Goal: Task Accomplishment & Management: Manage account settings

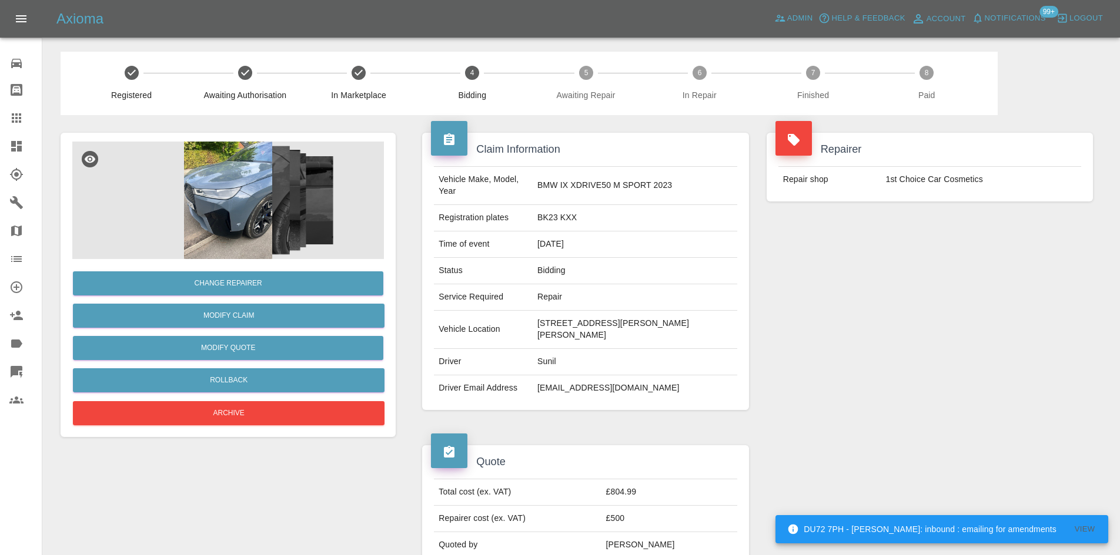
click at [274, 227] on img at bounding box center [228, 201] width 312 height 118
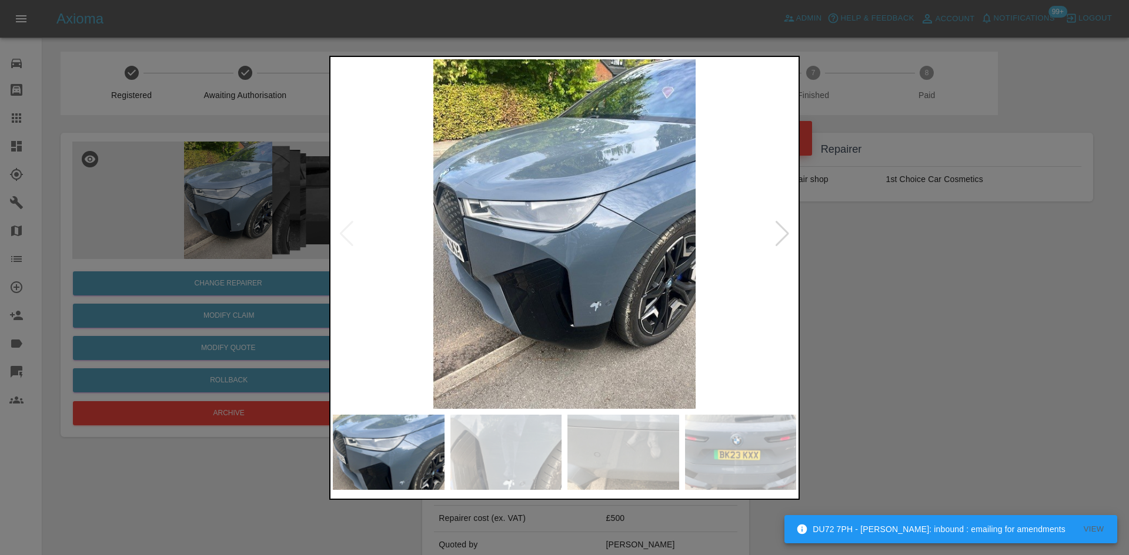
click at [761, 236] on img at bounding box center [564, 234] width 463 height 350
click at [786, 239] on div at bounding box center [782, 234] width 16 height 26
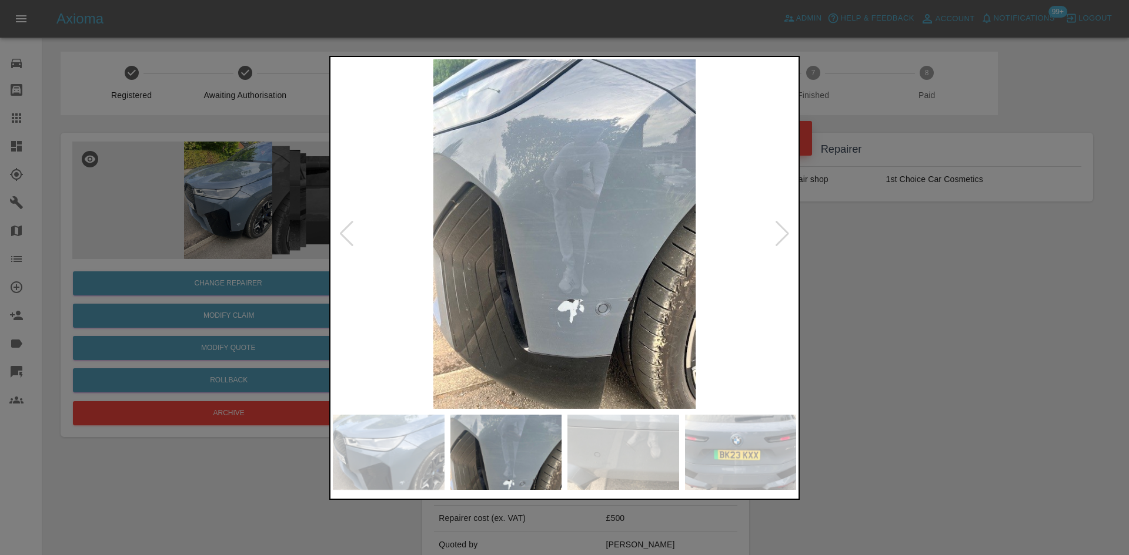
click at [786, 239] on div at bounding box center [782, 234] width 16 height 26
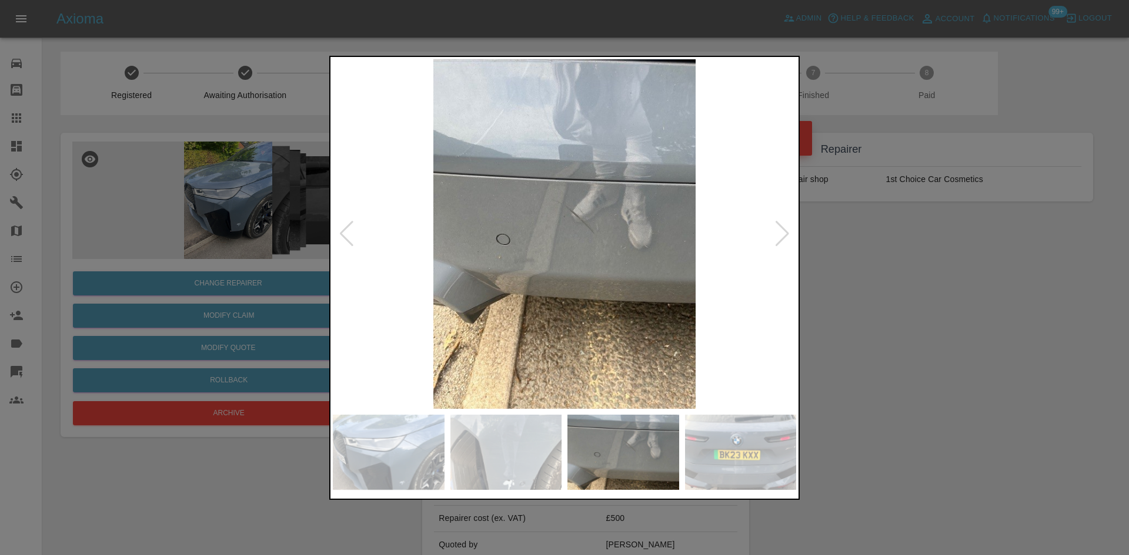
click at [786, 239] on div at bounding box center [782, 234] width 16 height 26
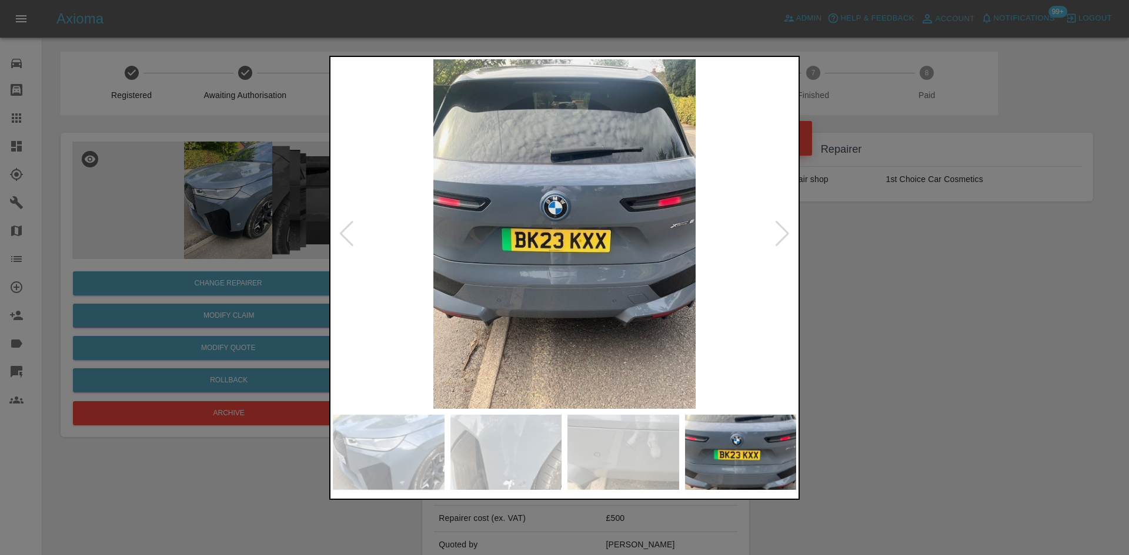
click at [786, 239] on div at bounding box center [782, 234] width 16 height 26
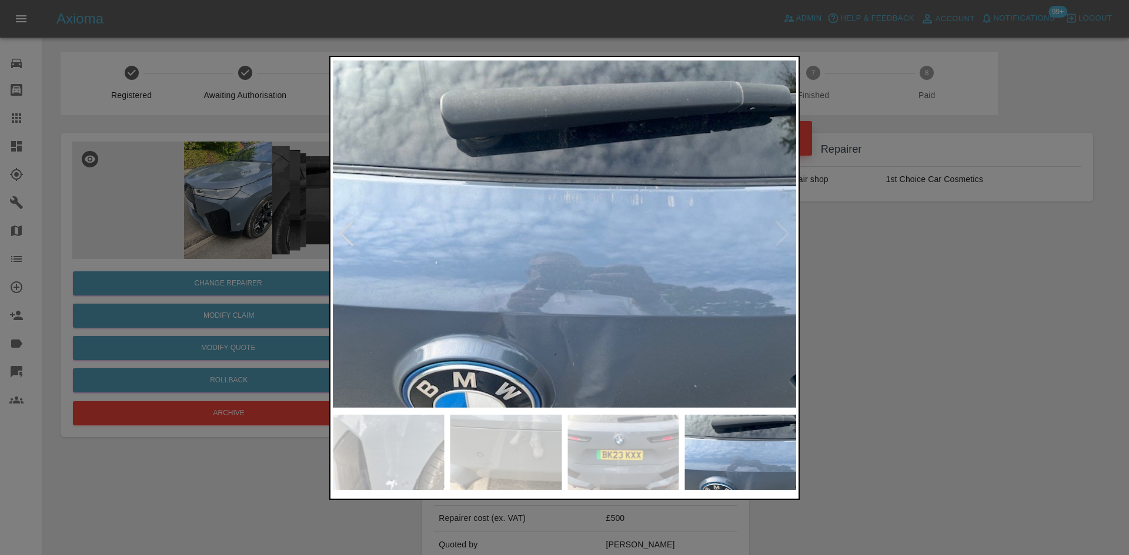
click at [786, 239] on img at bounding box center [564, 234] width 463 height 350
drag, startPoint x: 1072, startPoint y: 293, endPoint x: 1053, endPoint y: 292, distance: 18.3
click at [1065, 293] on div at bounding box center [564, 277] width 1129 height 555
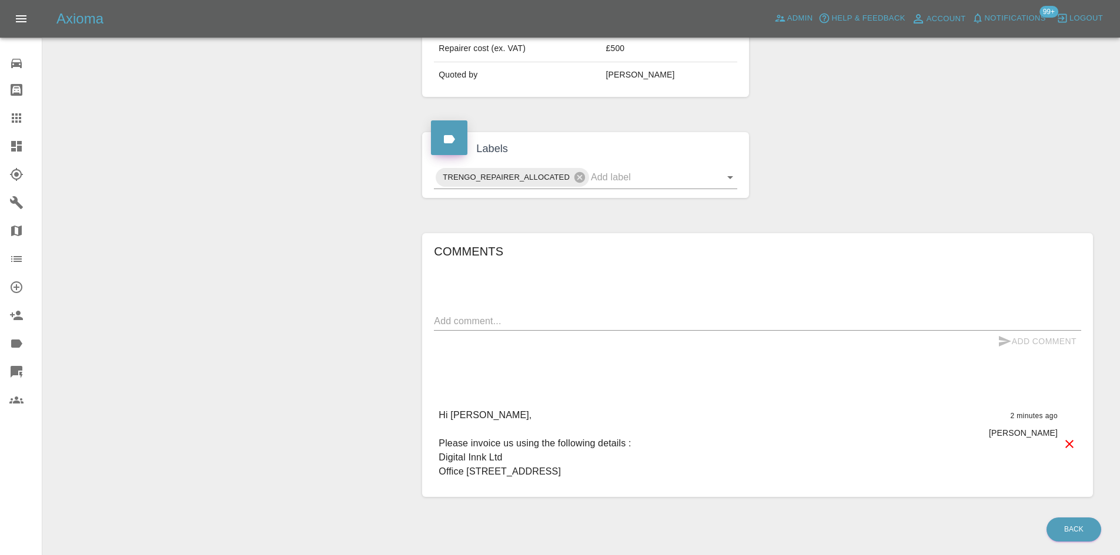
scroll to position [554, 0]
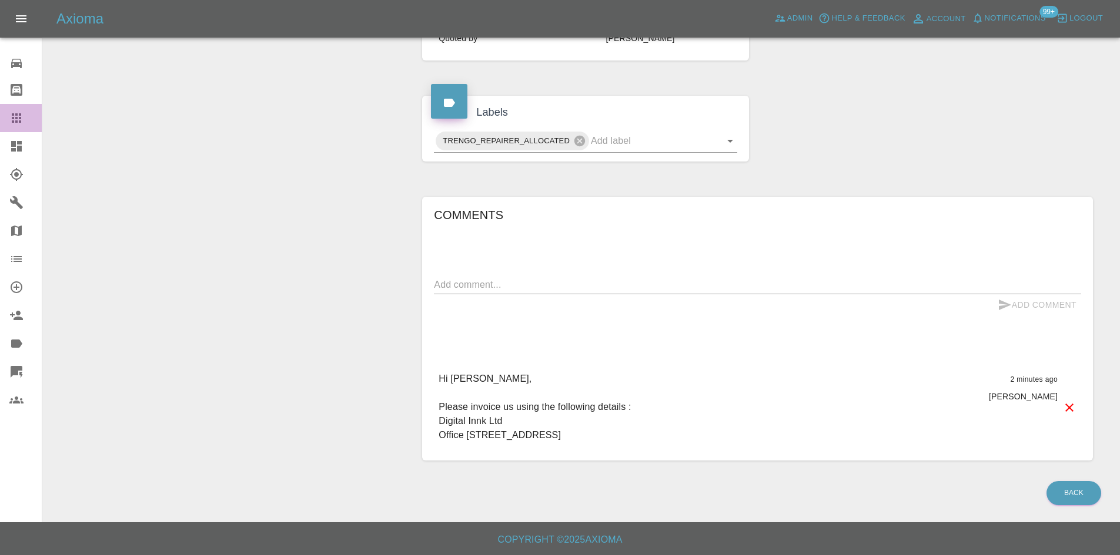
click at [15, 120] on icon at bounding box center [16, 118] width 14 height 14
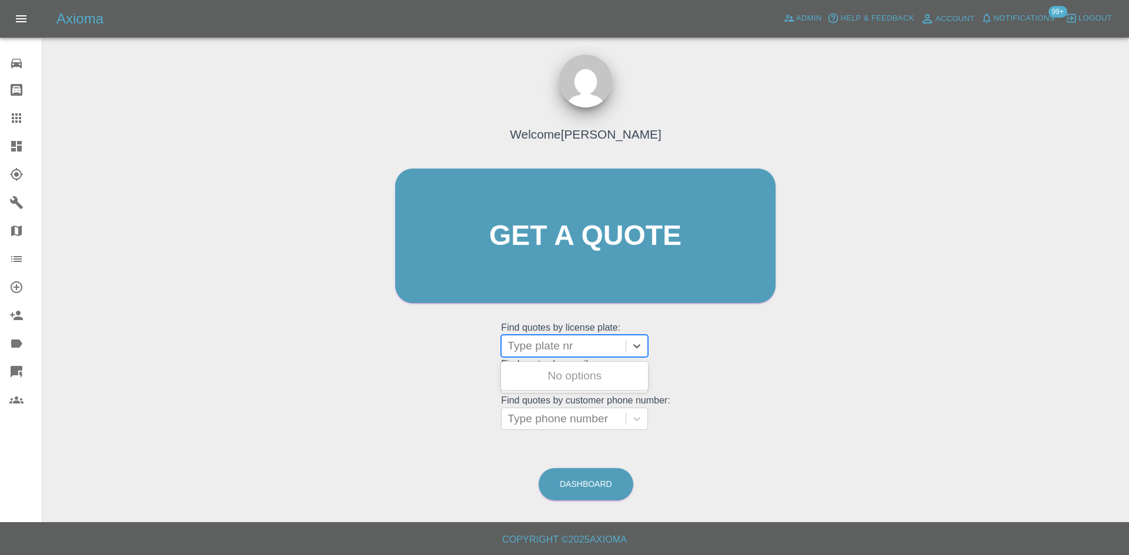
click at [547, 339] on div at bounding box center [563, 346] width 112 height 16
paste input "MW23ODE"
type input "MW23ODE"
click at [578, 375] on div "MW23ODE, Finished" at bounding box center [574, 376] width 147 height 24
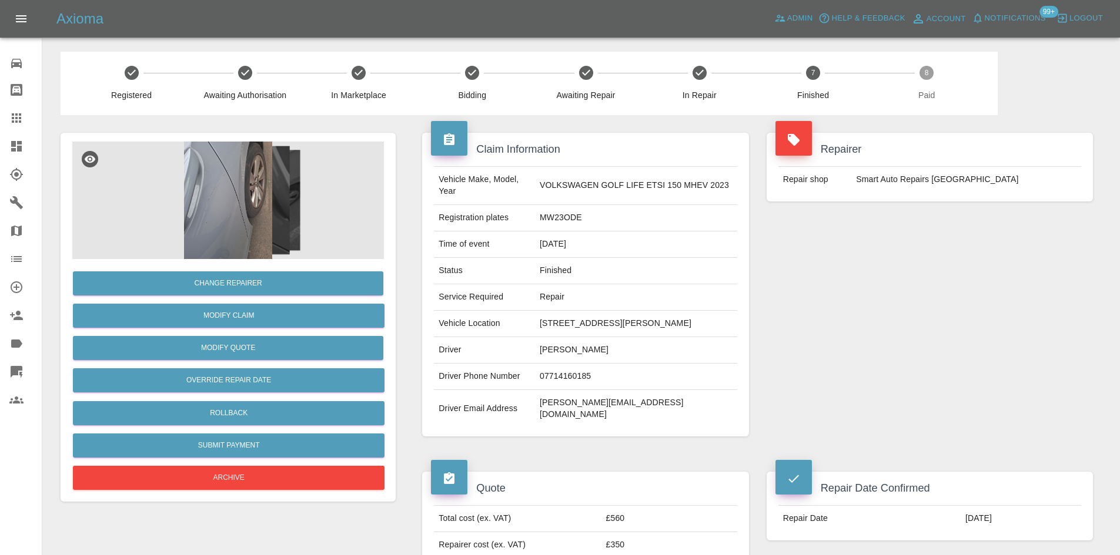
click at [244, 216] on img at bounding box center [228, 201] width 312 height 118
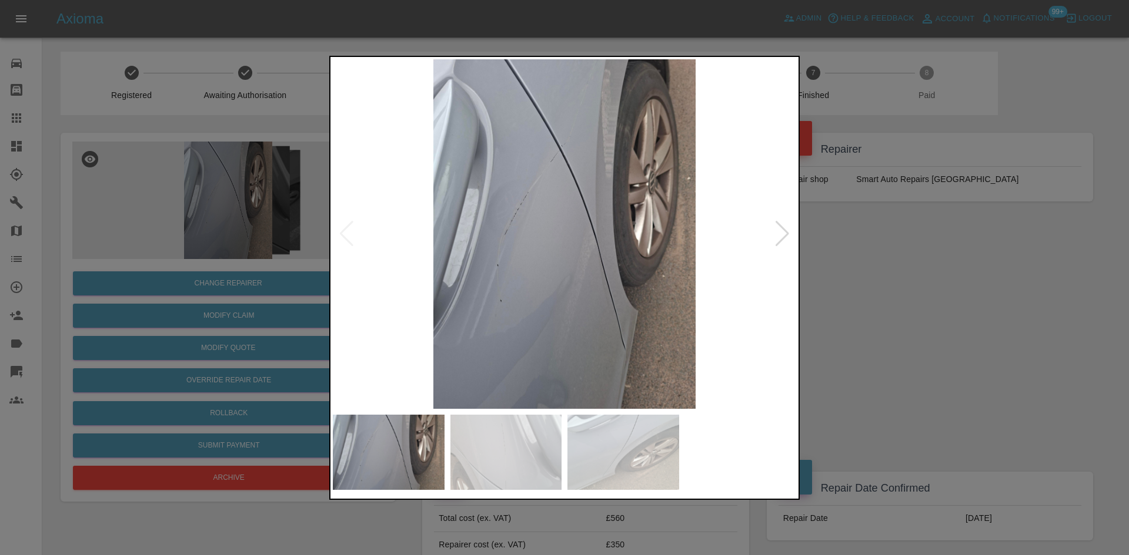
click at [777, 237] on div at bounding box center [782, 234] width 16 height 26
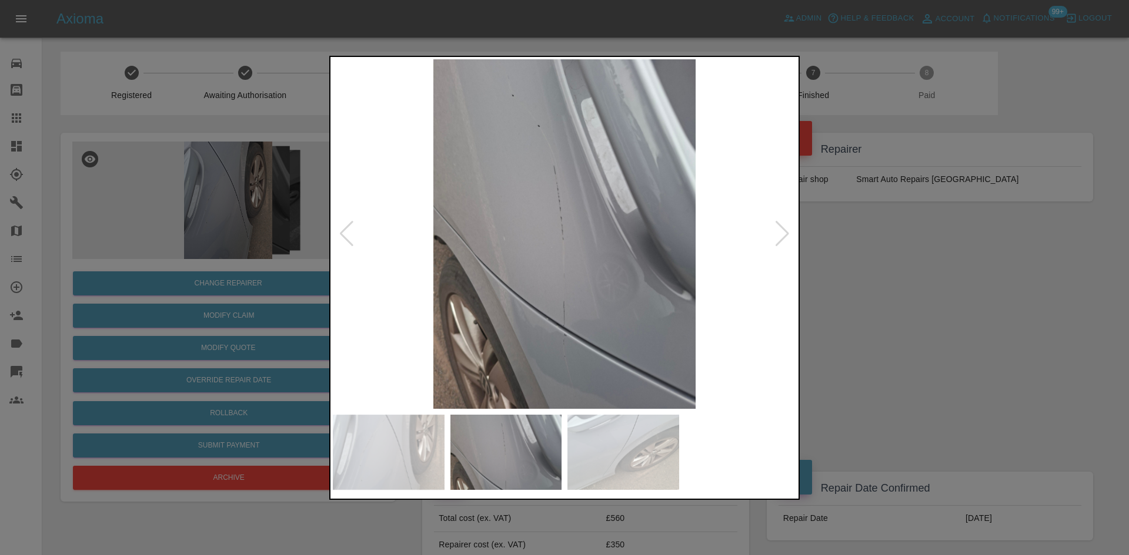
click at [777, 237] on div at bounding box center [782, 234] width 16 height 26
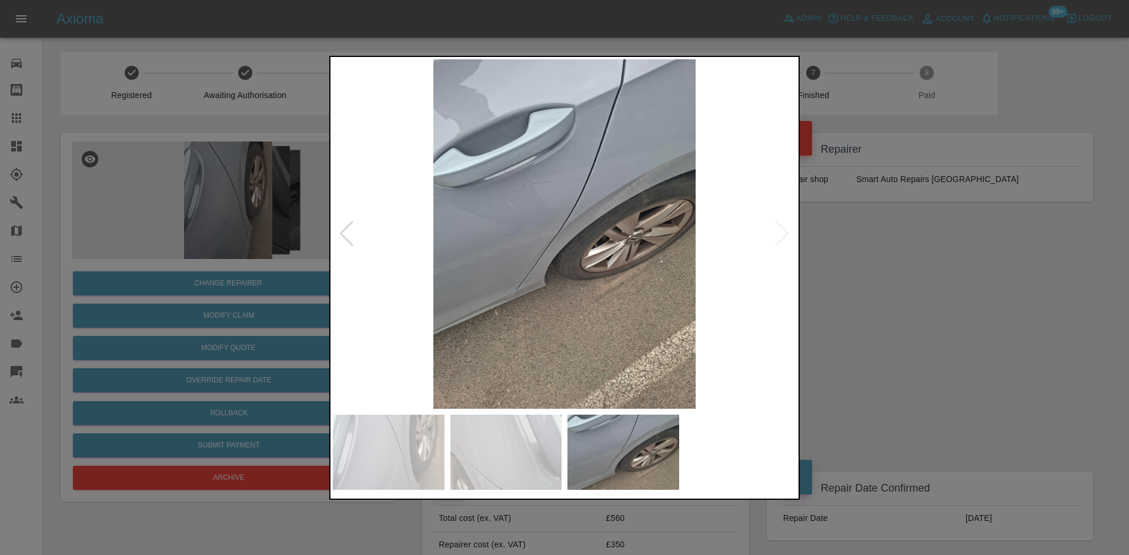
click at [955, 275] on div at bounding box center [564, 277] width 1129 height 555
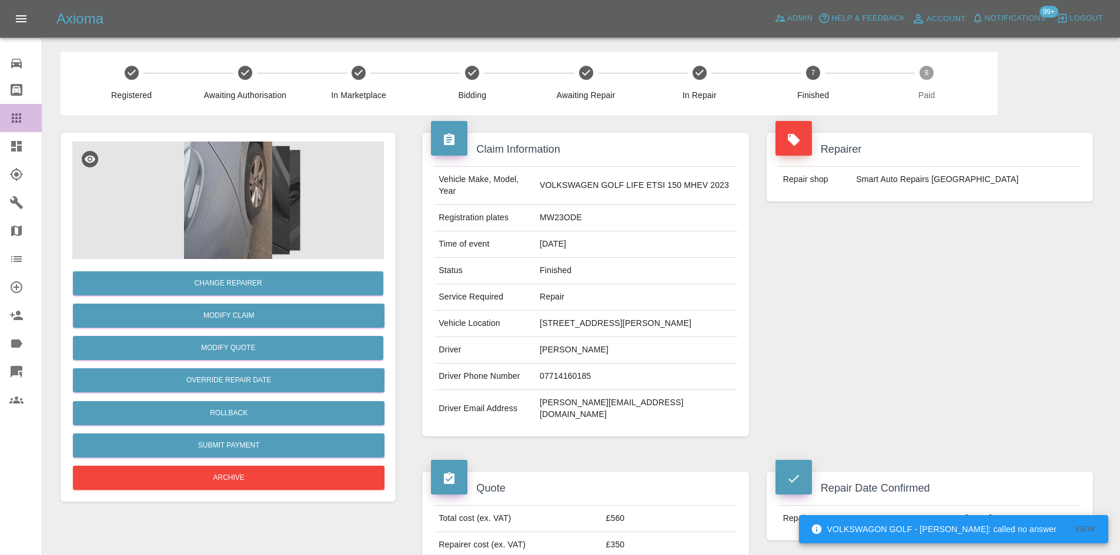
click at [21, 124] on icon at bounding box center [16, 118] width 14 height 14
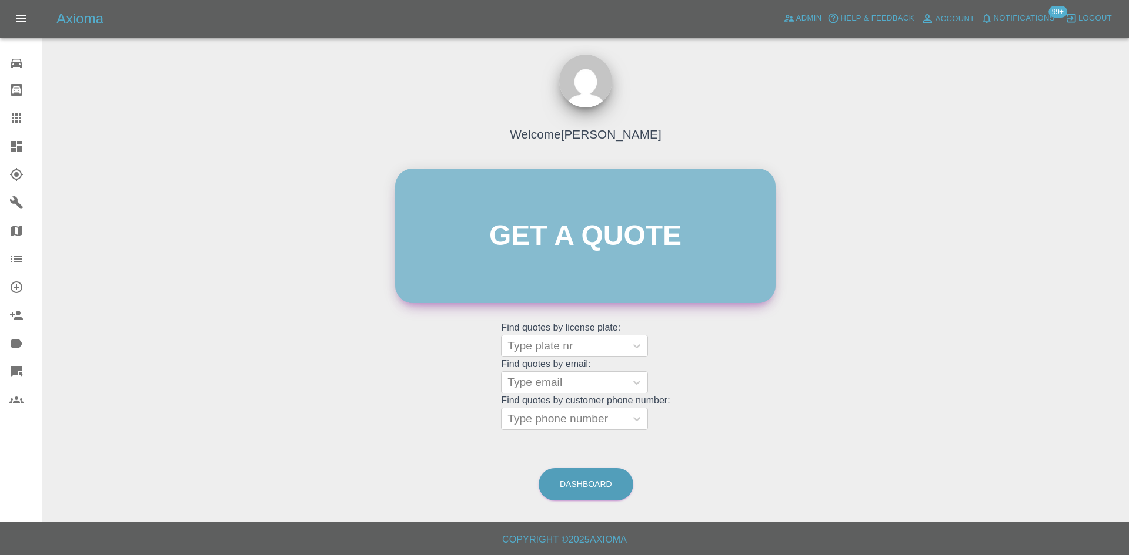
click at [588, 246] on link "Get a quote" at bounding box center [585, 236] width 380 height 135
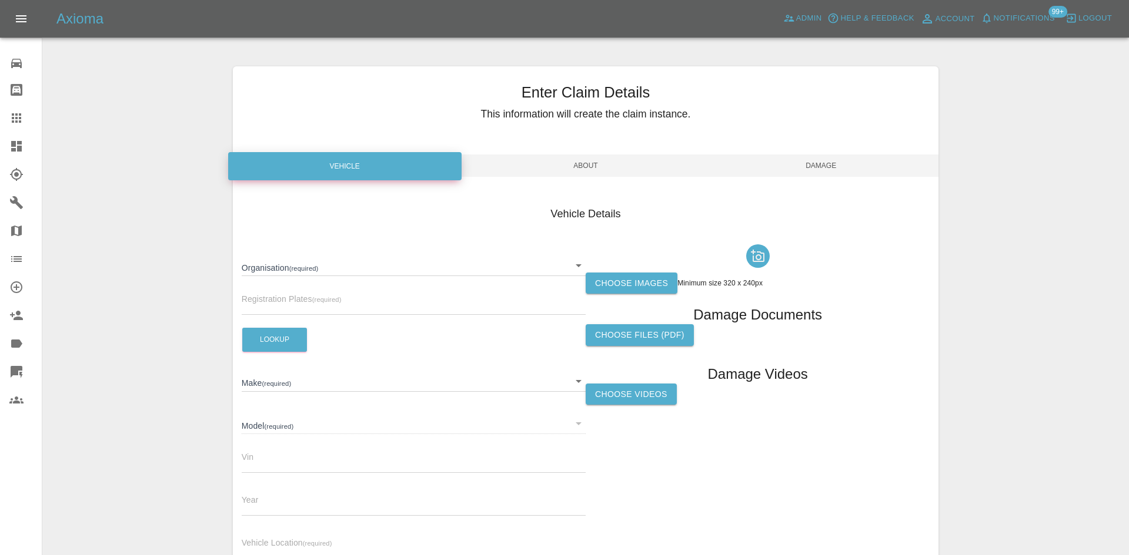
click at [380, 260] on body "Axioma Admin Help & Feedback Account Notifications 99+ Logout 0 Repair home Bod…" at bounding box center [564, 336] width 1129 height 672
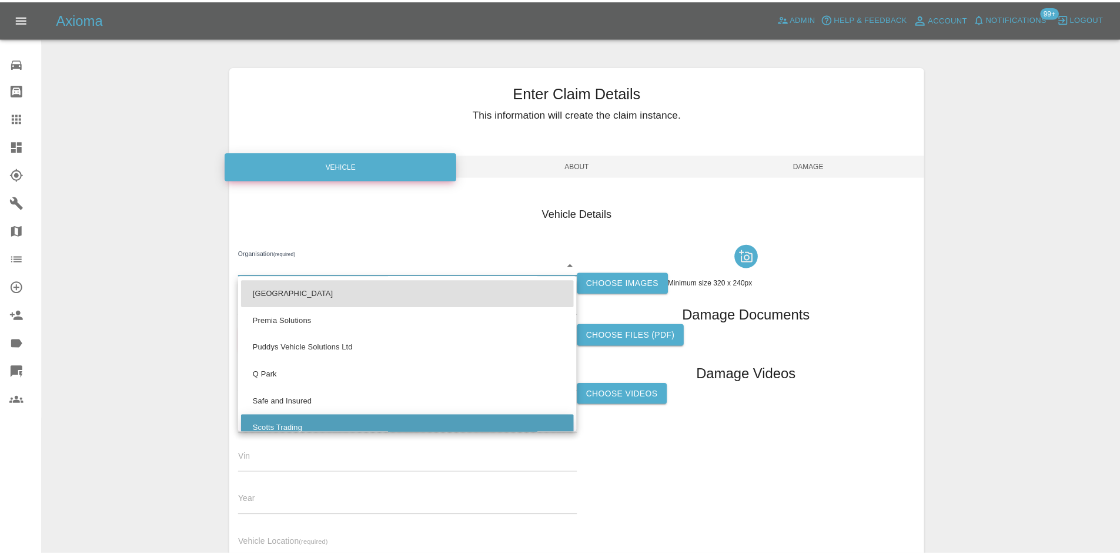
scroll to position [786, 0]
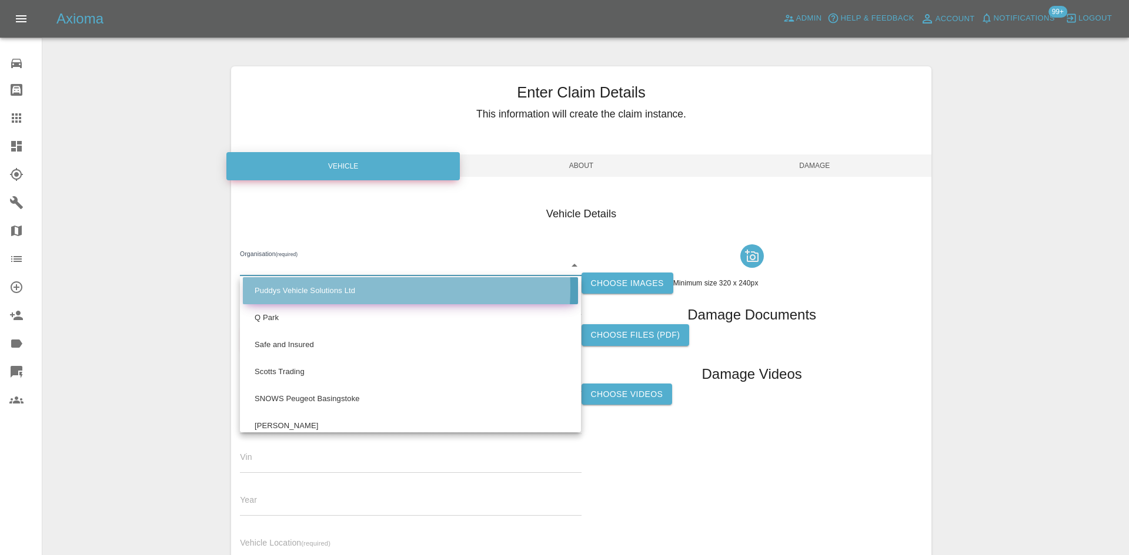
click at [328, 289] on li "Puddys Vehicle Solutions Ltd" at bounding box center [410, 290] width 335 height 27
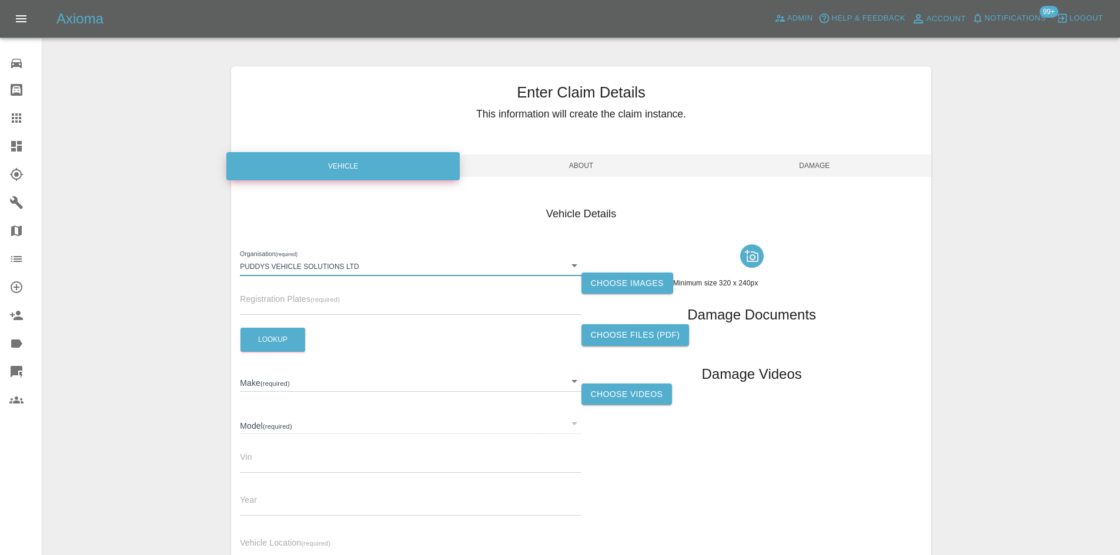
click at [300, 318] on li "Safe and Insured" at bounding box center [411, 314] width 252 height 15
type input "603f85b36aceb30017cd9d69"
click at [300, 312] on input "text" at bounding box center [410, 306] width 341 height 17
paste input "MW23ODE"
type input "MW23ODE"
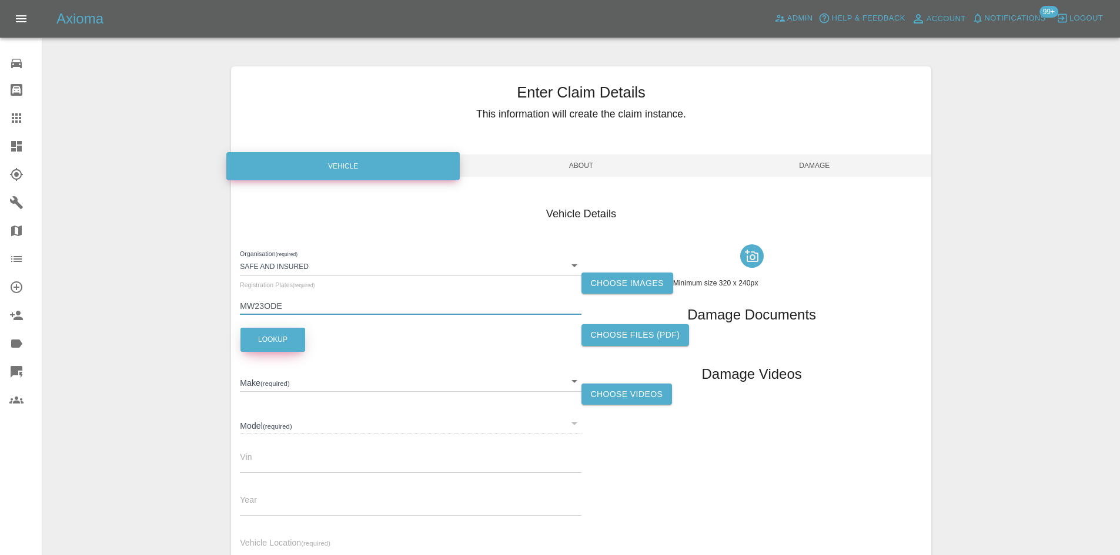
click at [270, 336] on button "Lookup" at bounding box center [272, 340] width 65 height 24
type input "VOLKSWAGEN"
type input "GOLF LIFE ETSI 150 MHEV"
type input "WVWZZZCD6PW027565"
type input "2023"
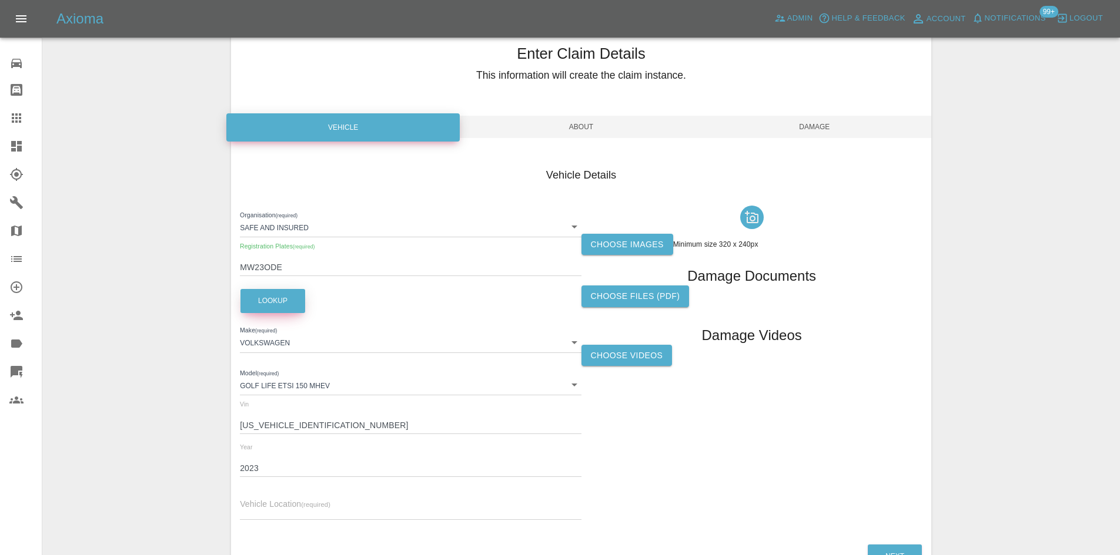
scroll to position [59, 0]
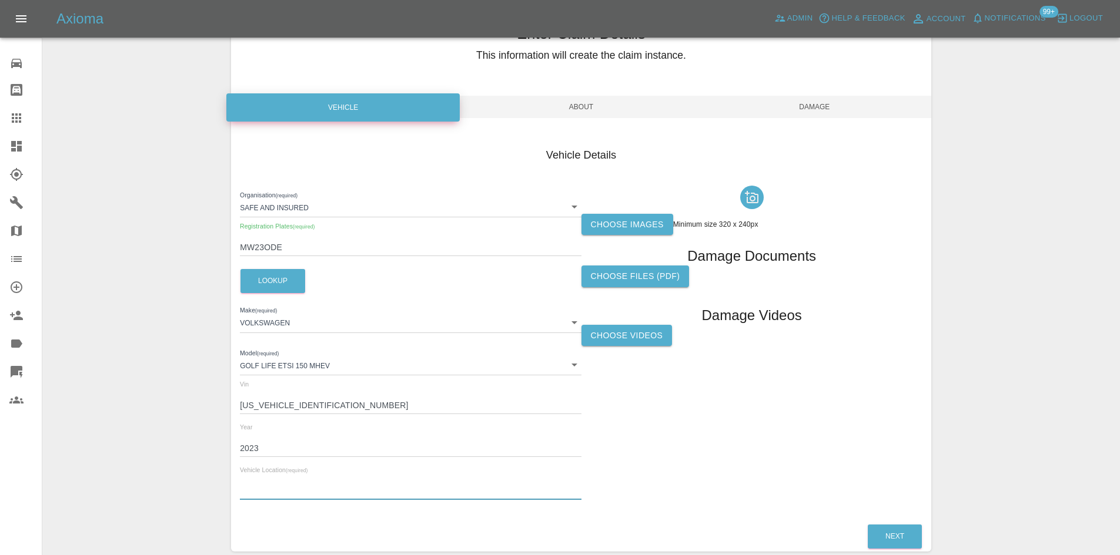
click at [243, 490] on input "text" at bounding box center [410, 491] width 341 height 17
paste input "5 Hough Street Winsford Cheshire CW7 2SL"
type input "5 Hough Street Winsford Cheshire CW7 2SL"
click at [620, 224] on label "Choose images" at bounding box center [627, 225] width 92 height 22
click at [0, 0] on input "Choose images" at bounding box center [0, 0] width 0 height 0
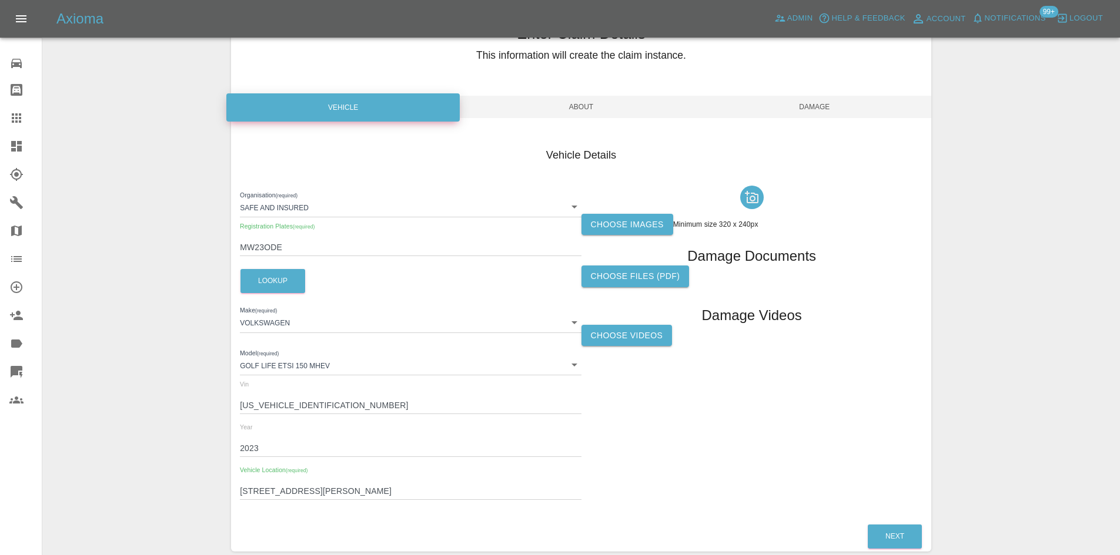
click at [589, 101] on span "About" at bounding box center [580, 107] width 233 height 22
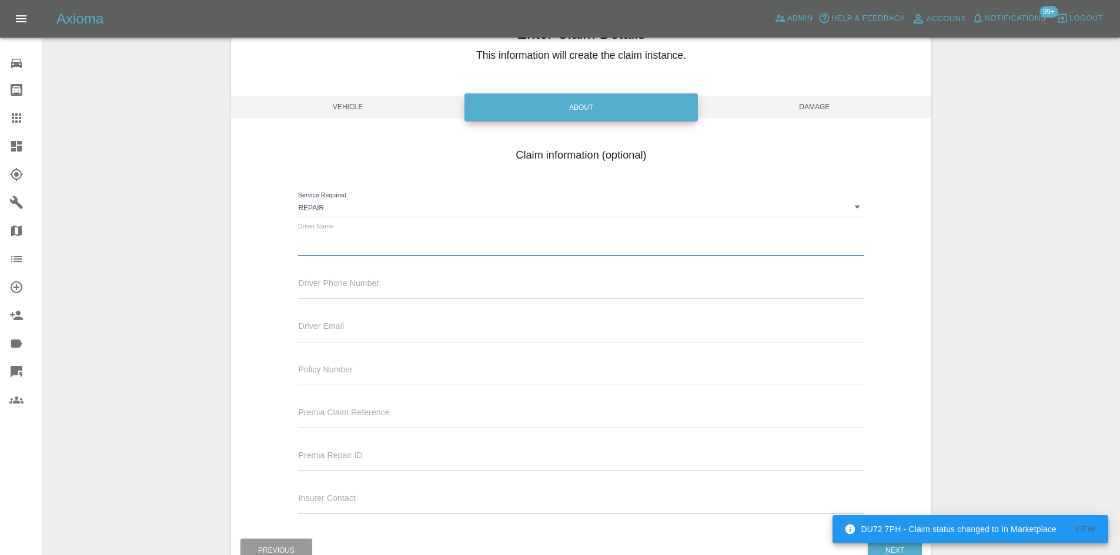
click at [336, 252] on input "text" at bounding box center [580, 247] width 565 height 17
paste input "Stephen Withenshaw"
type input "Stephen Withenshaw"
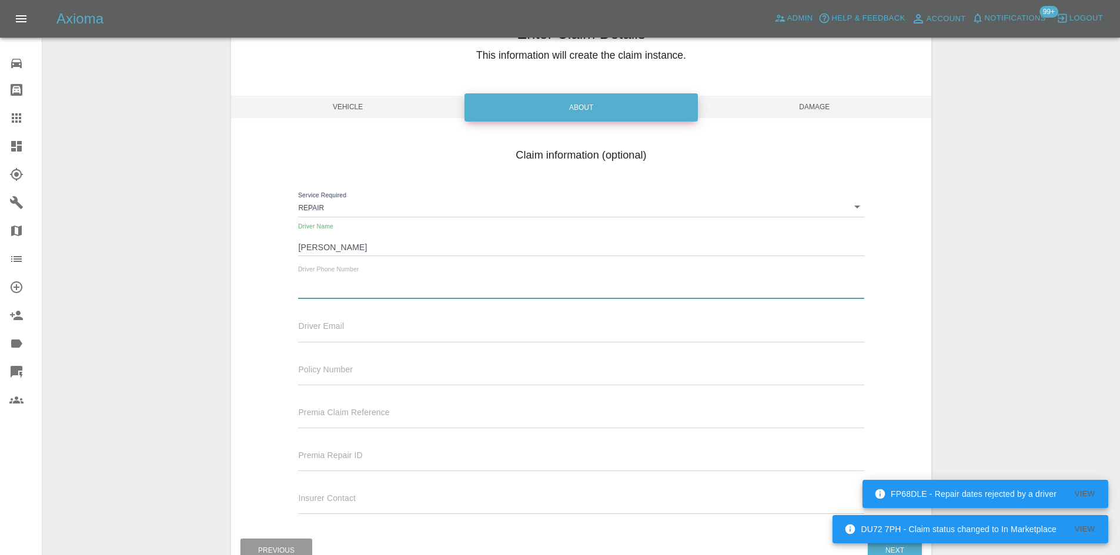
click at [371, 287] on input "text" at bounding box center [580, 290] width 565 height 17
paste input "07714160185"
type input "07714160185"
click at [353, 347] on div "Driver Email" at bounding box center [580, 330] width 583 height 43
click at [349, 337] on input "text" at bounding box center [580, 333] width 565 height 17
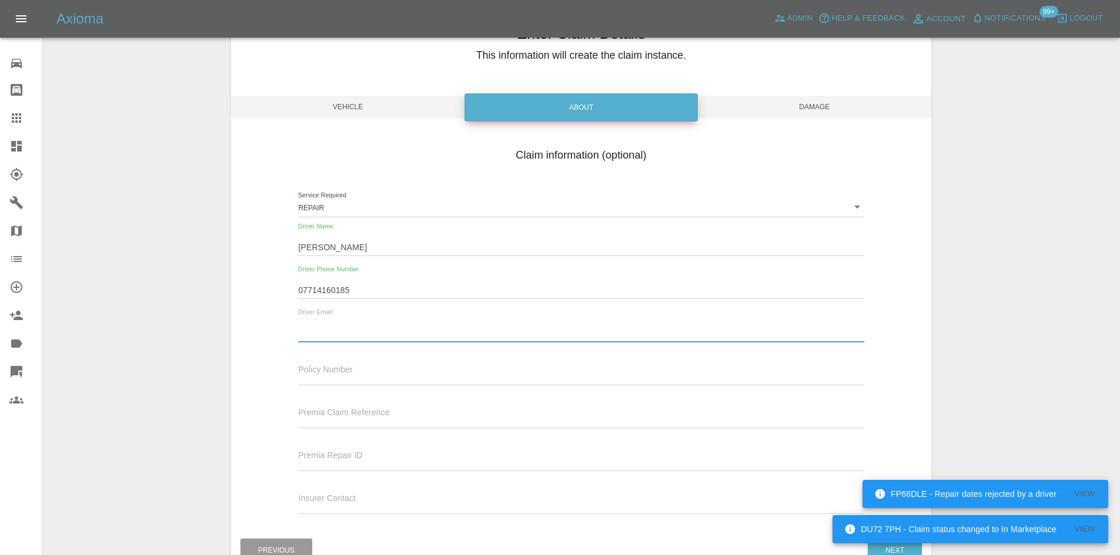
paste input "stephen.withenshaw@eddiestobart.com"
type input "stephen.withenshaw@eddiestobart.com"
click at [853, 108] on span "Damage" at bounding box center [814, 107] width 233 height 22
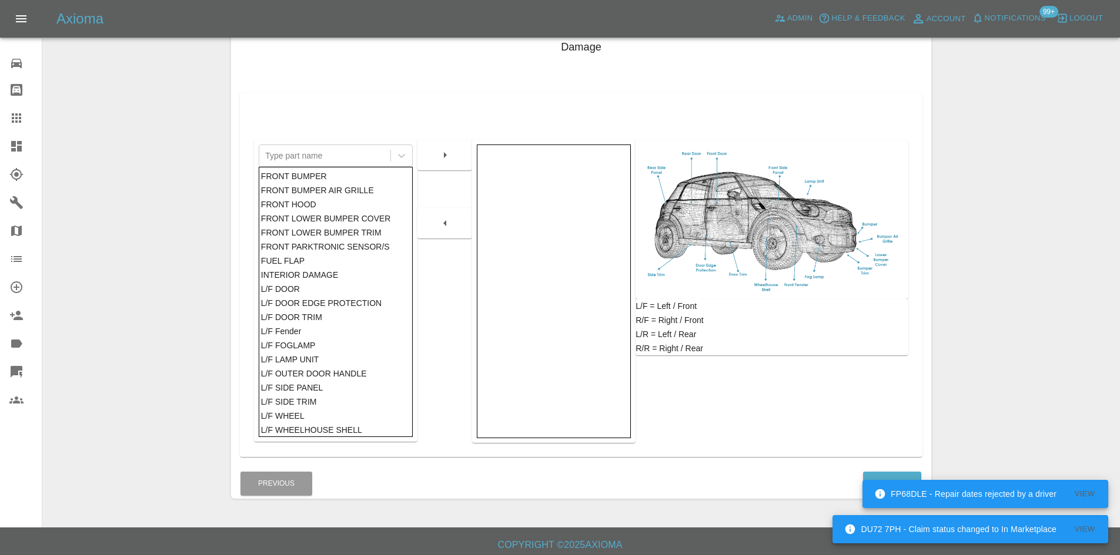
scroll to position [172, 0]
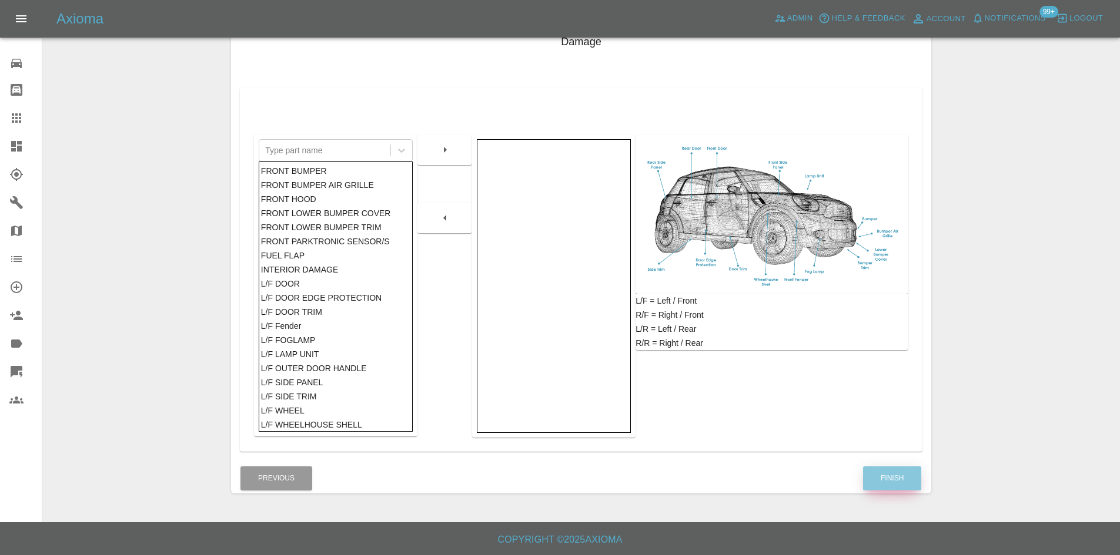
click at [878, 480] on button "Finish" at bounding box center [892, 479] width 58 height 24
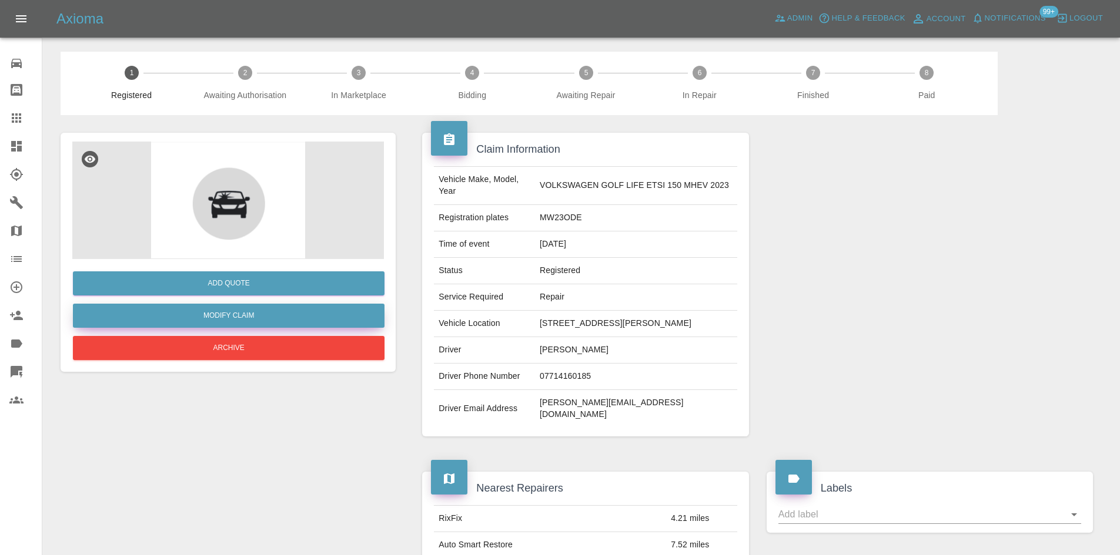
drag, startPoint x: 225, startPoint y: 313, endPoint x: 557, endPoint y: 226, distance: 342.6
click at [225, 313] on link "Modify Claim" at bounding box center [229, 316] width 312 height 24
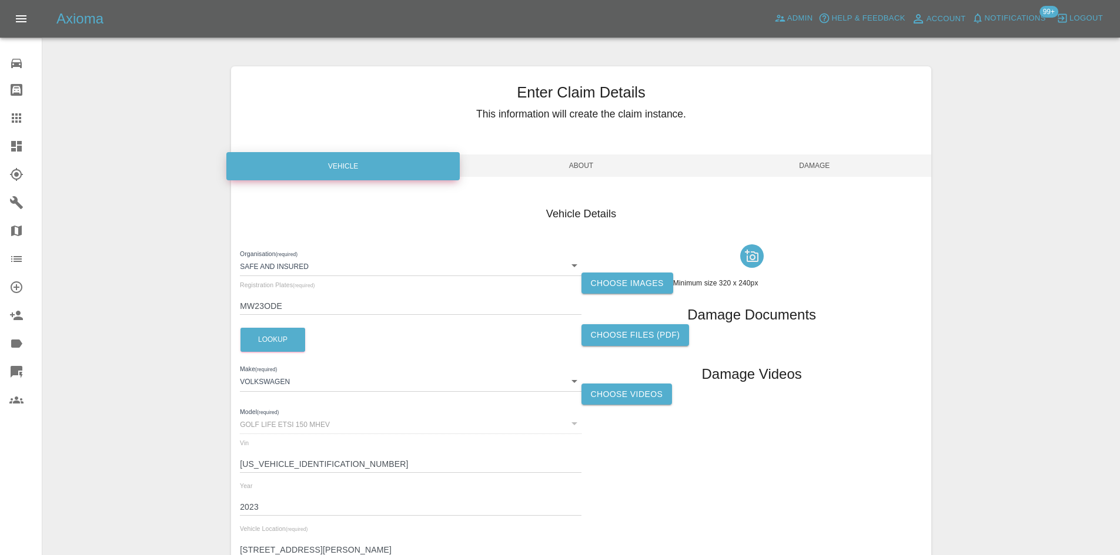
click at [605, 269] on div at bounding box center [751, 256] width 341 height 33
click at [602, 279] on label "Choose images" at bounding box center [627, 284] width 92 height 22
click at [0, 0] on input "Choose images" at bounding box center [0, 0] width 0 height 0
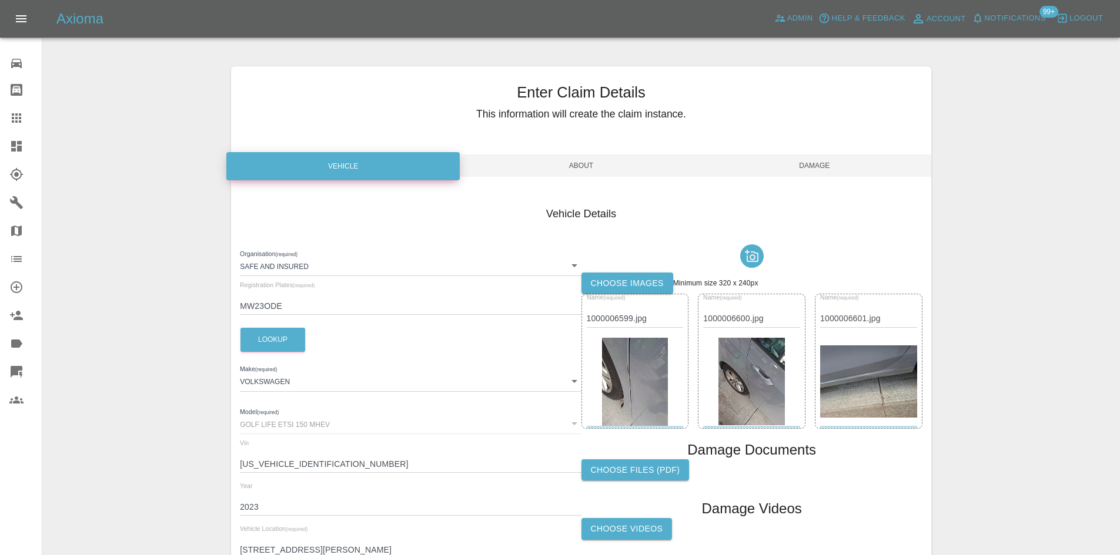
click at [781, 166] on span "Damage" at bounding box center [814, 166] width 233 height 22
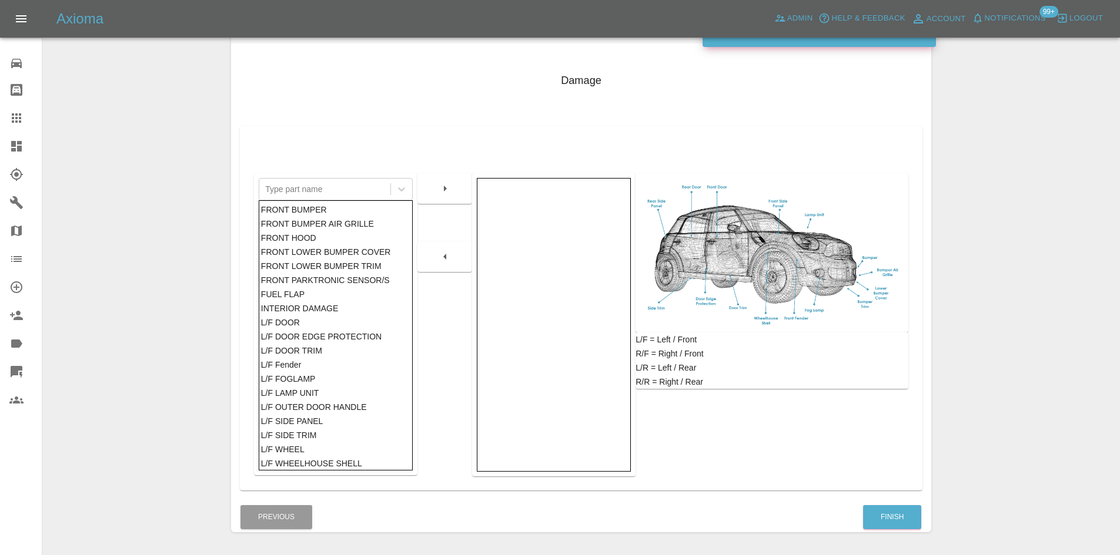
scroll to position [172, 0]
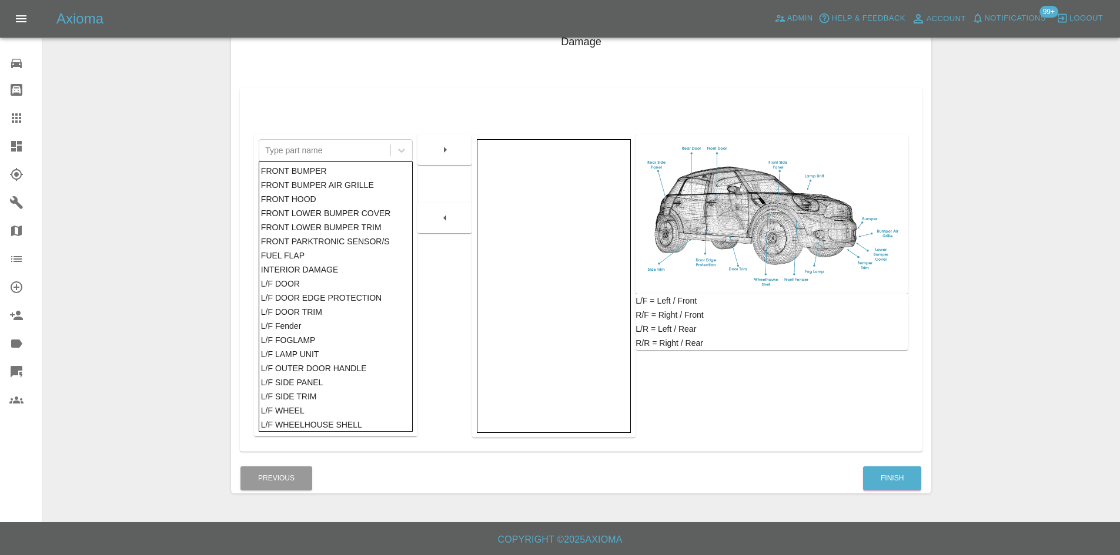
drag, startPoint x: 875, startPoint y: 455, endPoint x: 879, endPoint y: 463, distance: 8.7
click at [879, 463] on div "Damage Type part name FRONT BUMPER FRONT BUMPER AIR GRILLE FRONT HOOD FRONT LOW…" at bounding box center [581, 239] width 700 height 447
click at [889, 478] on button "Finish" at bounding box center [892, 479] width 58 height 24
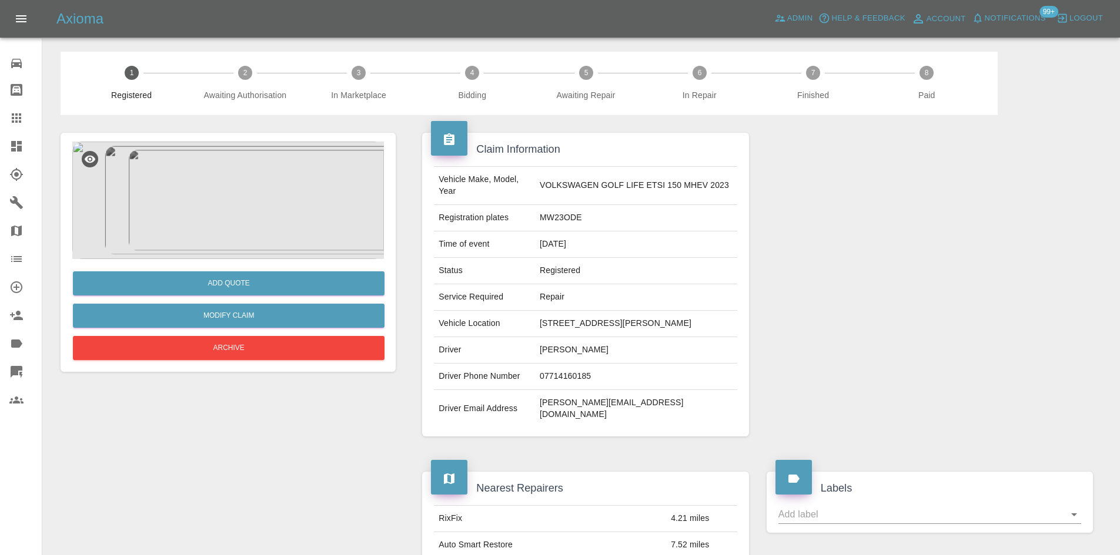
click at [10, 118] on icon at bounding box center [16, 118] width 14 height 14
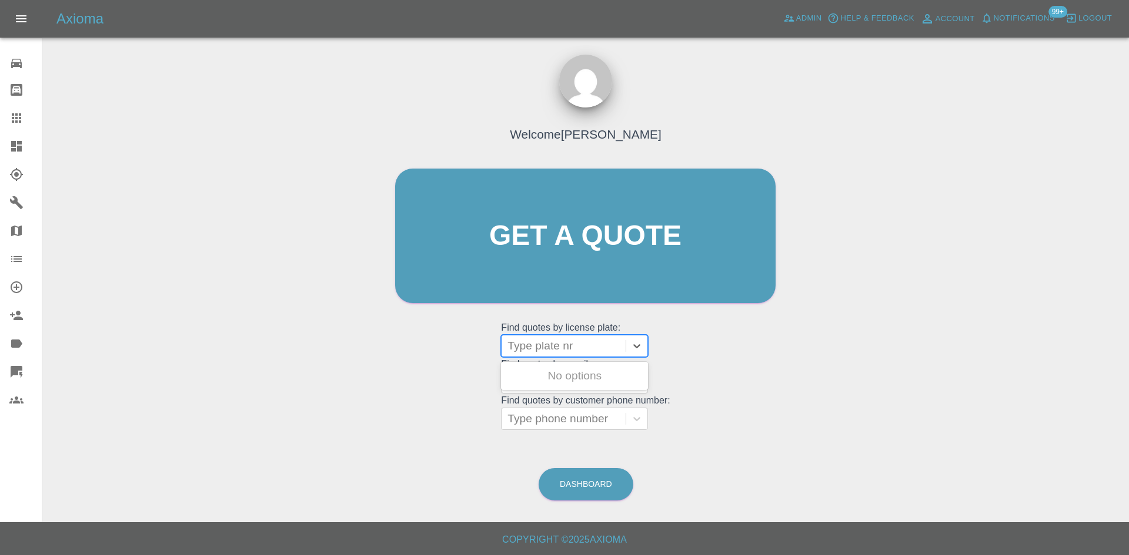
click at [563, 353] on div at bounding box center [563, 346] width 112 height 16
paste input "AF22VFE"
type input "AF22VFE"
click at [563, 373] on div "AF22VFE, Completed" at bounding box center [574, 376] width 147 height 24
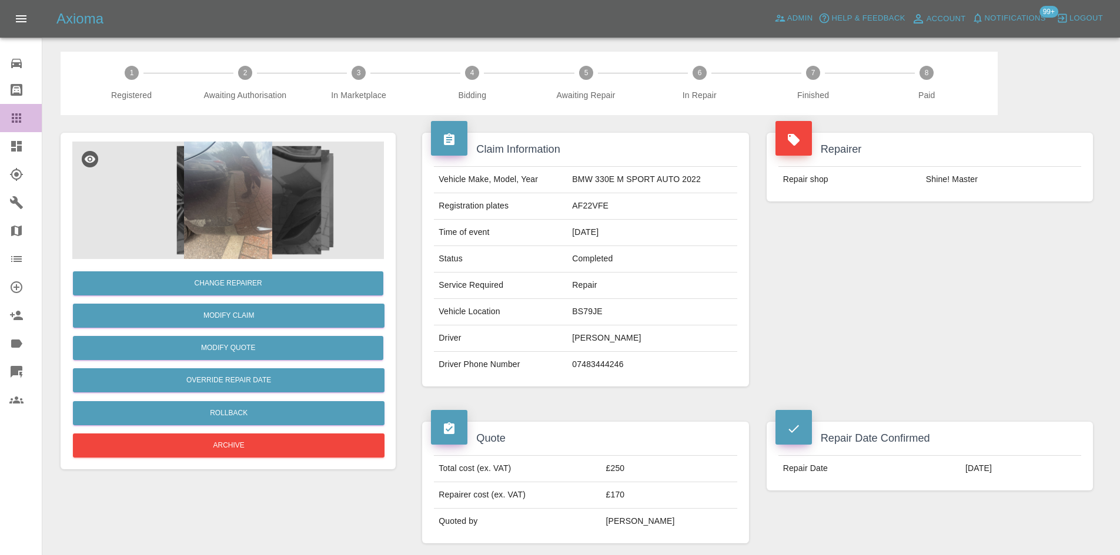
click at [12, 125] on link "Claims" at bounding box center [21, 118] width 42 height 28
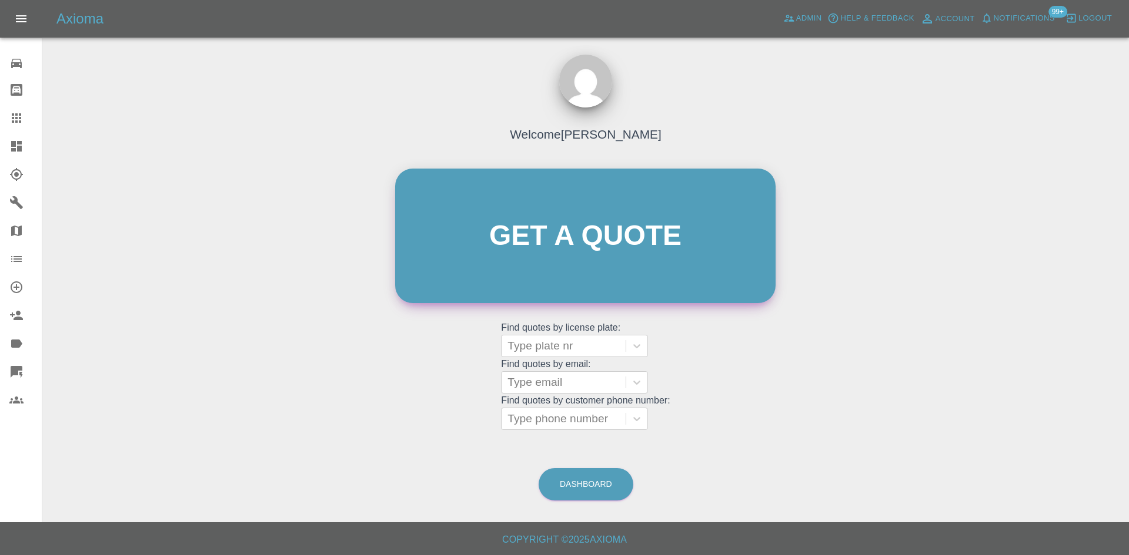
click at [550, 263] on link "Get a quote" at bounding box center [585, 236] width 380 height 135
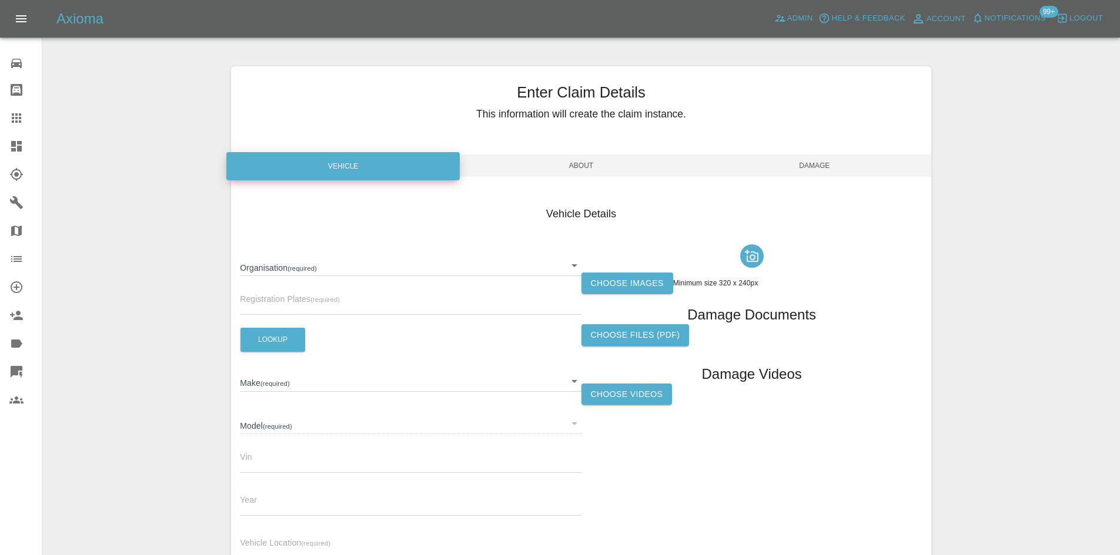
click at [344, 270] on body "Axioma Admin Help & Feedback Account Notifications 99+ Logout 0 Repair home Bod…" at bounding box center [560, 336] width 1120 height 672
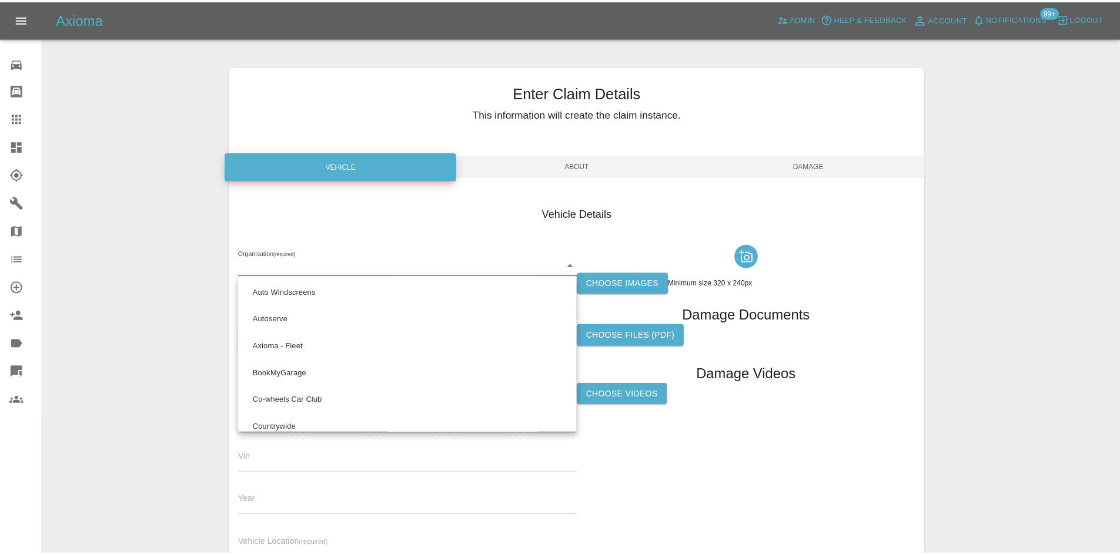
scroll to position [668, 0]
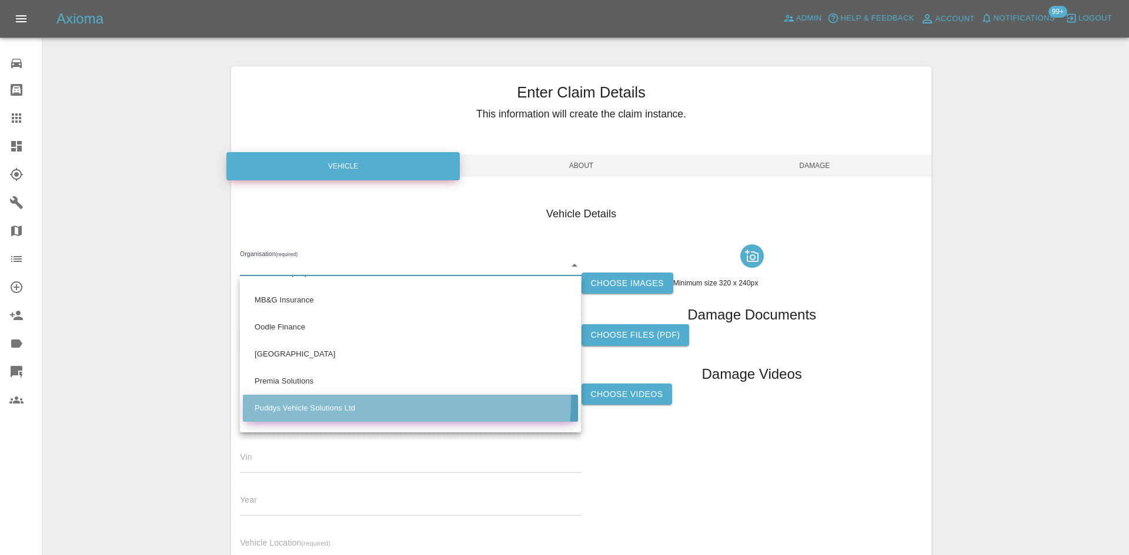
click at [339, 401] on li "Puddys Vehicle Solutions Ltd" at bounding box center [410, 408] width 335 height 27
type input "686e62e881ef996d8540b59d"
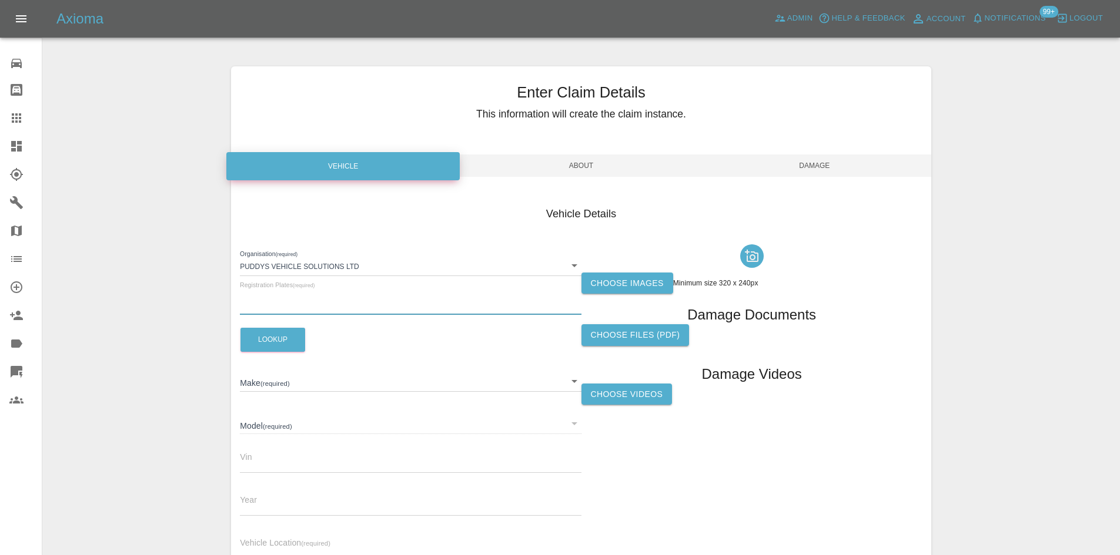
click at [273, 304] on input "text" at bounding box center [410, 306] width 341 height 17
paste input "AF22VFE"
type input "AF22VFE"
click at [273, 336] on button "Lookup" at bounding box center [272, 340] width 65 height 24
type input "BMW"
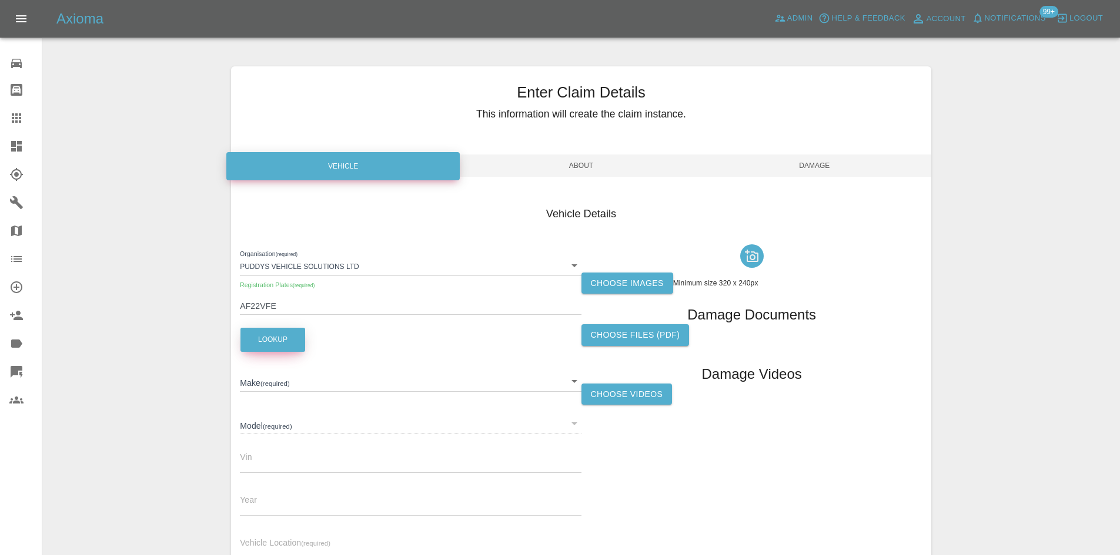
type input "330E M SPORT AUTO"
type input "WBA6N32010FM39518"
type input "2022"
click at [296, 538] on span "Vehicle Location (required)" at bounding box center [285, 542] width 91 height 9
click at [289, 543] on input "text" at bounding box center [410, 550] width 341 height 17
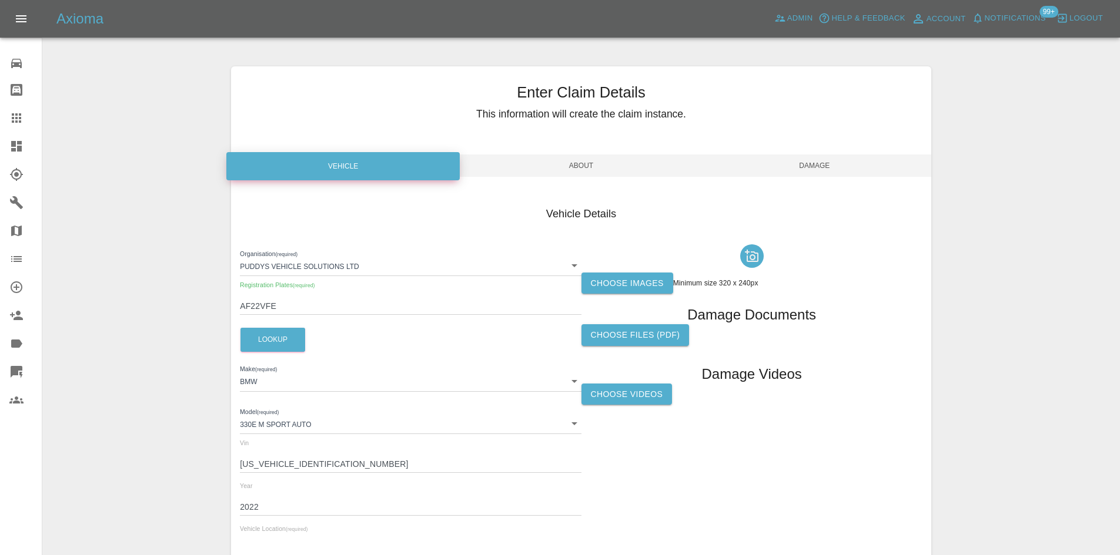
paste input "BS79JE"
type input "BS79JE"
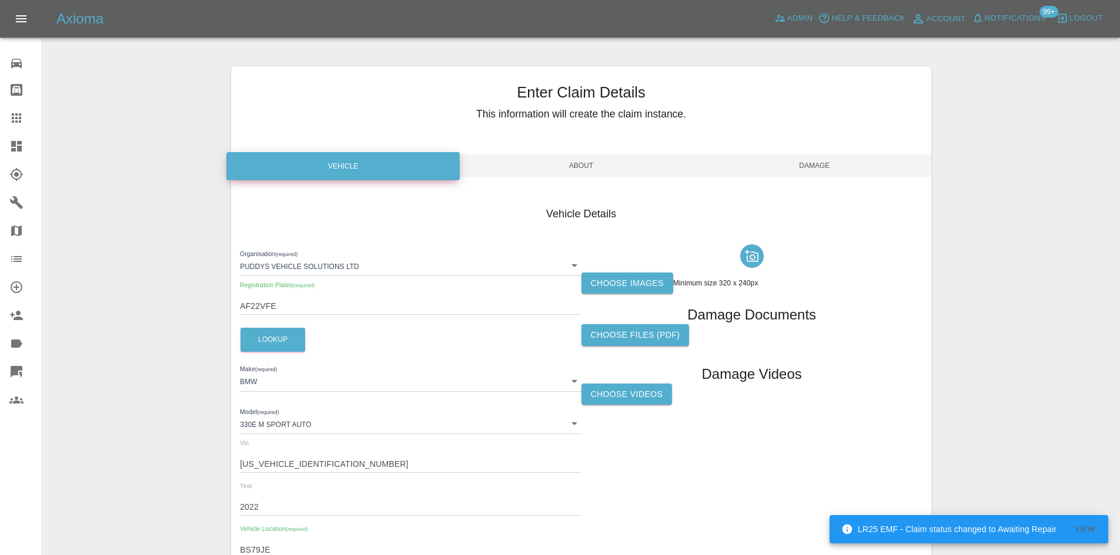
click at [594, 282] on label "Choose images" at bounding box center [627, 284] width 92 height 22
click at [0, 0] on input "Choose images" at bounding box center [0, 0] width 0 height 0
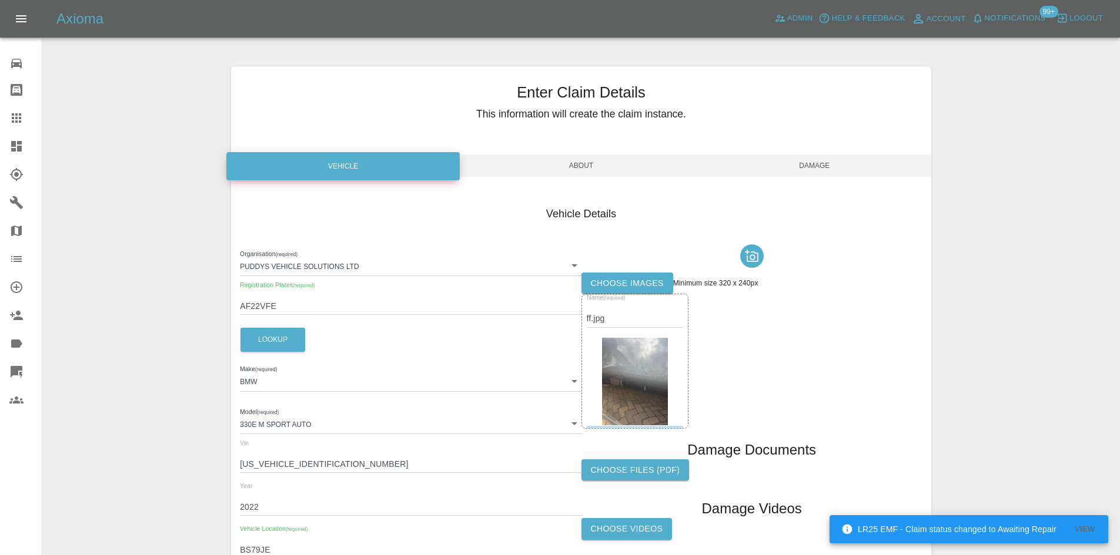
click at [545, 166] on span "About" at bounding box center [580, 166] width 233 height 22
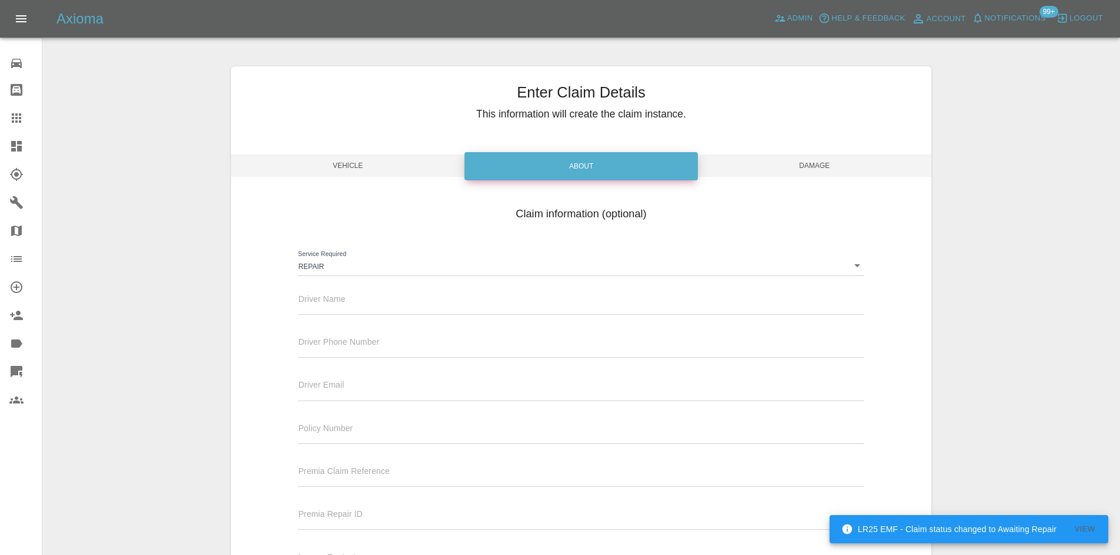
click at [352, 298] on input "text" at bounding box center [580, 306] width 565 height 17
paste input "Kat Eades"
type input "Kat Eades"
click at [316, 337] on label "Driver Phone Number" at bounding box center [338, 343] width 81 height 12
click at [314, 346] on input "text" at bounding box center [580, 349] width 565 height 17
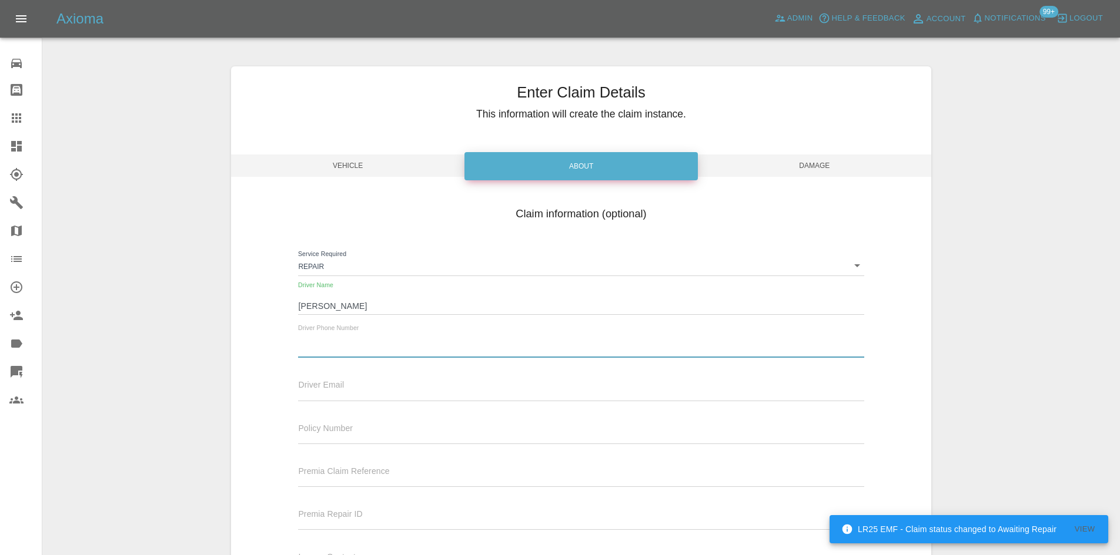
paste input "07483444246"
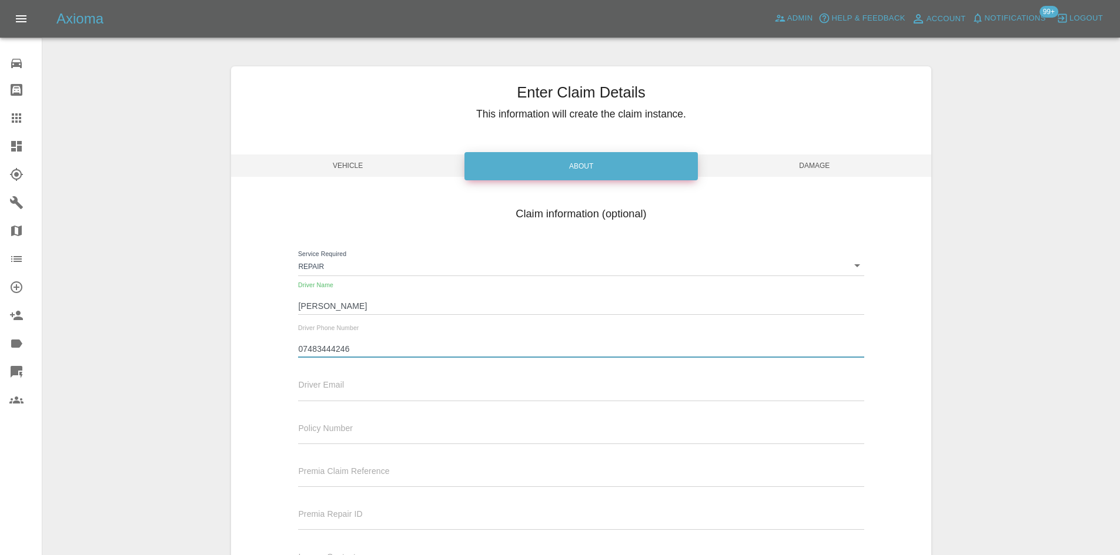
type input "07483444246"
click at [348, 393] on input "text" at bounding box center [580, 392] width 565 height 17
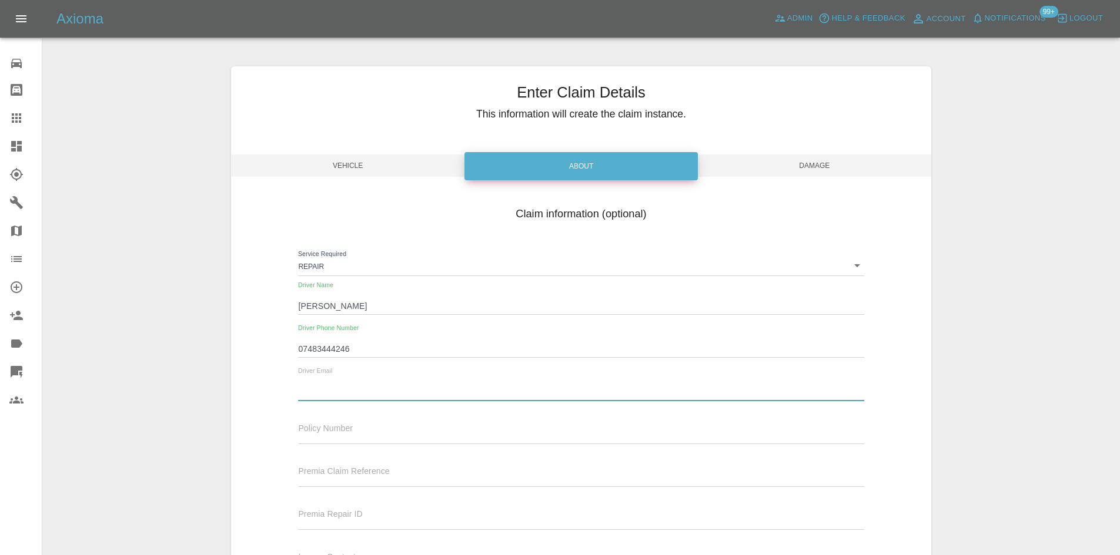
paste input "mailto:Maxine.Jones@culina.co.uk"
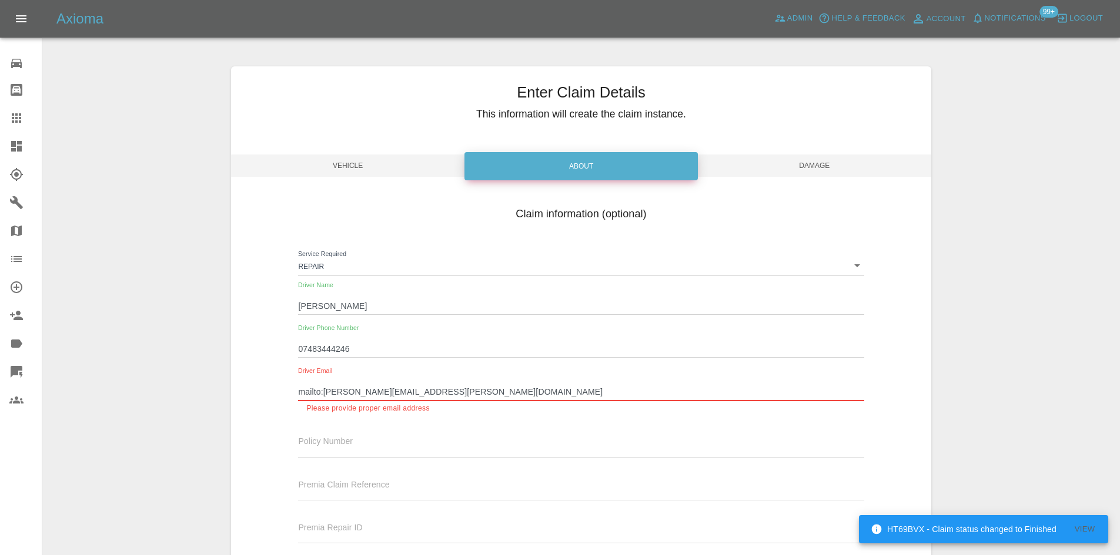
drag, startPoint x: 463, startPoint y: 389, endPoint x: 186, endPoint y: 390, distance: 277.5
click at [186, 390] on div "Enter Claim Details This information will create the claim instance. Vehicle Ab…" at bounding box center [581, 352] width 1076 height 601
click at [289, 394] on div "Driver Email mailto:Maxine.Jones@culina.co.uk Please provide proper email addre…" at bounding box center [580, 396] width 583 height 56
drag, startPoint x: 374, startPoint y: 394, endPoint x: 84, endPoint y: 387, distance: 290.5
click at [85, 388] on div "Enter Claim Details This information will create the claim instance. Vehicle Ab…" at bounding box center [581, 352] width 1076 height 601
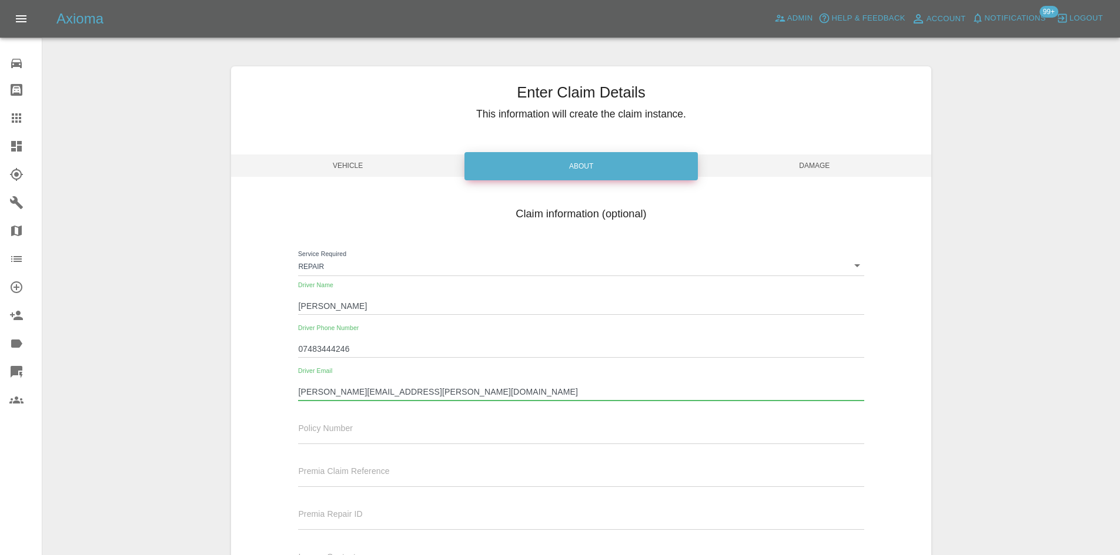
click at [516, 472] on input "text" at bounding box center [580, 478] width 565 height 17
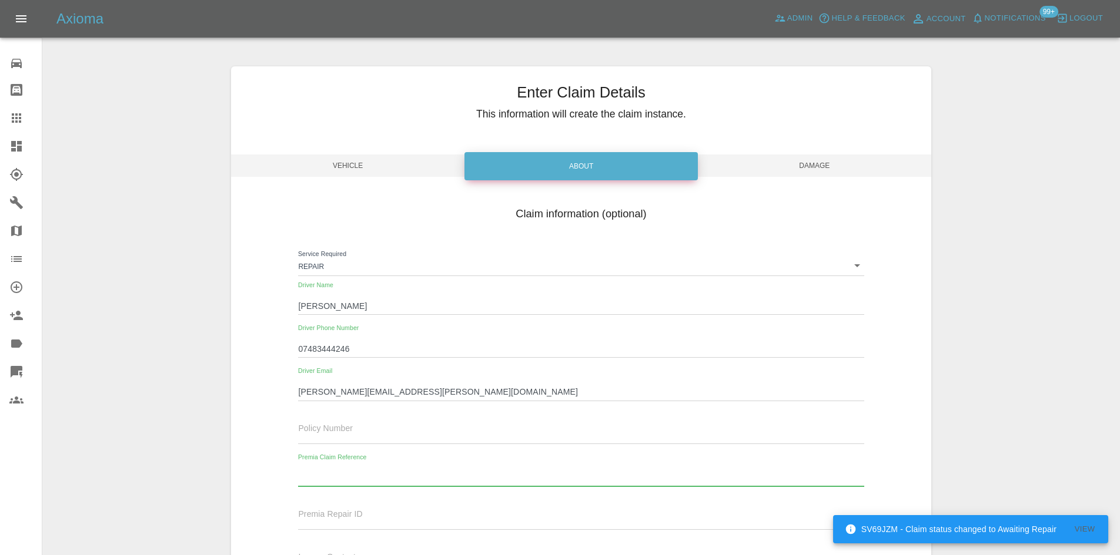
click at [316, 391] on input "kathyrn.eades@culina.co.uk" at bounding box center [580, 392] width 565 height 17
type input "kathryn.eades@culina.co.uk"
click at [824, 160] on span "Damage" at bounding box center [814, 166] width 233 height 22
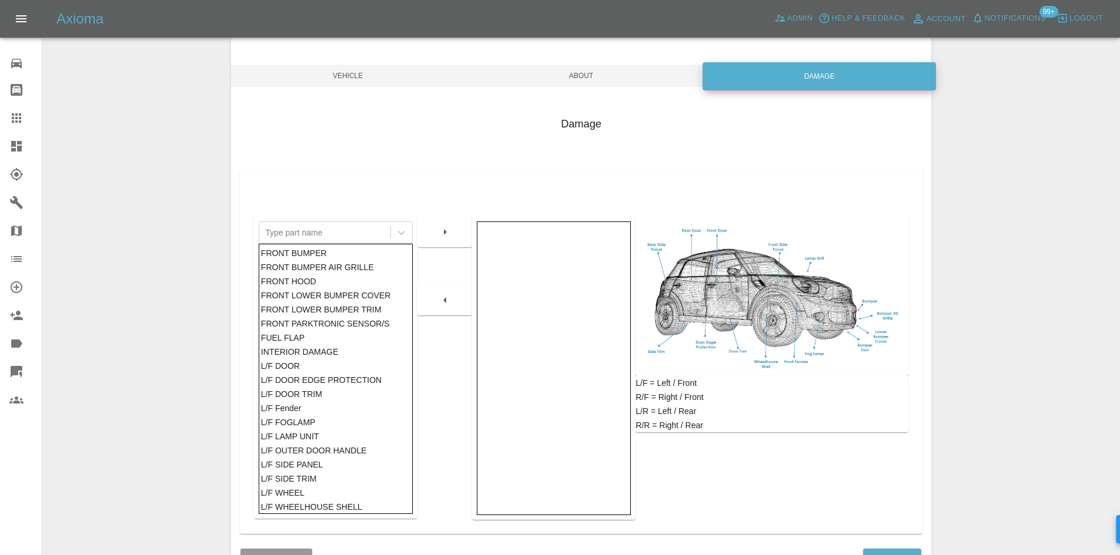
scroll to position [172, 0]
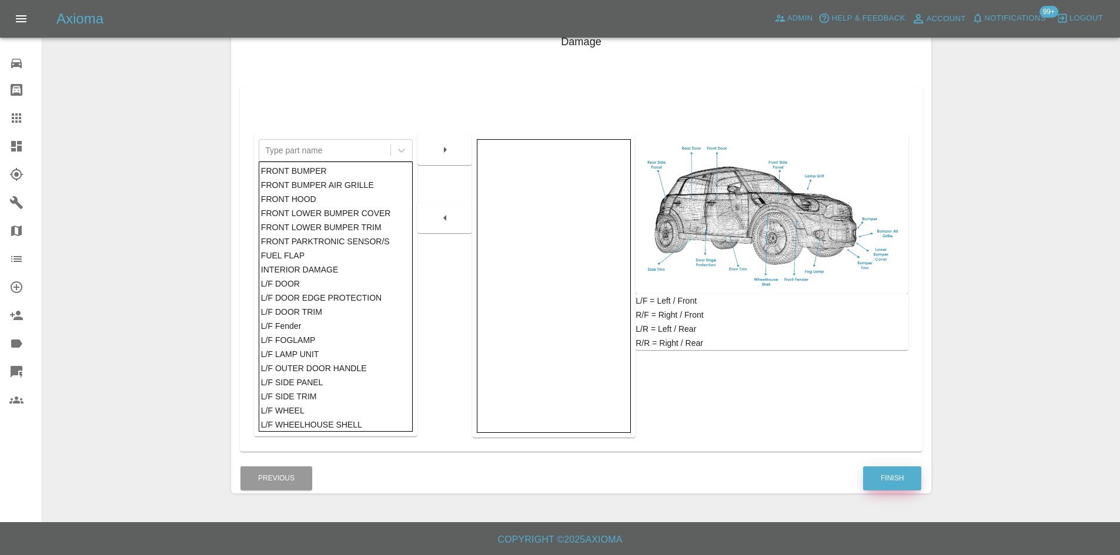
click at [915, 483] on button "Finish" at bounding box center [892, 479] width 58 height 24
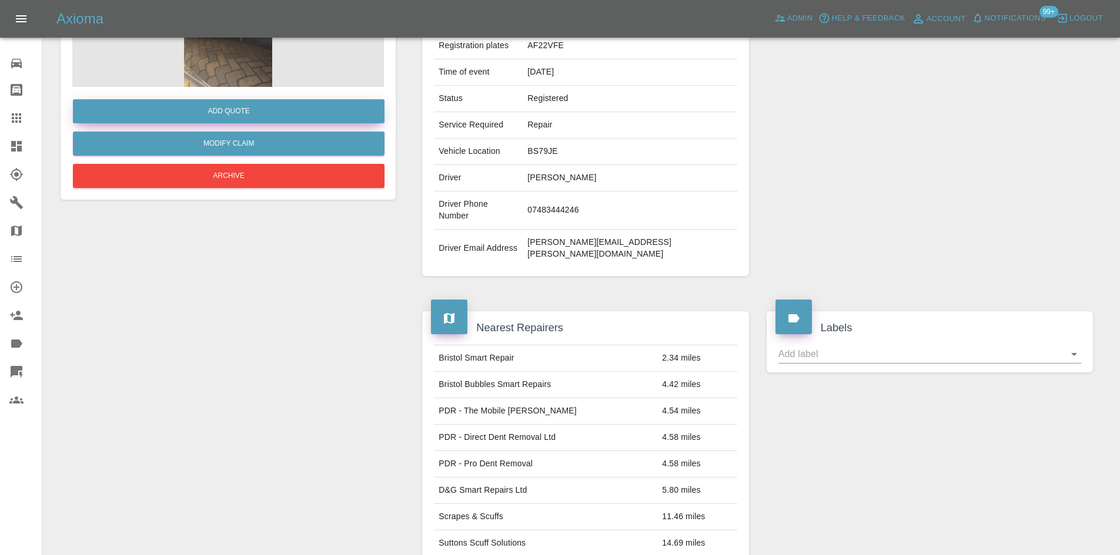
click at [239, 109] on button "Add Quote" at bounding box center [229, 111] width 312 height 24
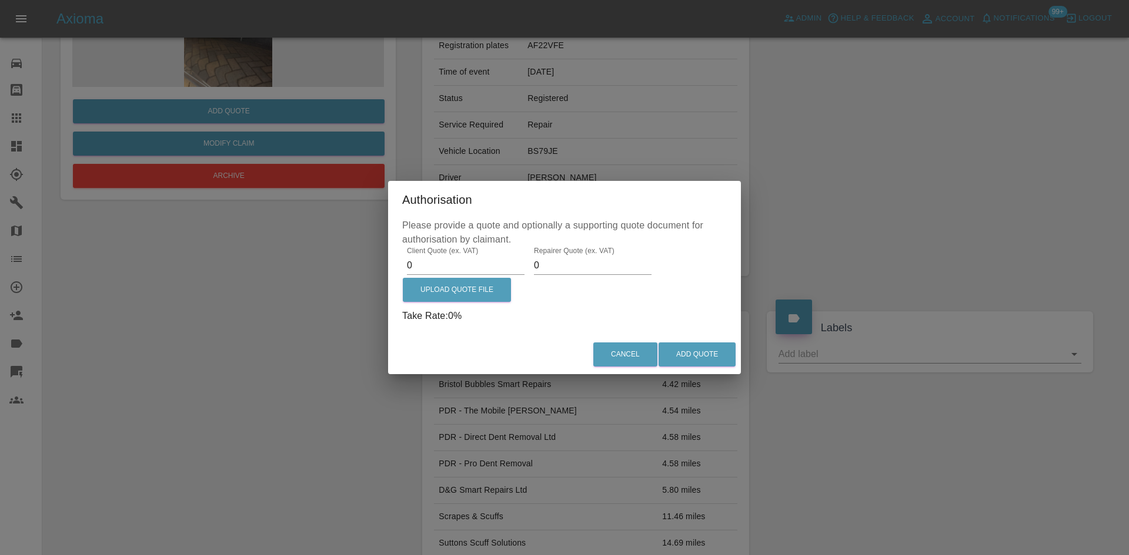
click at [466, 274] on input "0" at bounding box center [466, 265] width 118 height 19
click at [464, 272] on input "0" at bounding box center [466, 265] width 118 height 19
type input "375"
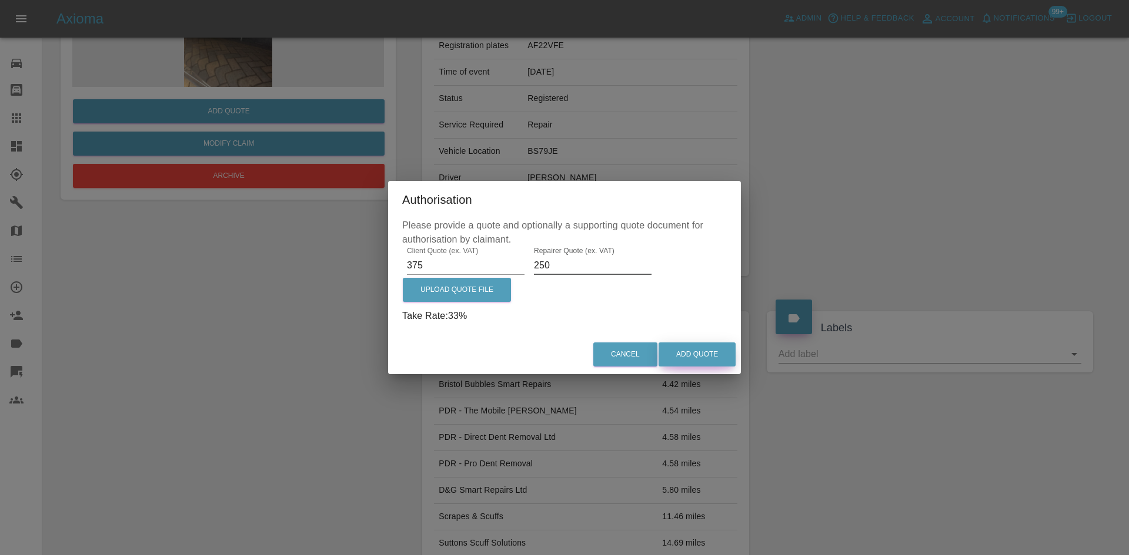
type input "250"
click at [678, 347] on button "Add Quote" at bounding box center [696, 355] width 77 height 24
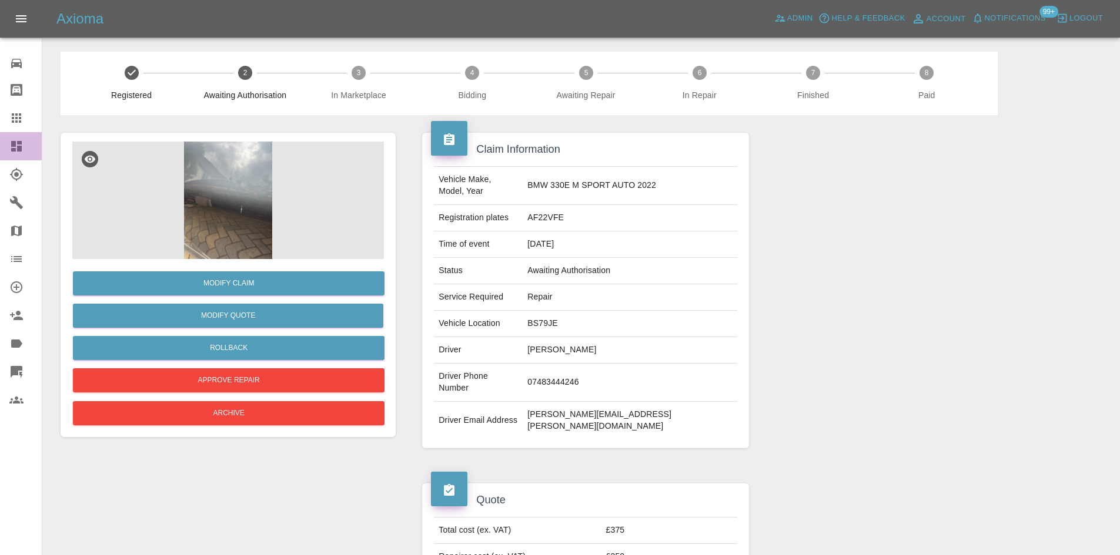
click at [9, 143] on link "Dashboard" at bounding box center [21, 146] width 42 height 28
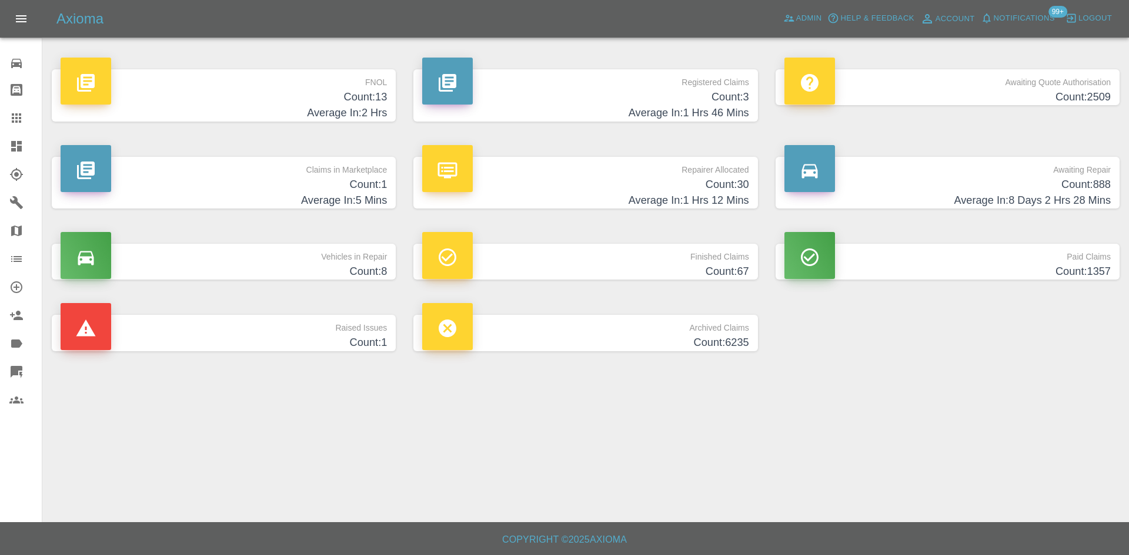
click at [608, 70] on p "Registered Claims" at bounding box center [585, 79] width 326 height 20
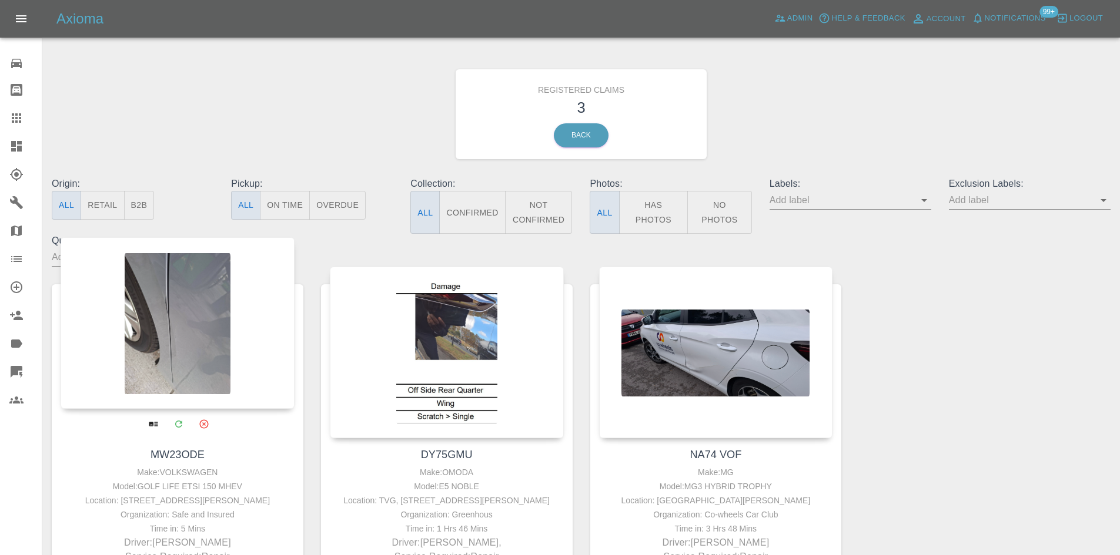
scroll to position [59, 0]
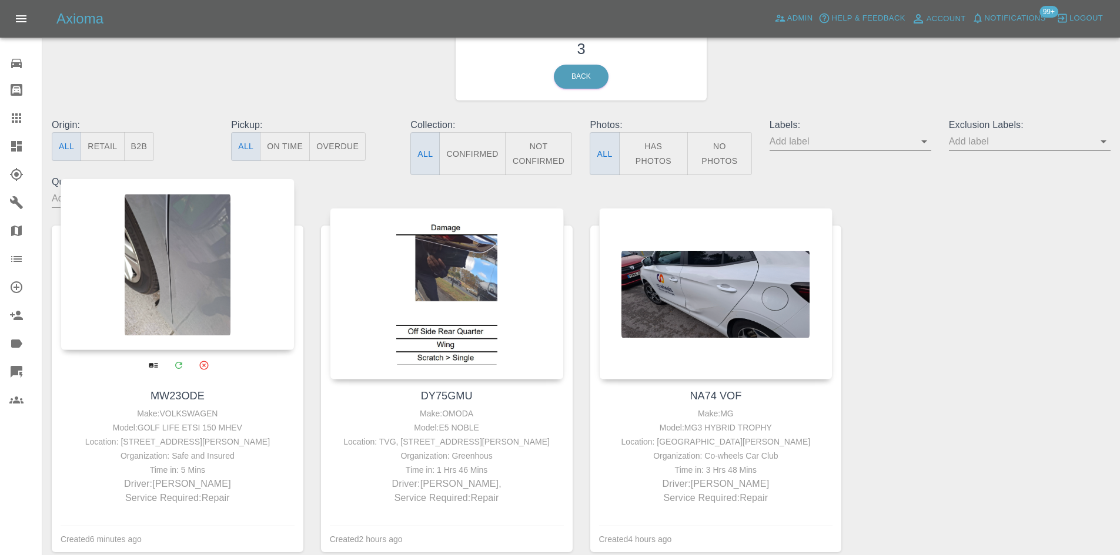
click at [190, 274] on div at bounding box center [178, 265] width 234 height 172
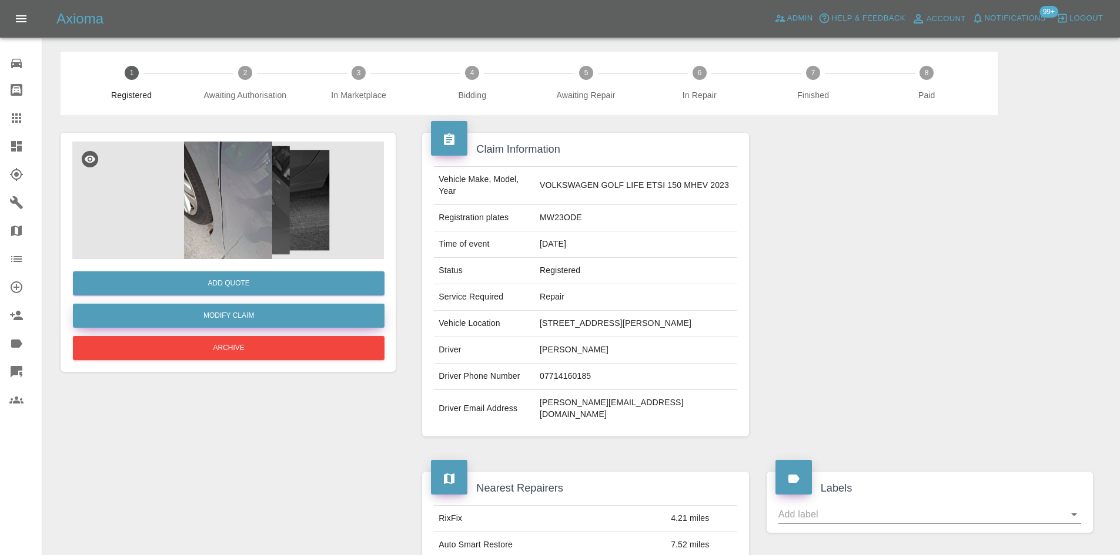
click at [227, 319] on link "Modify Claim" at bounding box center [229, 316] width 312 height 24
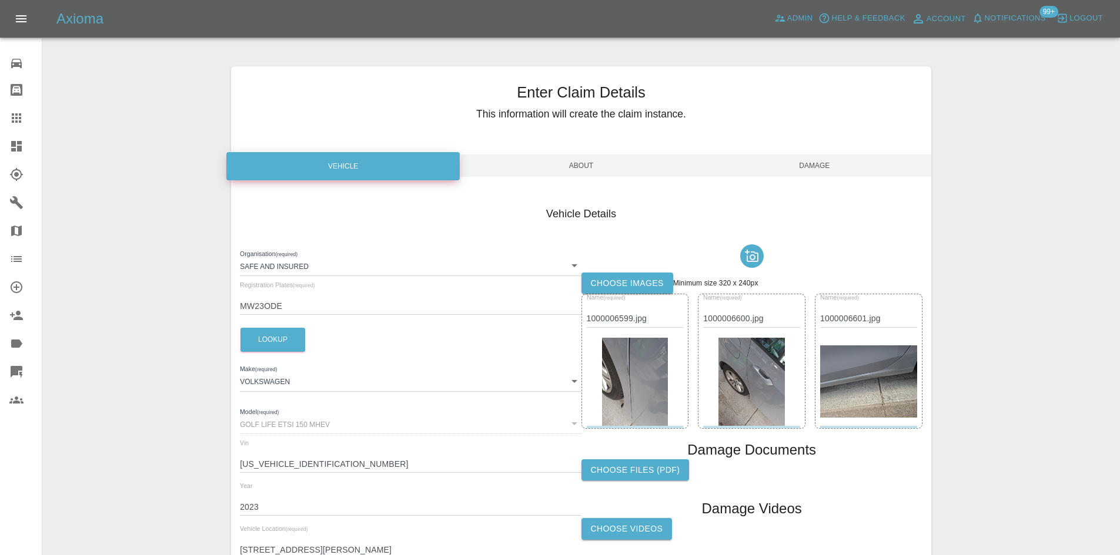
click at [393, 260] on body "Axioma Admin Help & Feedback Account Notifications 99+ Logout 0 Repair home Bod…" at bounding box center [560, 336] width 1120 height 672
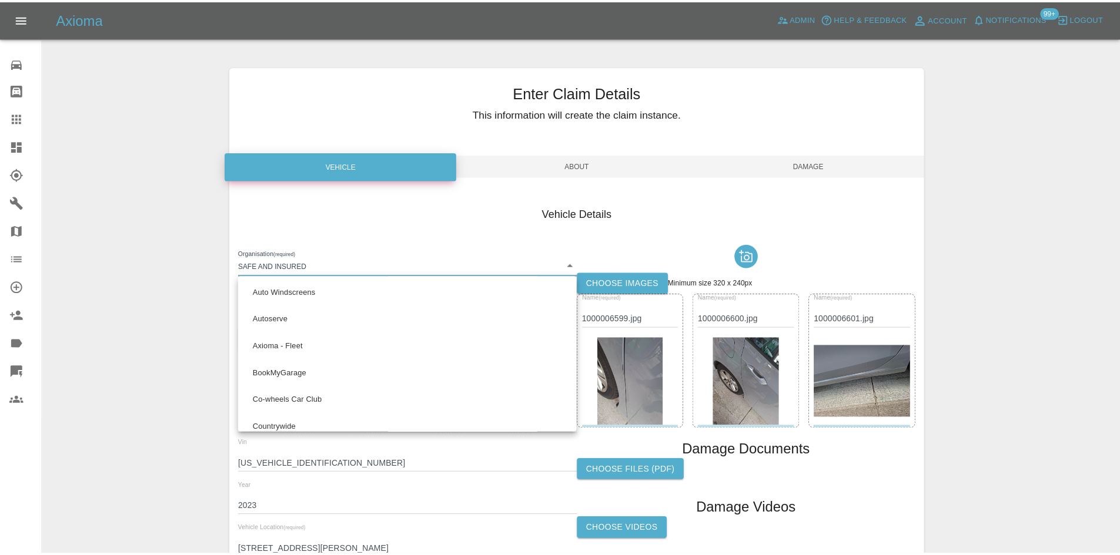
scroll to position [777, 0]
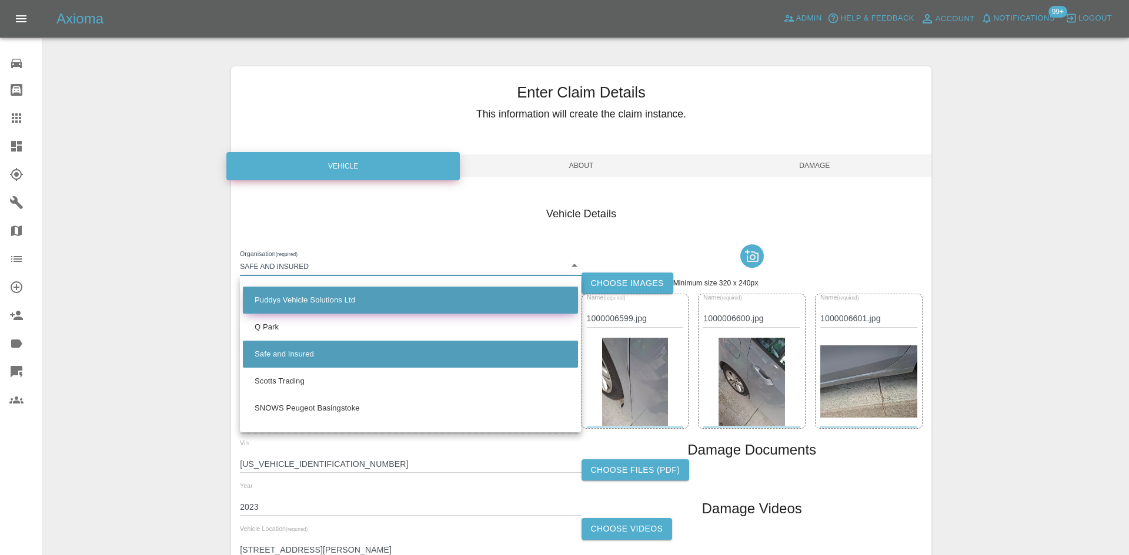
click at [328, 306] on li "Puddys Vehicle Solutions Ltd" at bounding box center [410, 300] width 335 height 27
type input "686e62e881ef996d8540b59d"
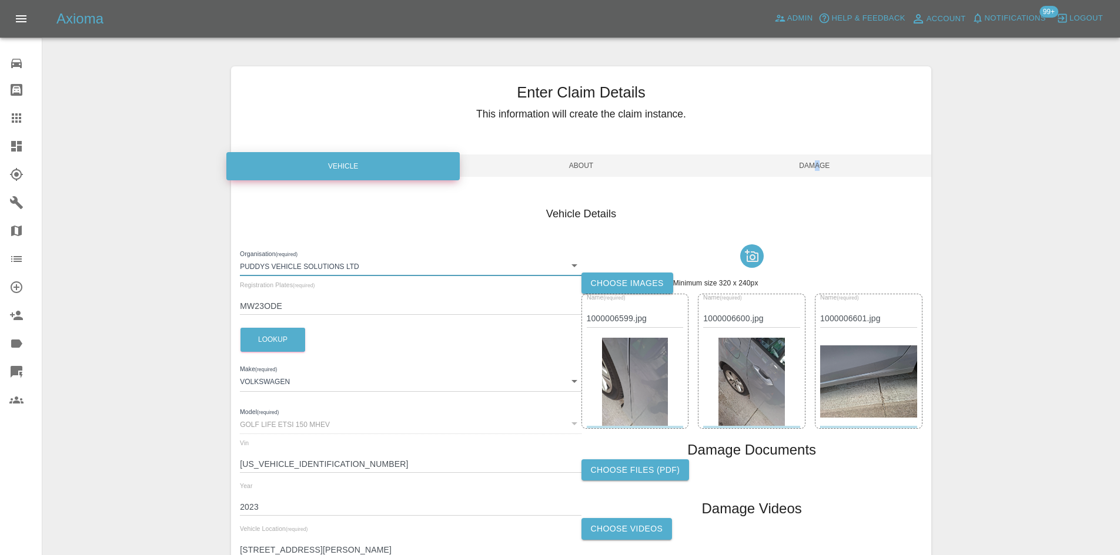
click at [818, 171] on span "Damage" at bounding box center [814, 166] width 233 height 22
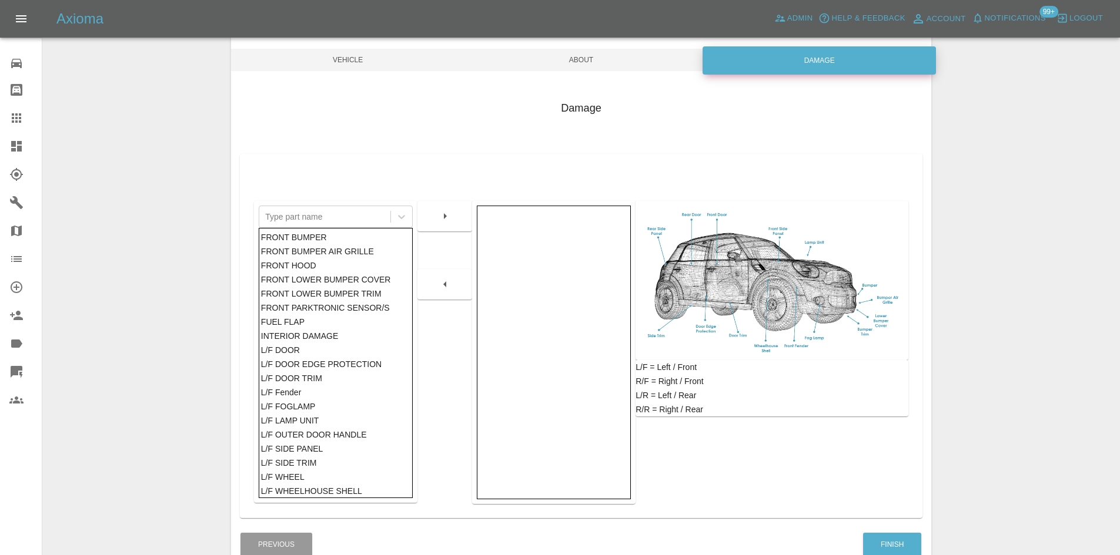
scroll to position [172, 0]
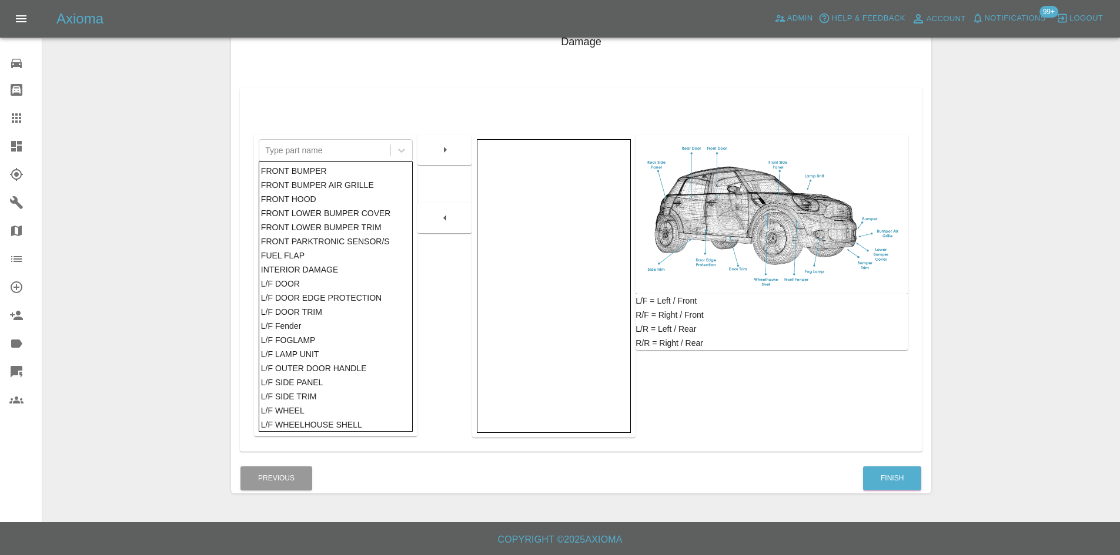
click at [884, 461] on div "Damage Type part name FRONT BUMPER FRONT BUMPER AIR GRILLE FRONT HOOD FRONT LOW…" at bounding box center [581, 239] width 700 height 447
click at [881, 472] on button "Finish" at bounding box center [892, 479] width 58 height 24
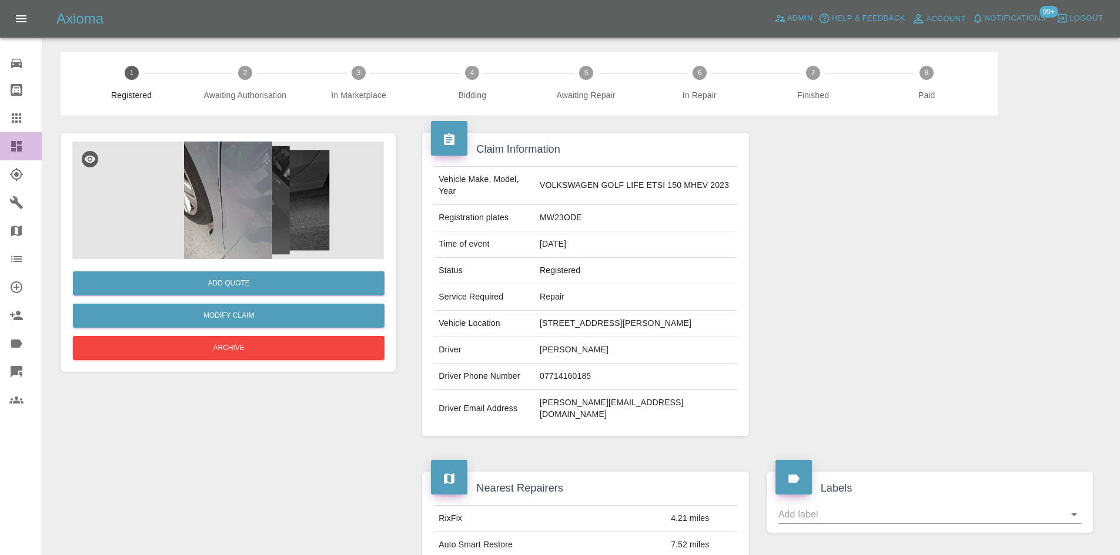
click at [18, 147] on icon at bounding box center [16, 146] width 11 height 11
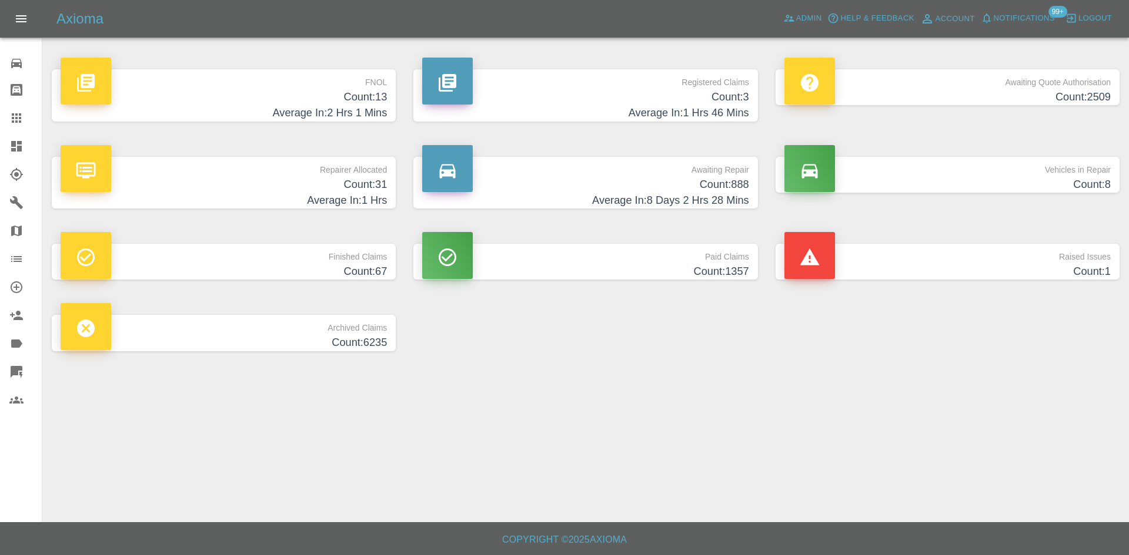
click at [680, 99] on h4 "Count: 3" at bounding box center [585, 97] width 326 height 16
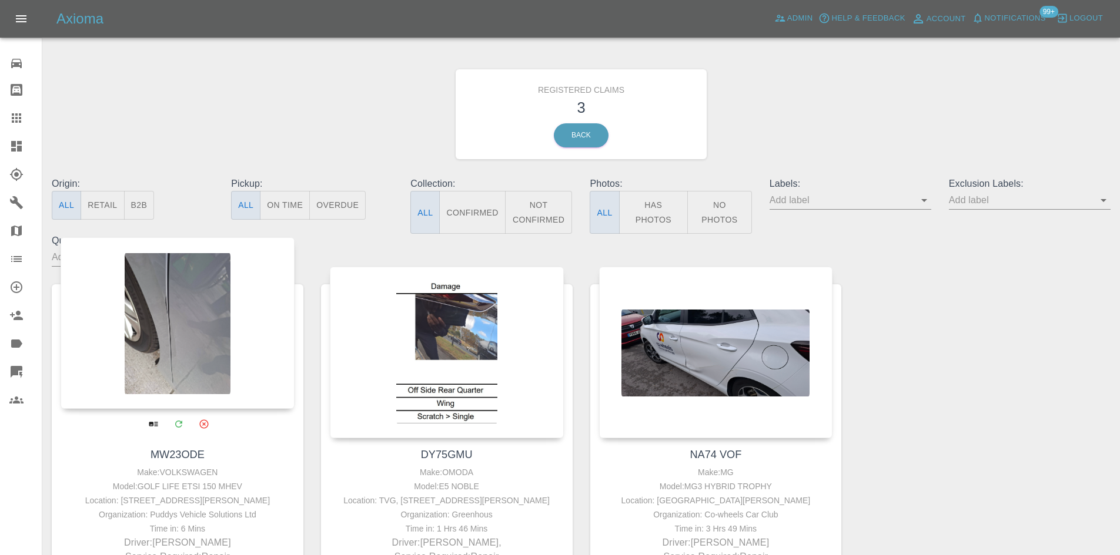
click at [202, 302] on div at bounding box center [178, 323] width 234 height 172
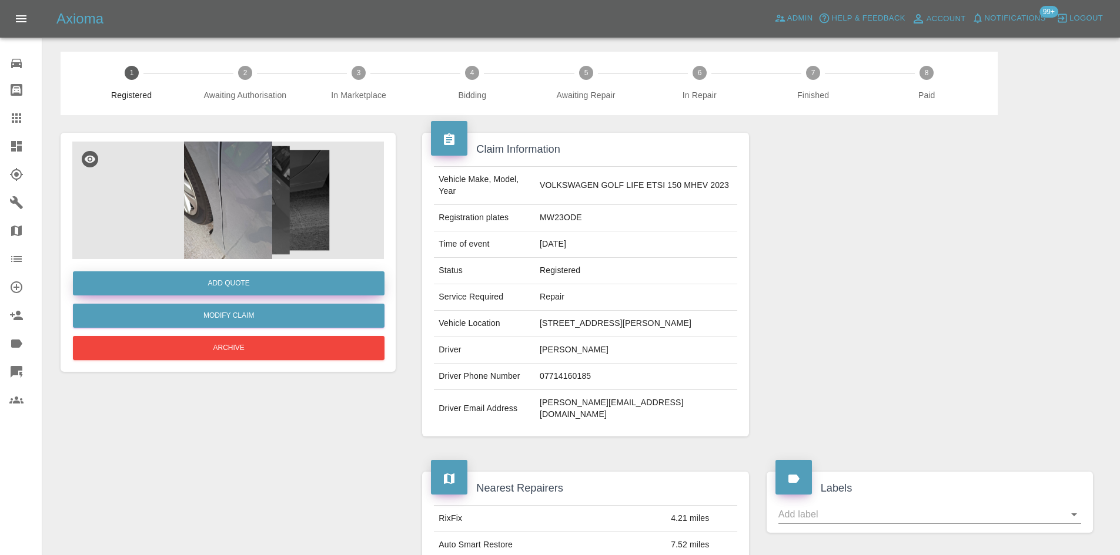
click at [260, 280] on button "Add Quote" at bounding box center [229, 284] width 312 height 24
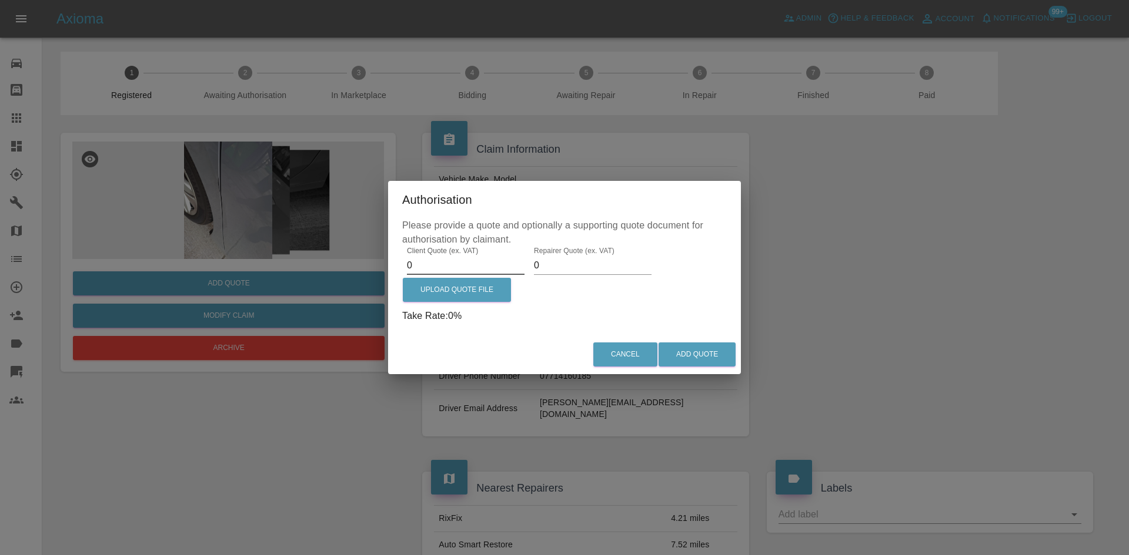
click at [424, 266] on input "0" at bounding box center [466, 265] width 118 height 19
type input "1120"
type input "7"
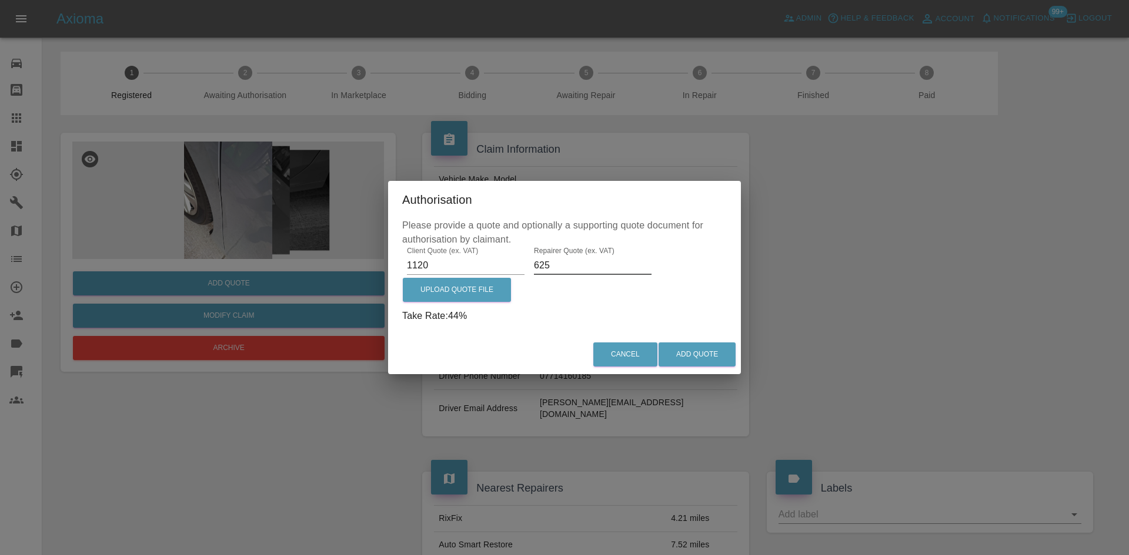
click at [541, 260] on input "625" at bounding box center [593, 265] width 118 height 19
type input "575"
click at [699, 351] on button "Add Quote" at bounding box center [696, 355] width 77 height 24
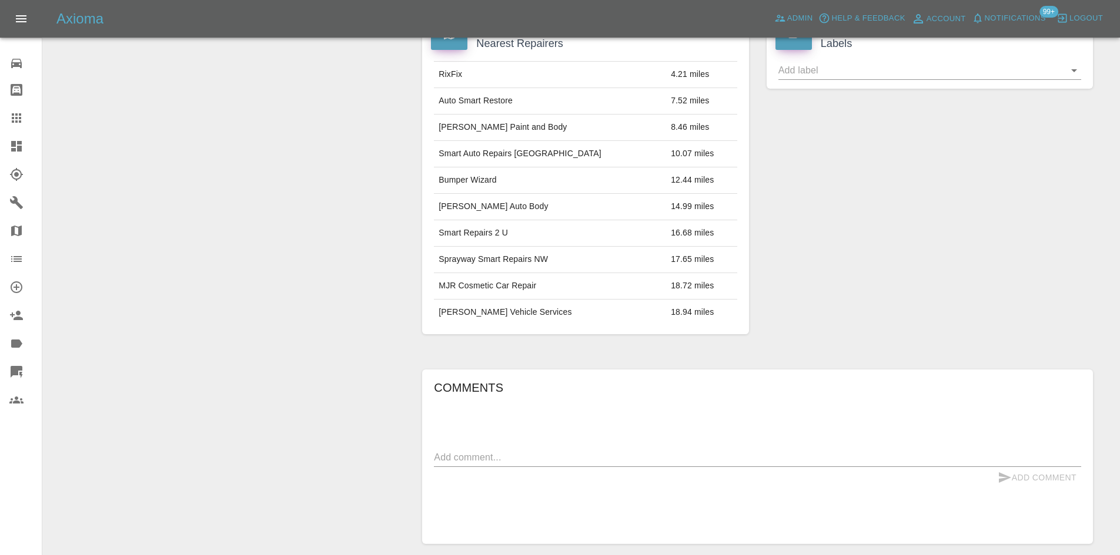
scroll to position [674, 0]
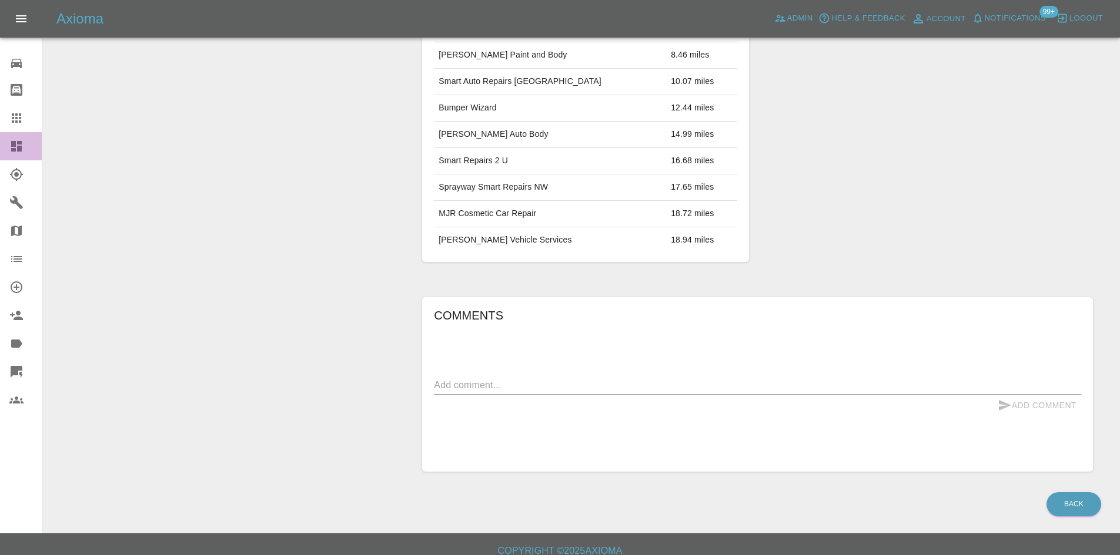
click at [22, 149] on icon at bounding box center [16, 146] width 14 height 14
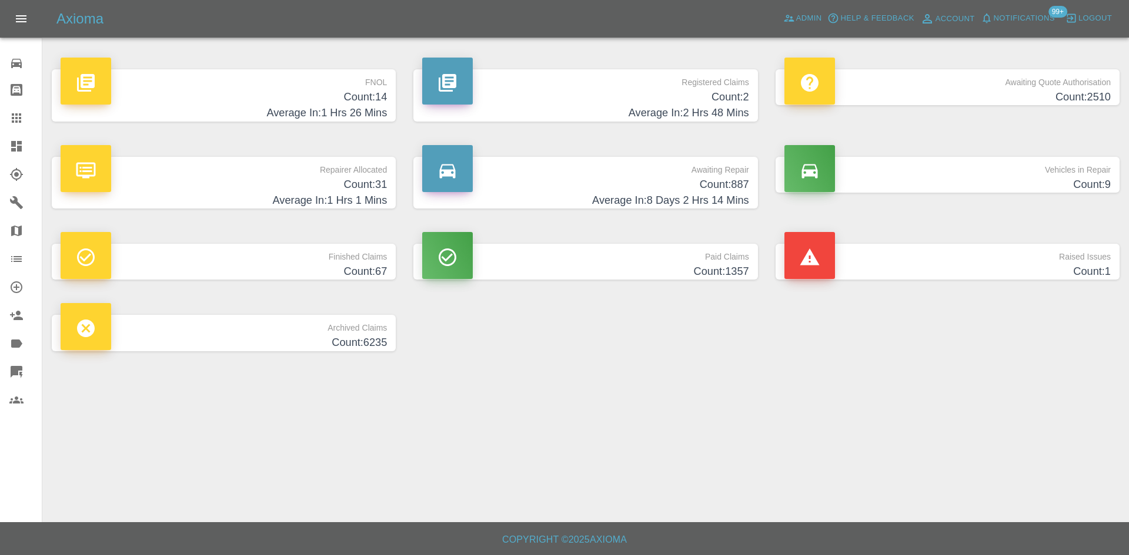
click at [690, 84] on p "Registered Claims" at bounding box center [585, 79] width 326 height 20
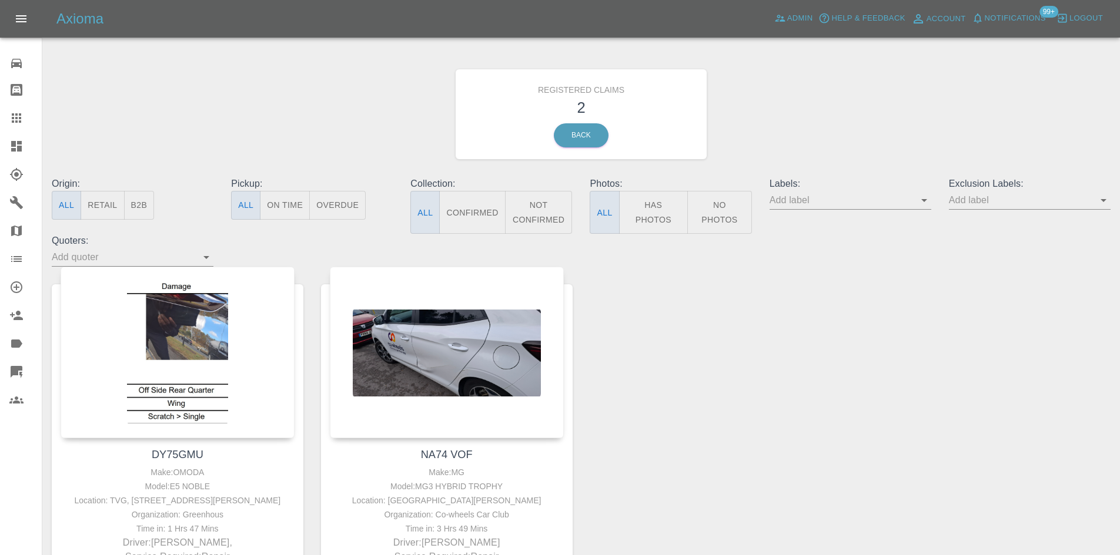
click at [2, 143] on link "Dashboard" at bounding box center [21, 146] width 42 height 28
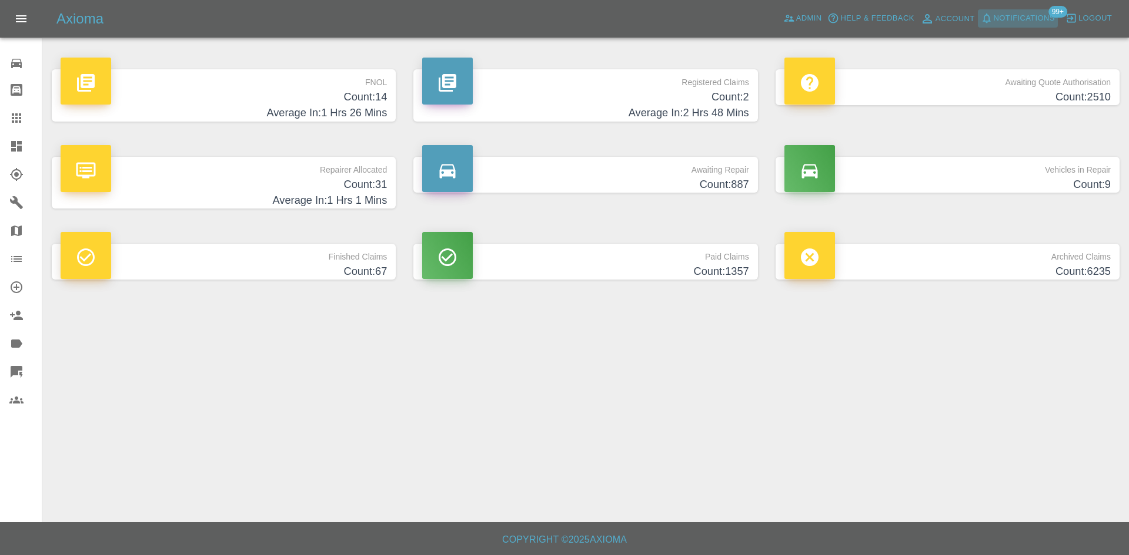
click at [1024, 15] on span "Notifications" at bounding box center [1023, 19] width 61 height 14
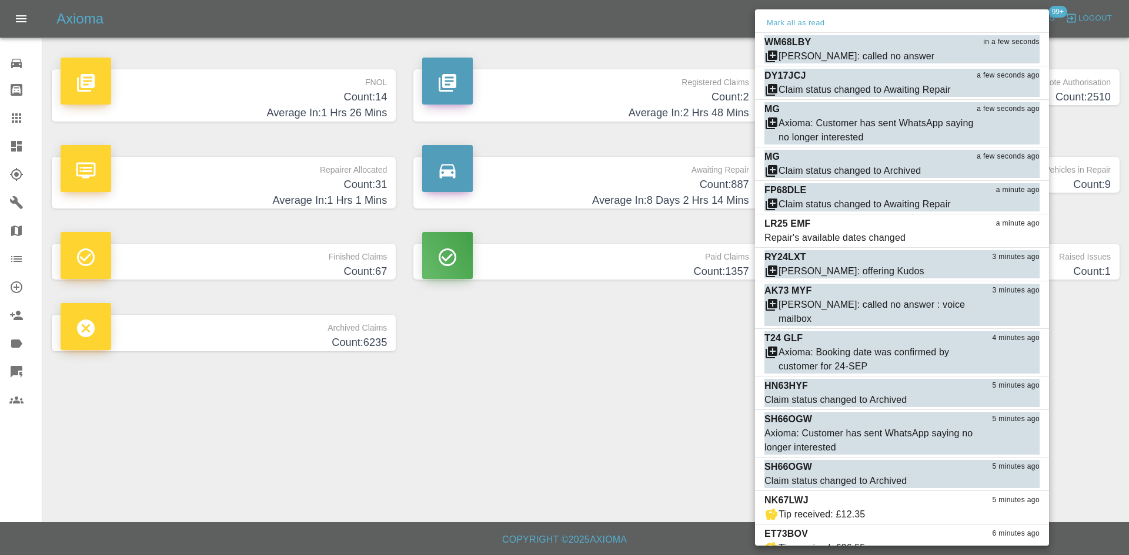
click at [537, 376] on div at bounding box center [564, 277] width 1129 height 555
click at [666, 29] on div at bounding box center [564, 277] width 1129 height 555
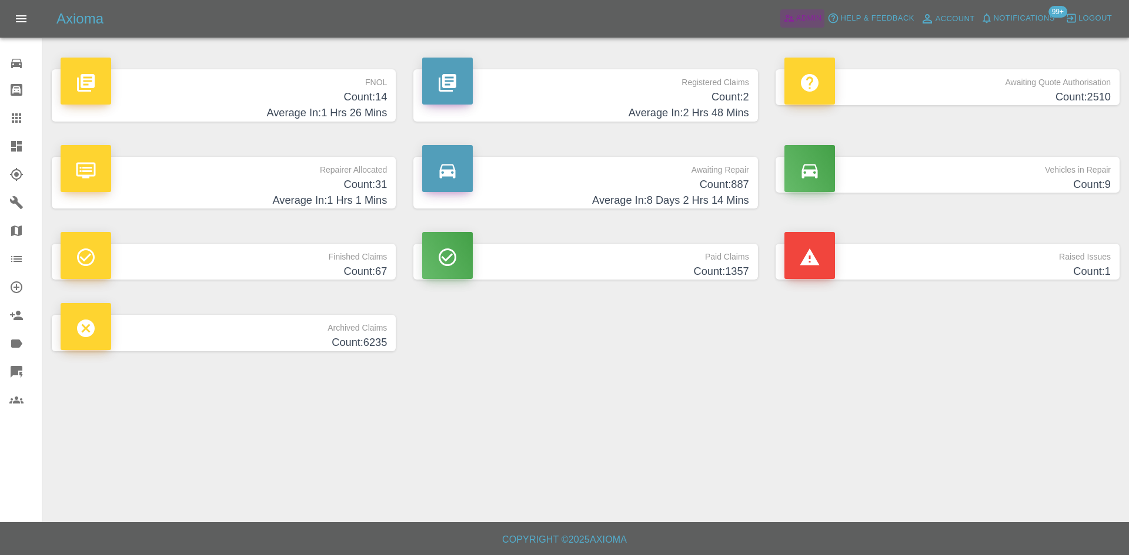
click at [806, 18] on span "Admin" at bounding box center [809, 19] width 26 height 14
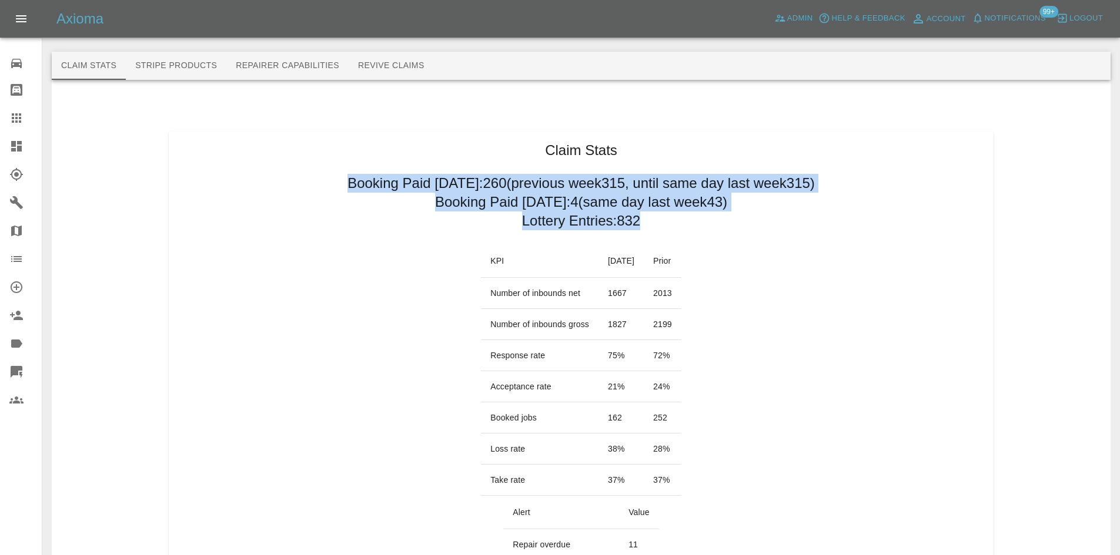
drag, startPoint x: 306, startPoint y: 177, endPoint x: 641, endPoint y: 230, distance: 339.2
copy div "Booking Paid since Saturday: 260 (previous week 315 , until same day last week …"
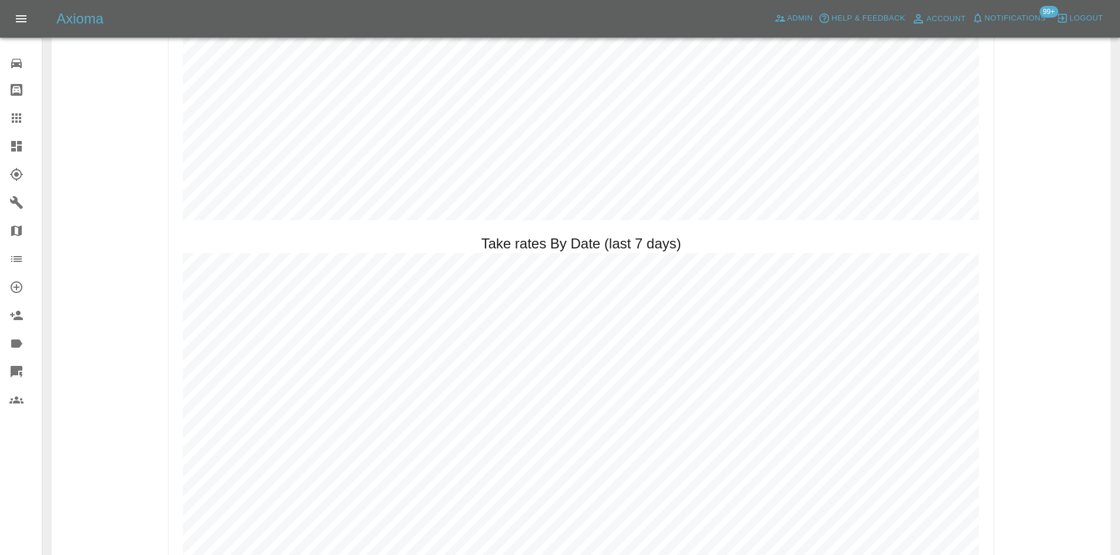
scroll to position [1470, 0]
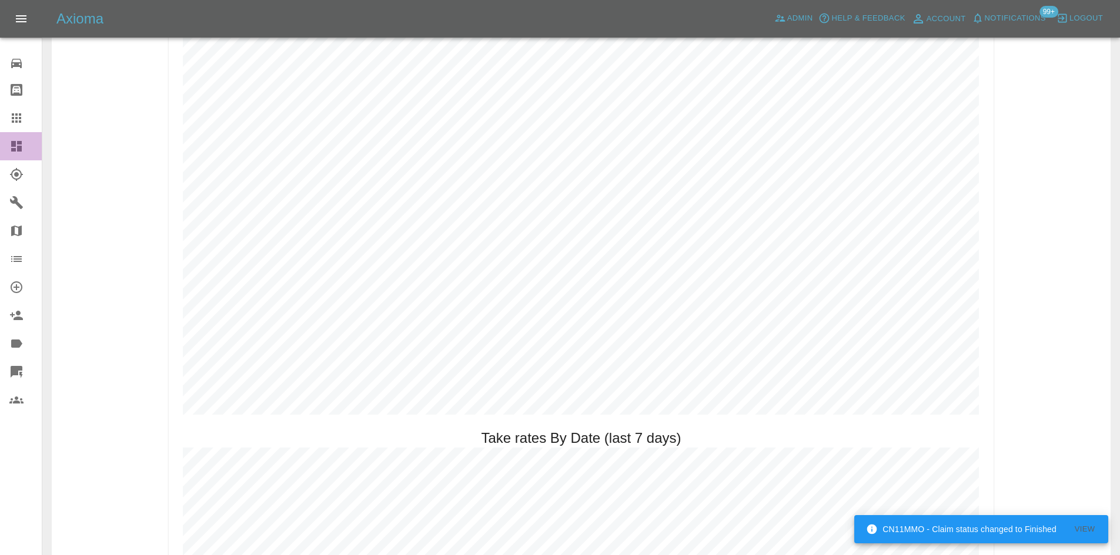
click at [16, 154] on link "Dashboard" at bounding box center [21, 146] width 42 height 28
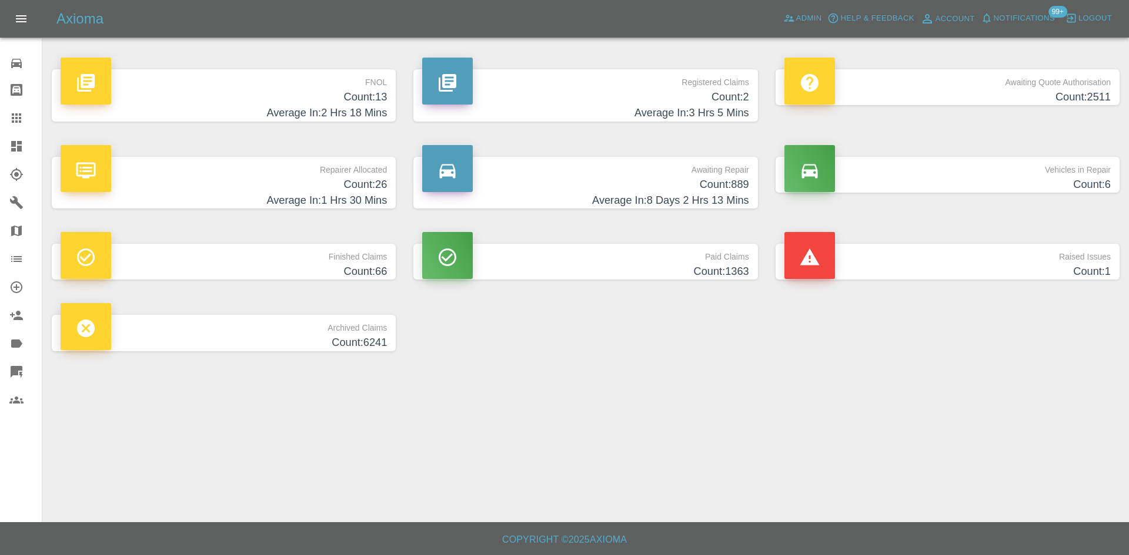
click at [329, 173] on p "Repairer Allocated" at bounding box center [224, 167] width 326 height 20
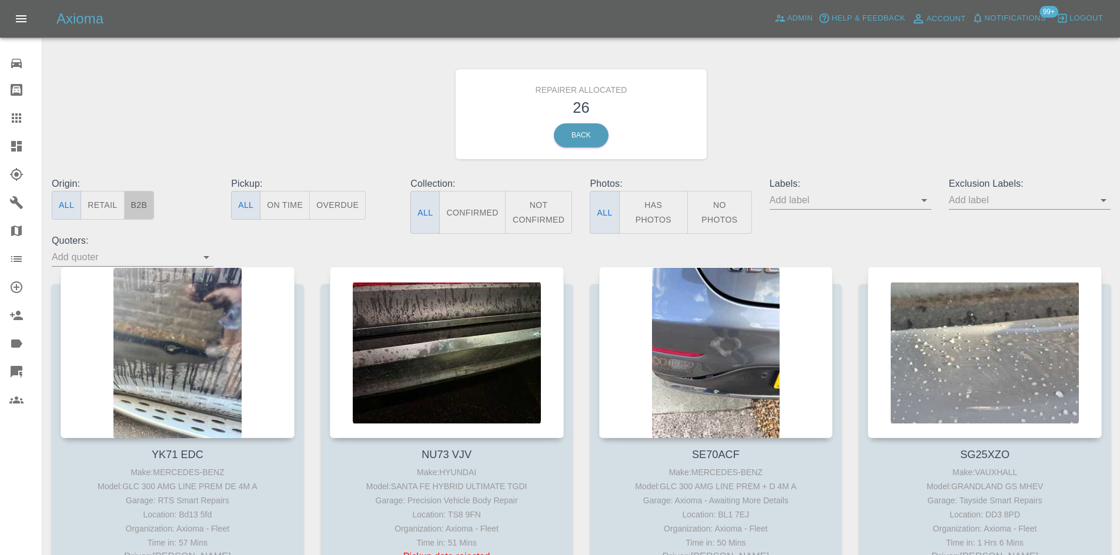
click at [136, 212] on button "B2B" at bounding box center [139, 205] width 31 height 29
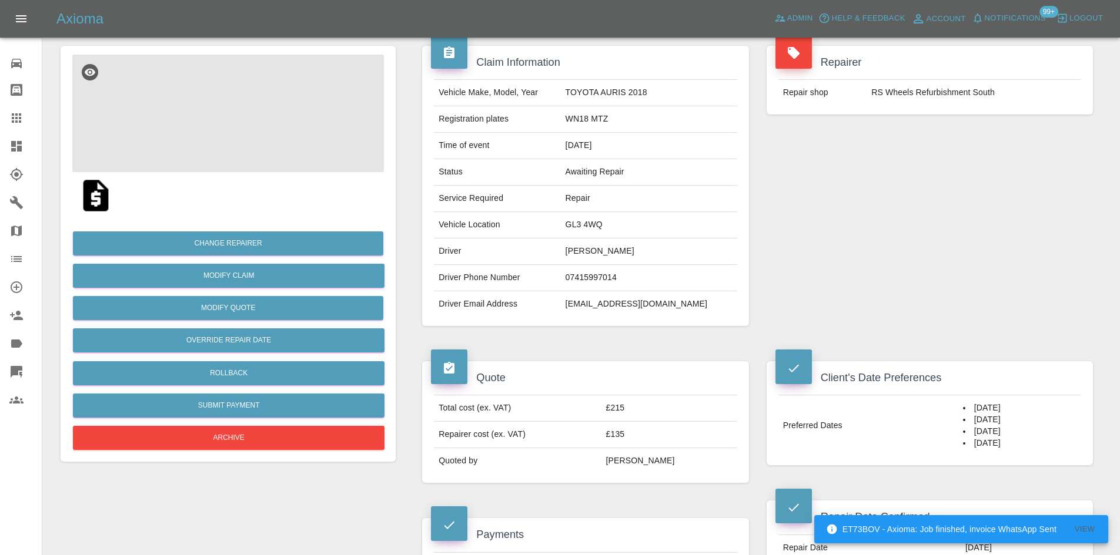
scroll to position [59, 0]
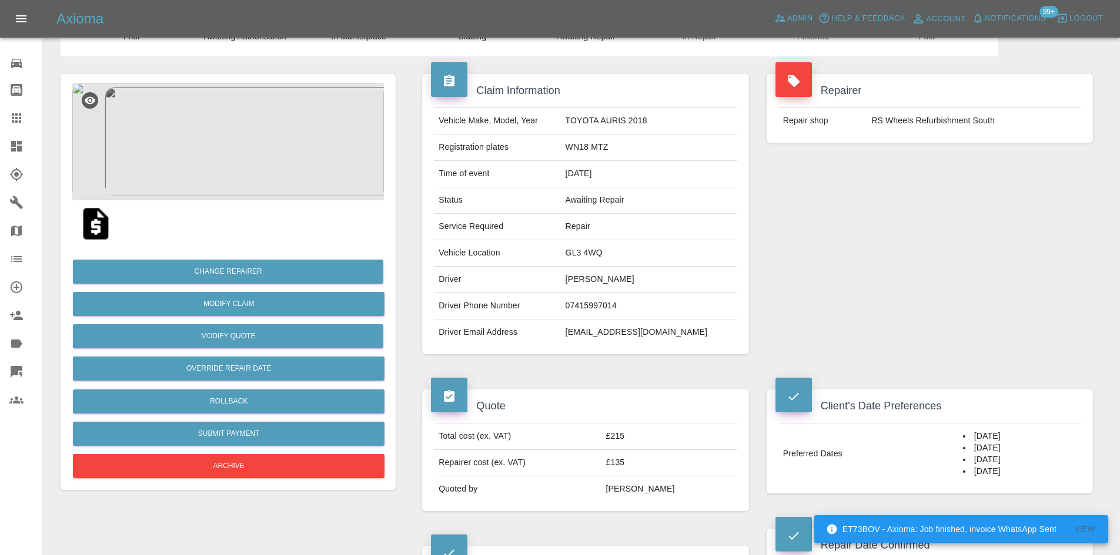
click at [287, 186] on img at bounding box center [228, 142] width 312 height 118
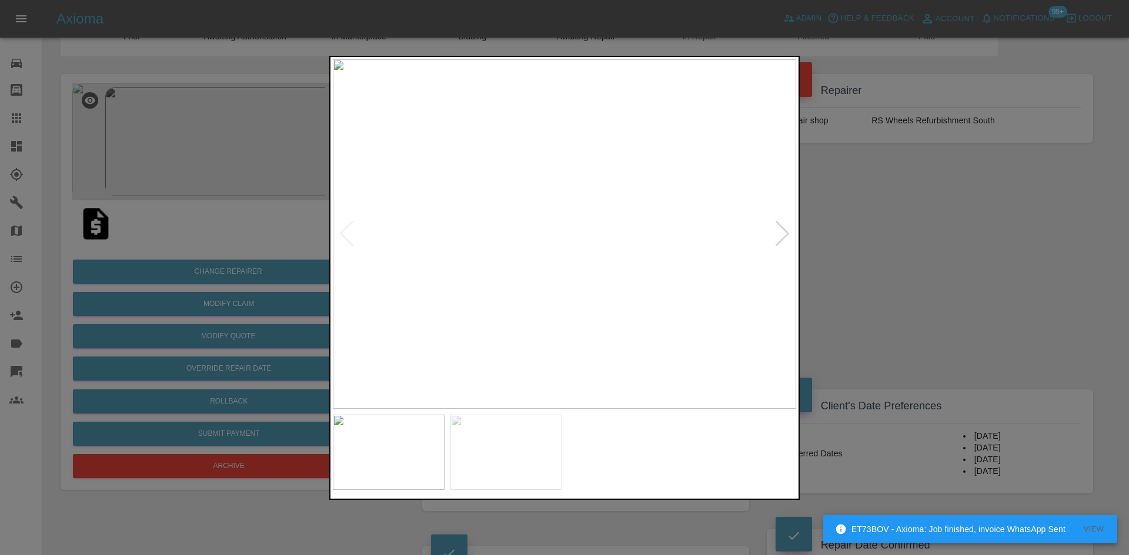
click at [779, 237] on div at bounding box center [782, 234] width 16 height 26
click at [1110, 414] on div at bounding box center [564, 277] width 1129 height 555
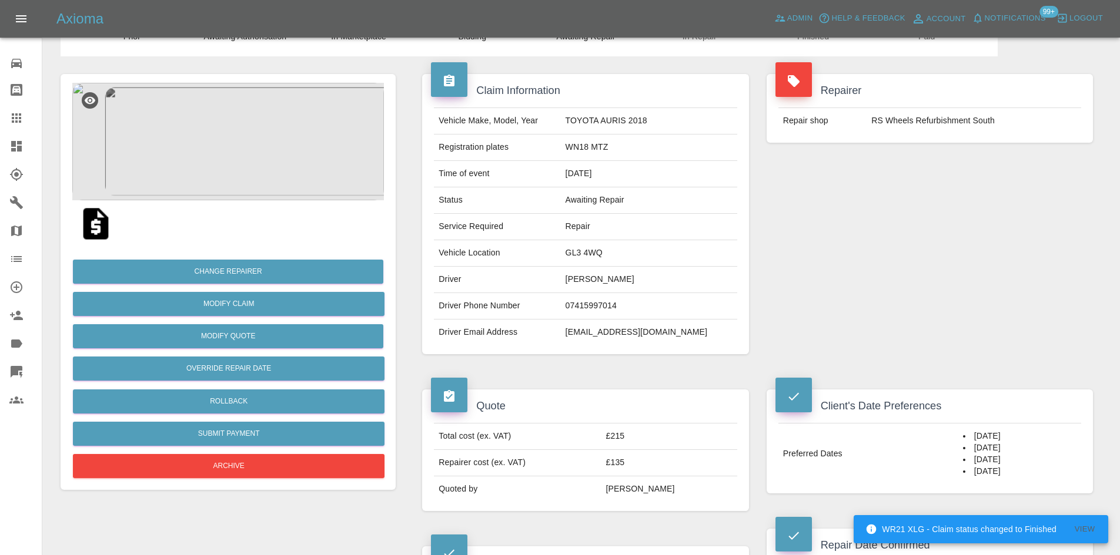
click at [4, 148] on link "Dashboard" at bounding box center [21, 146] width 42 height 28
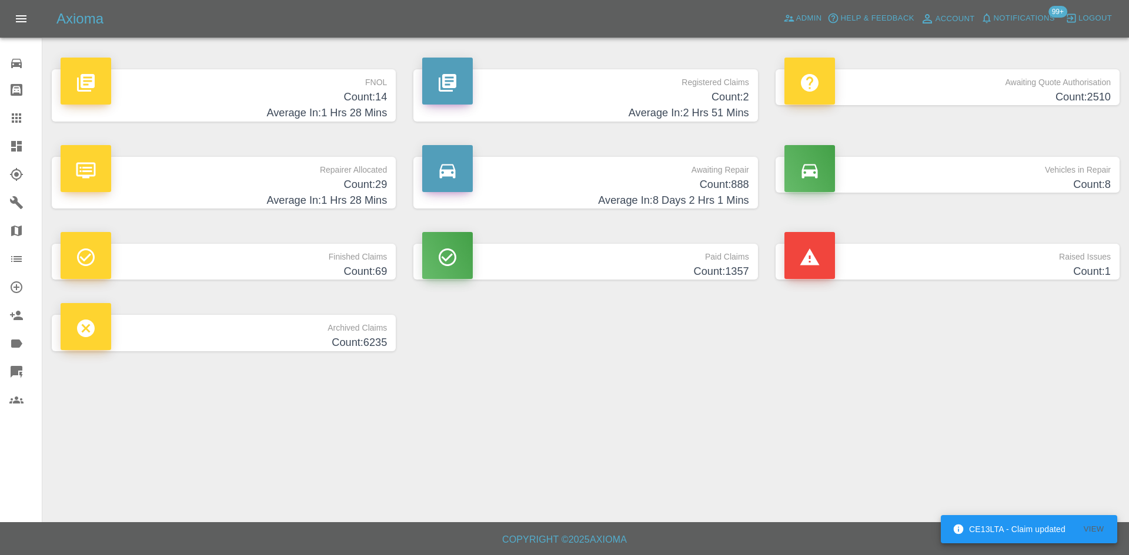
click at [360, 172] on p "Repairer Allocated" at bounding box center [224, 167] width 326 height 20
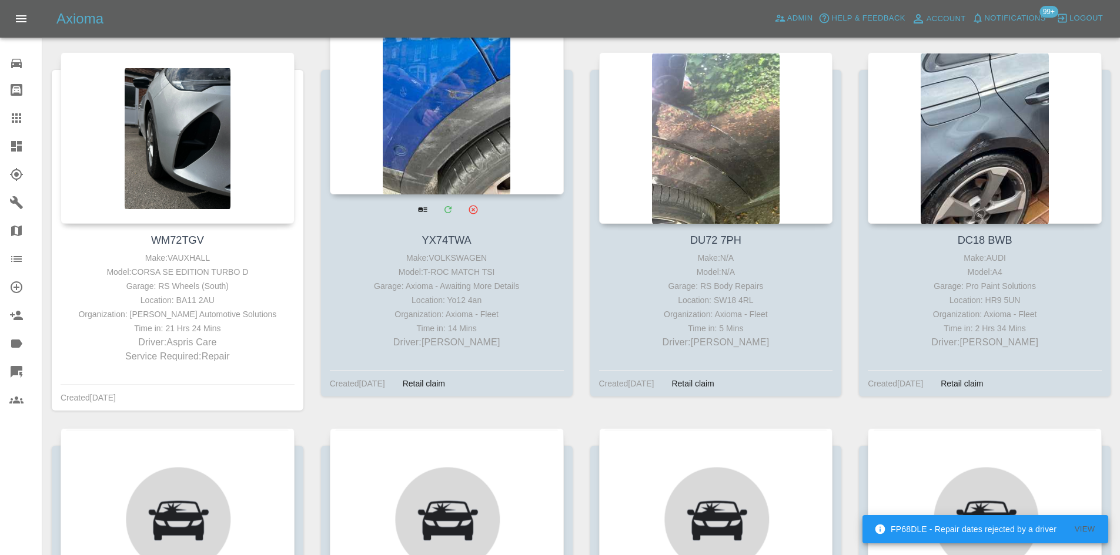
scroll to position [1528, 0]
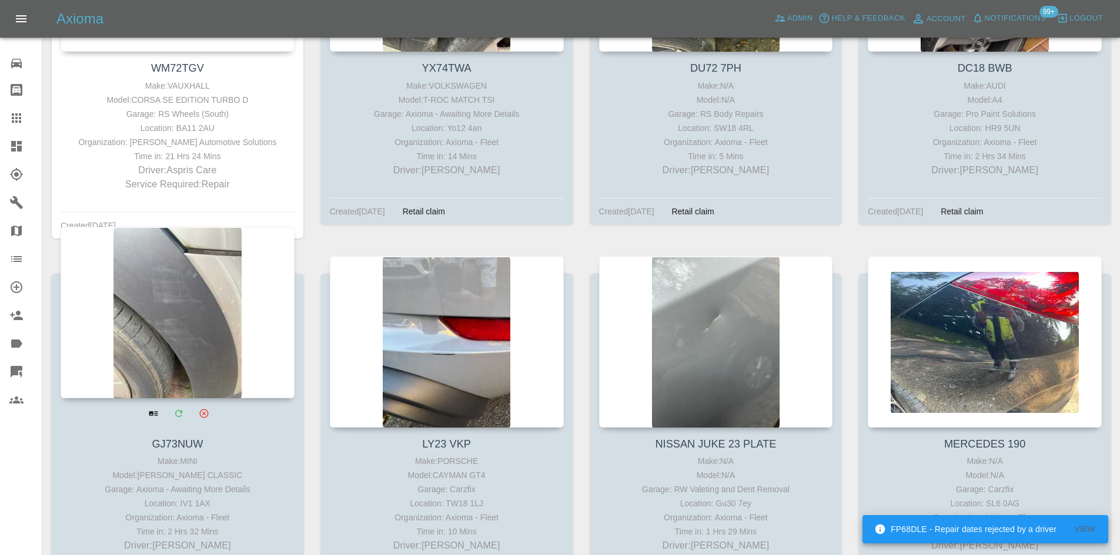
click at [172, 328] on div at bounding box center [178, 313] width 234 height 172
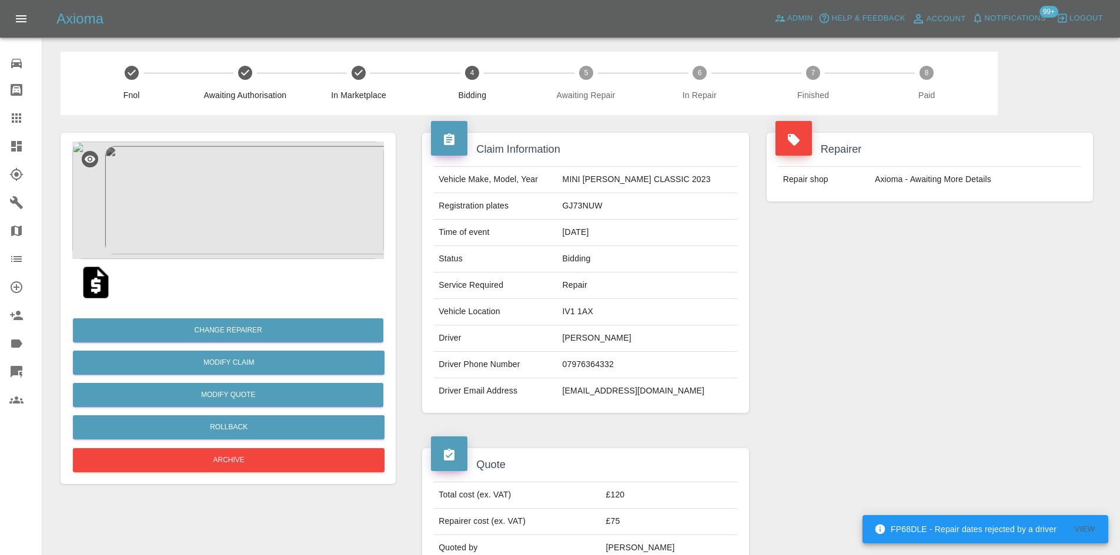
click at [620, 317] on td "IV1 1AX" at bounding box center [647, 312] width 179 height 26
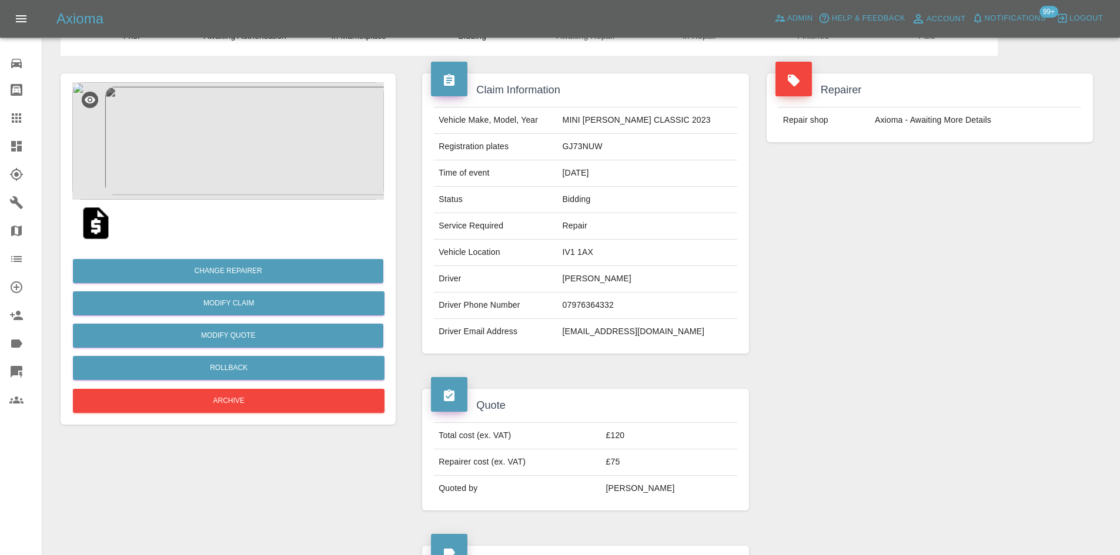
scroll to position [59, 0]
click at [597, 153] on td "GJ73NUW" at bounding box center [647, 148] width 179 height 26
copy td "GJ73NUW"
click at [0, 119] on link "Claims" at bounding box center [21, 118] width 42 height 28
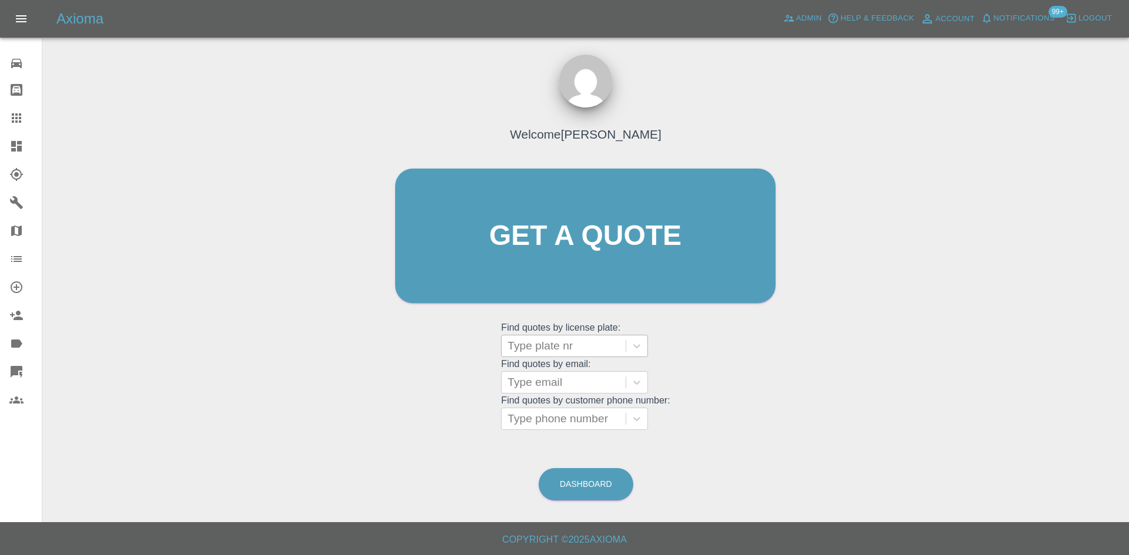
click at [566, 354] on div "Type plate nr" at bounding box center [563, 346] width 124 height 21
paste input "GJ73NUW"
type input "GJ73NUW"
click at [570, 373] on div "GJ73NUW, Bidding" at bounding box center [574, 376] width 147 height 24
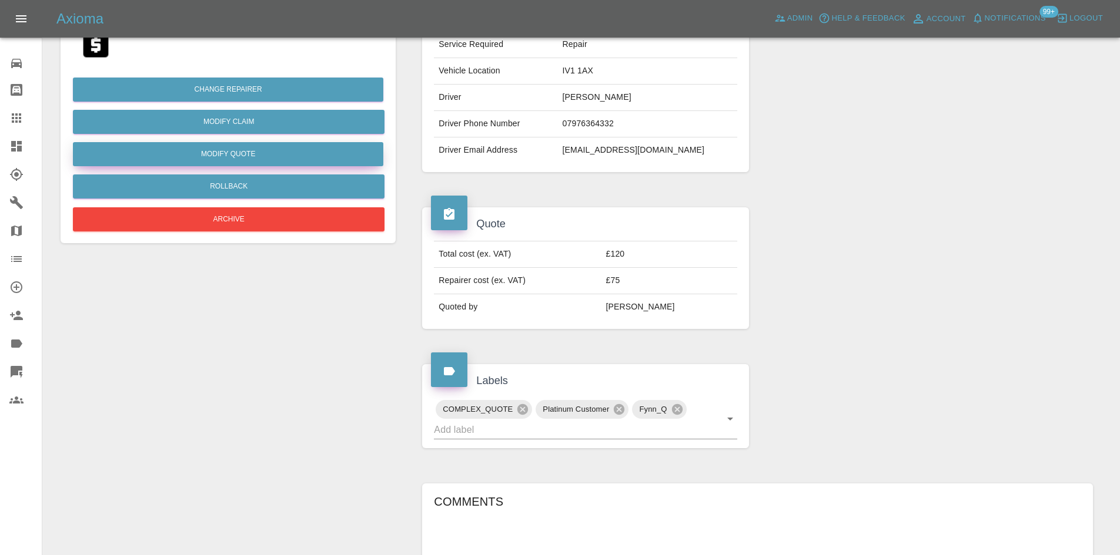
scroll to position [118, 0]
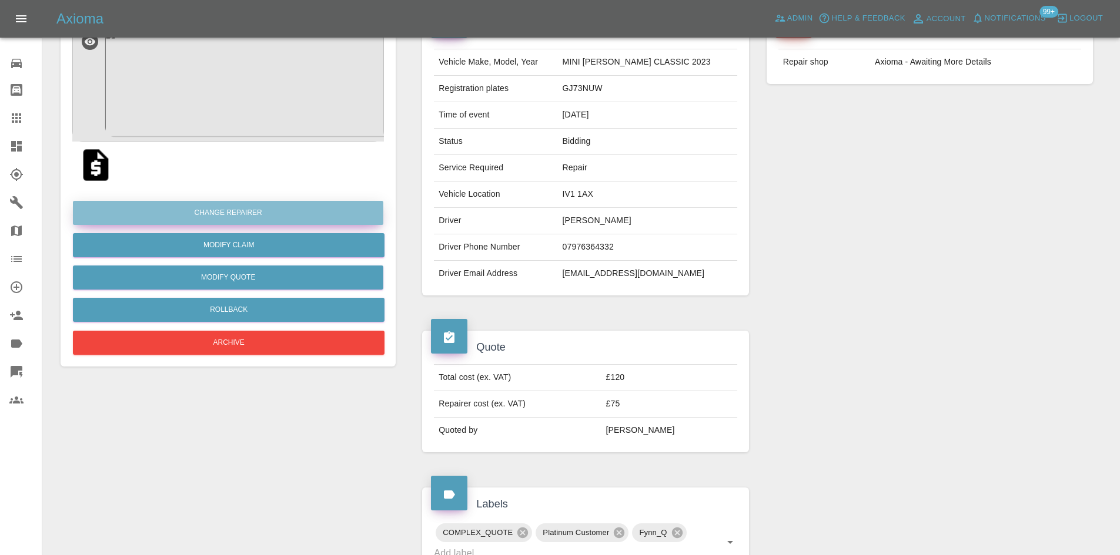
click at [259, 216] on button "Change Repairer" at bounding box center [228, 213] width 310 height 24
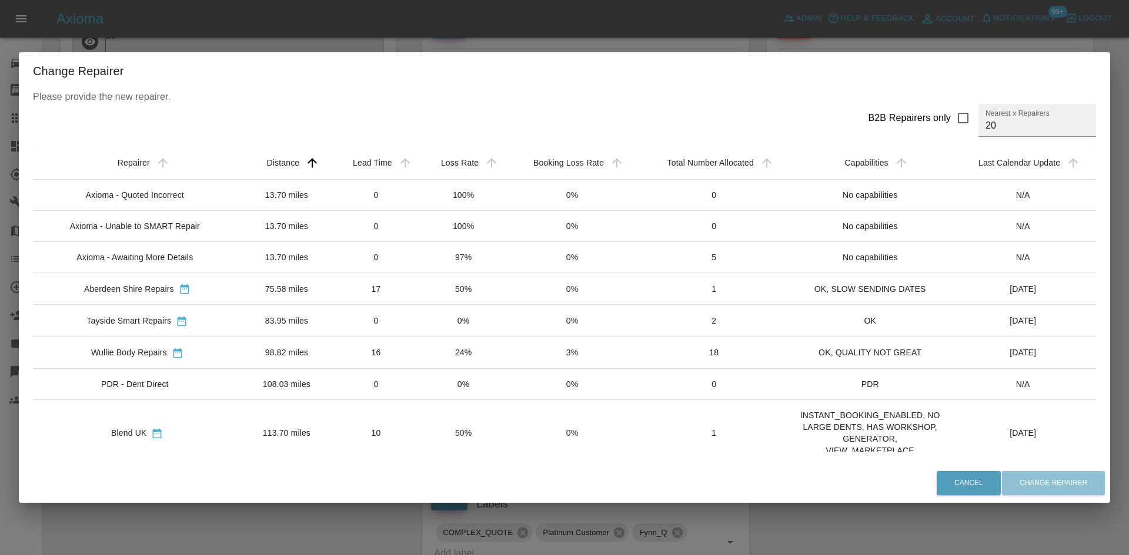
click at [932, 45] on div "Change Repairer Please provide the new repairer. B2B Repairers only Nearest x R…" at bounding box center [564, 277] width 1129 height 555
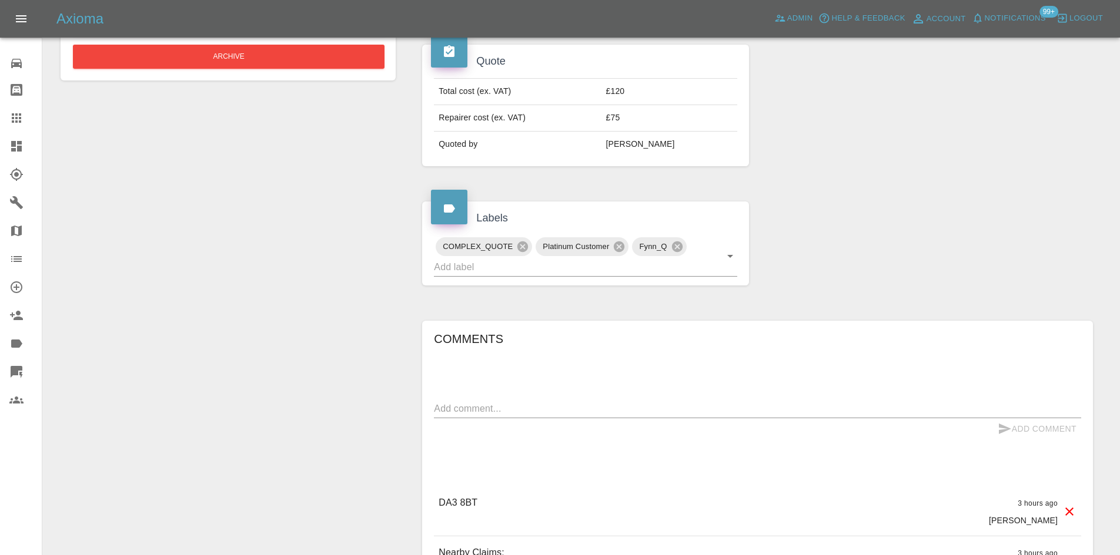
scroll to position [529, 0]
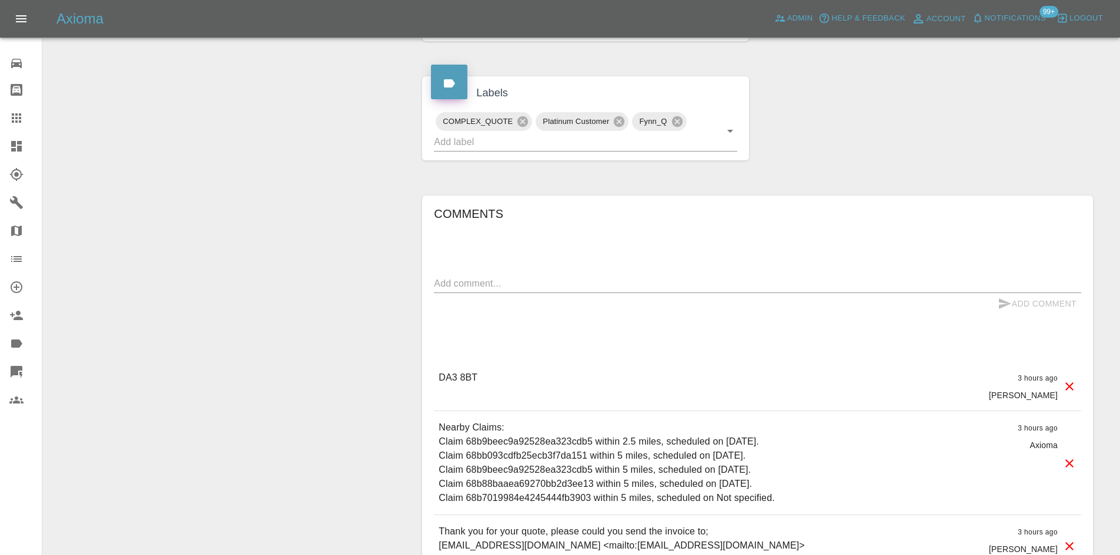
drag, startPoint x: 476, startPoint y: 371, endPoint x: 493, endPoint y: 375, distance: 18.1
click at [476, 375] on p "DA3 8BT" at bounding box center [458, 378] width 39 height 14
drag, startPoint x: 455, startPoint y: 377, endPoint x: 434, endPoint y: 376, distance: 20.6
click at [434, 376] on div "DA3 8BT 3 hours ago Alex Kennett" at bounding box center [757, 386] width 647 height 49
copy p "DA3 8BT"
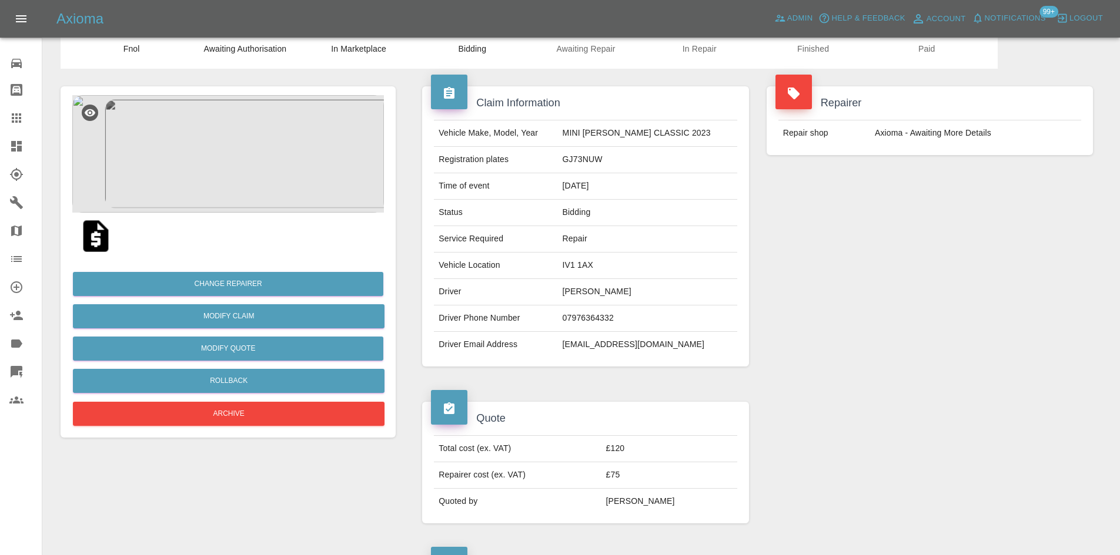
scroll to position [0, 0]
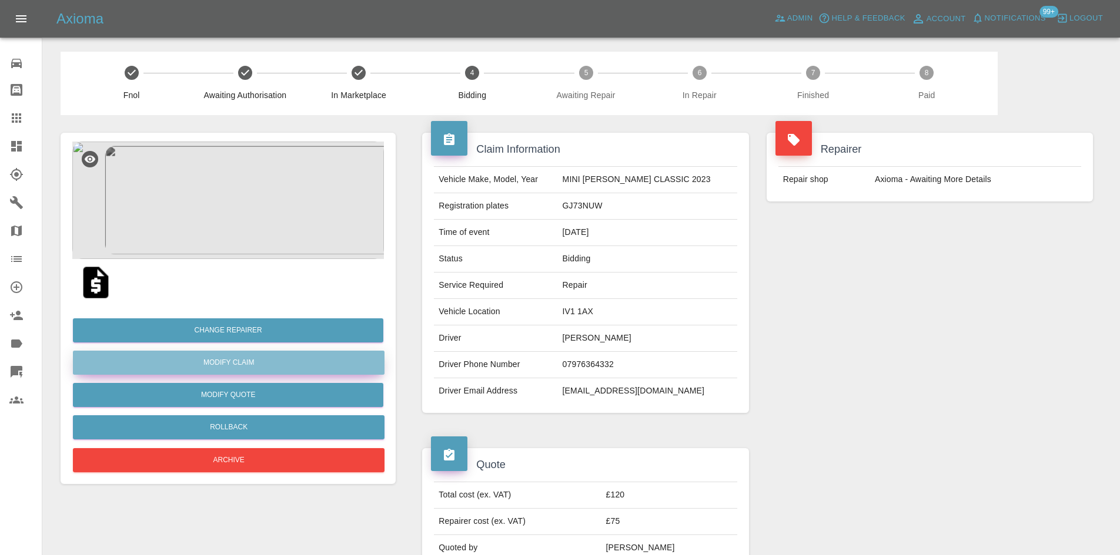
click at [245, 367] on link "Modify Claim" at bounding box center [229, 363] width 312 height 24
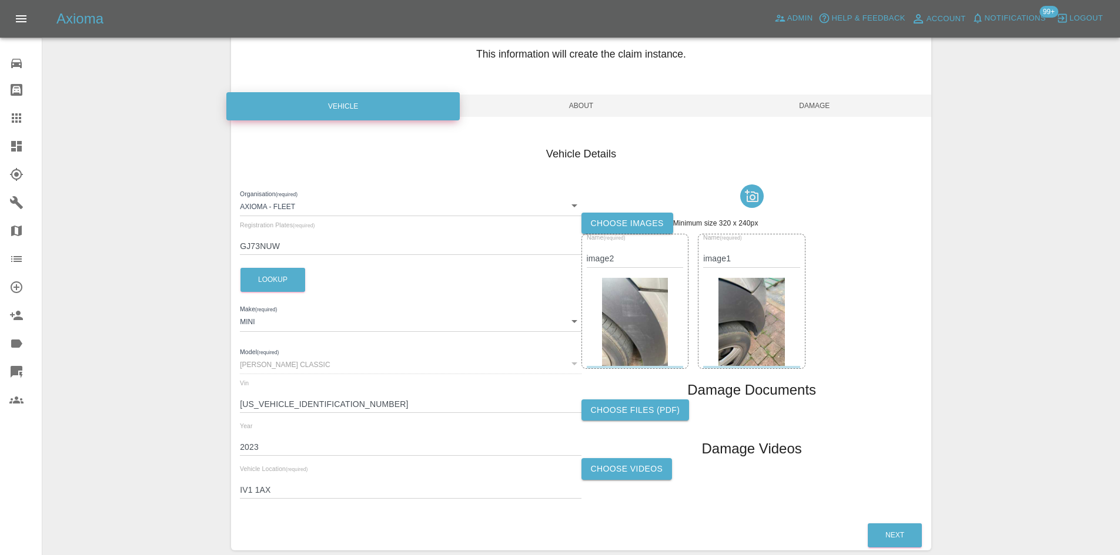
scroll to position [117, 0]
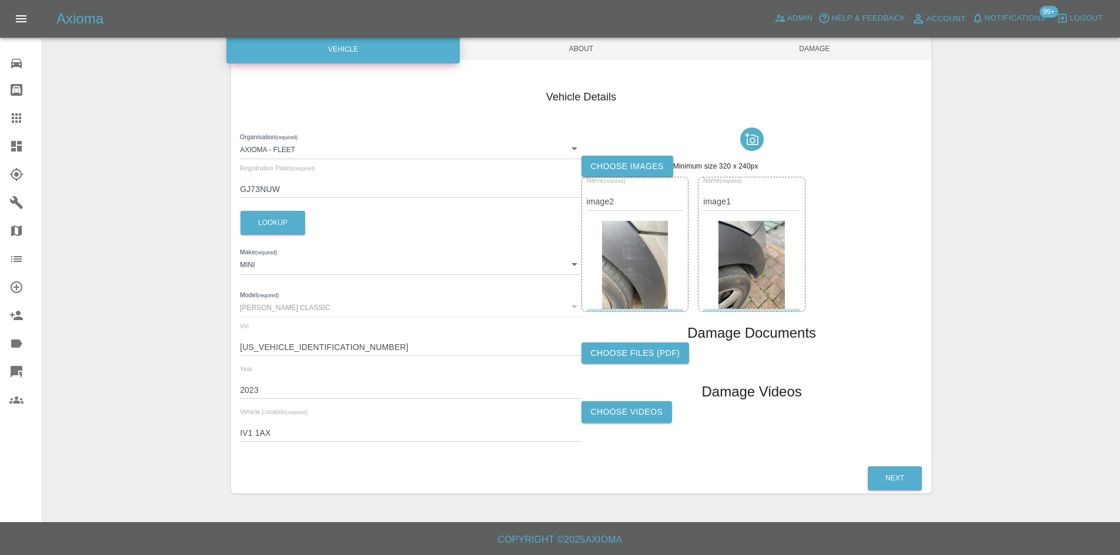
drag, startPoint x: 280, startPoint y: 423, endPoint x: 273, endPoint y: 440, distance: 18.4
click at [280, 424] on div "Vehicle Location (required) IV1 1AX" at bounding box center [410, 425] width 341 height 33
click at [271, 443] on div "Organisation (required) Axioma - Fleet 5e6b5a8122cd0a001728b604 Registration Pl…" at bounding box center [410, 287] width 341 height 329
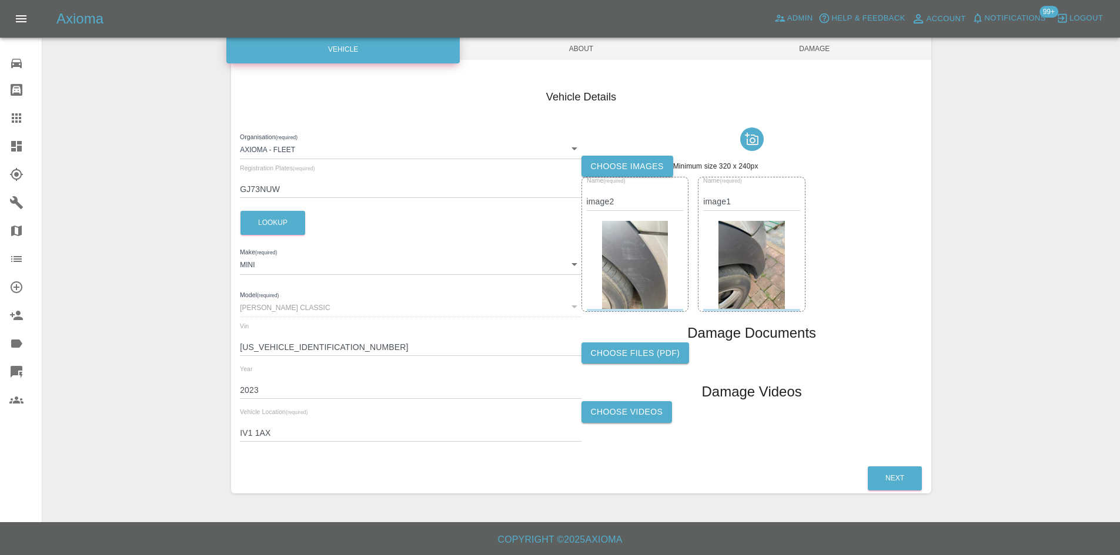
click at [257, 427] on input "IV1 1AX" at bounding box center [410, 433] width 341 height 17
paste input "DA3 8BT"
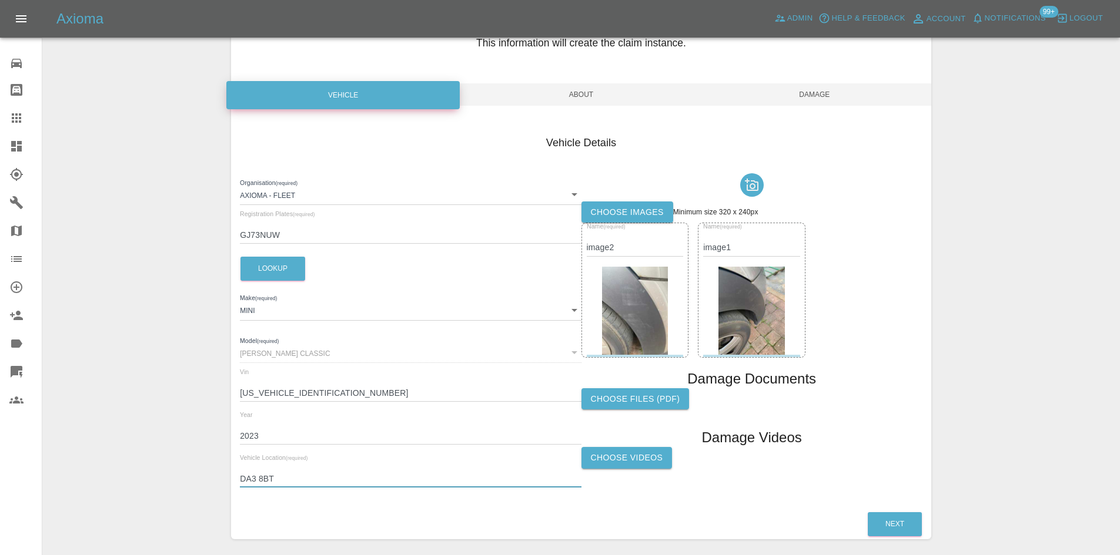
scroll to position [0, 0]
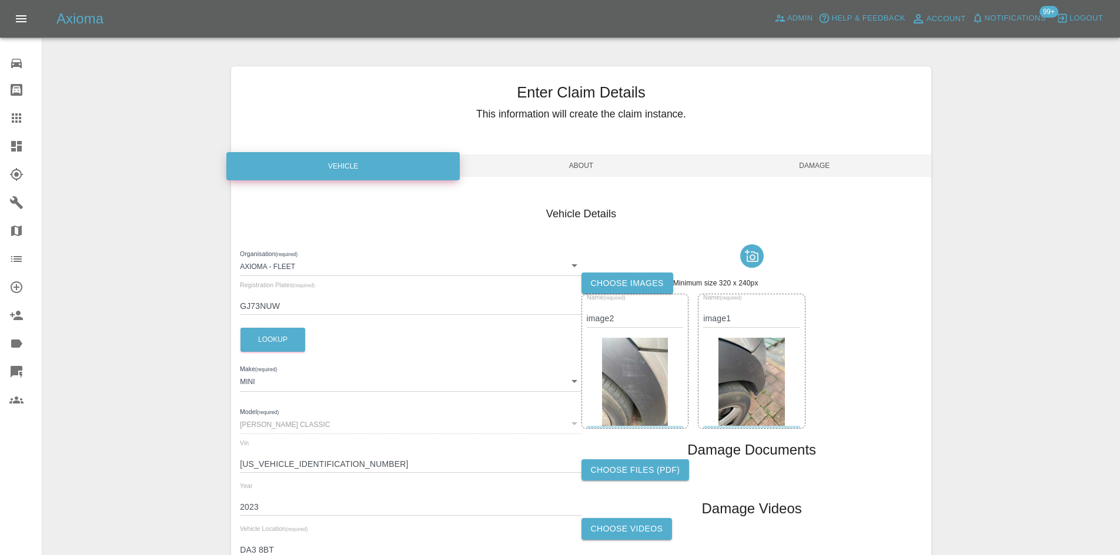
type input "DA3 8BT"
click at [803, 163] on span "Damage" at bounding box center [814, 166] width 233 height 22
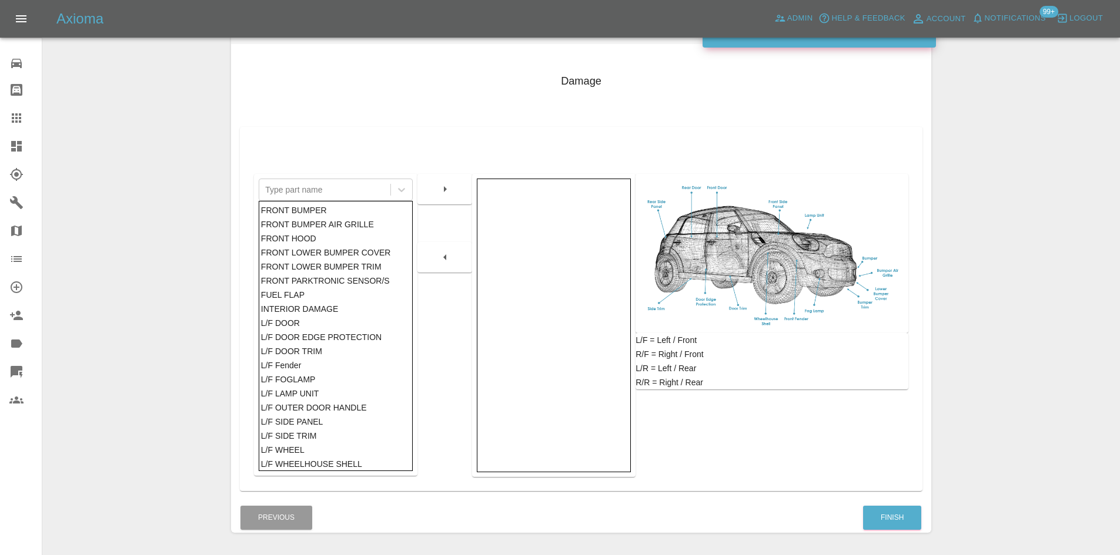
scroll to position [172, 0]
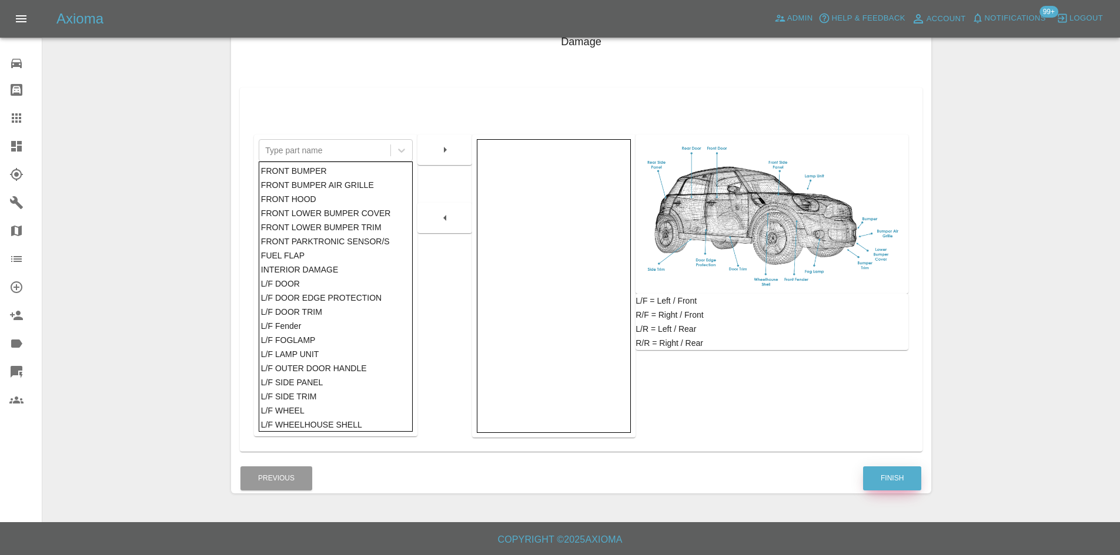
click at [882, 476] on button "Finish" at bounding box center [892, 479] width 58 height 24
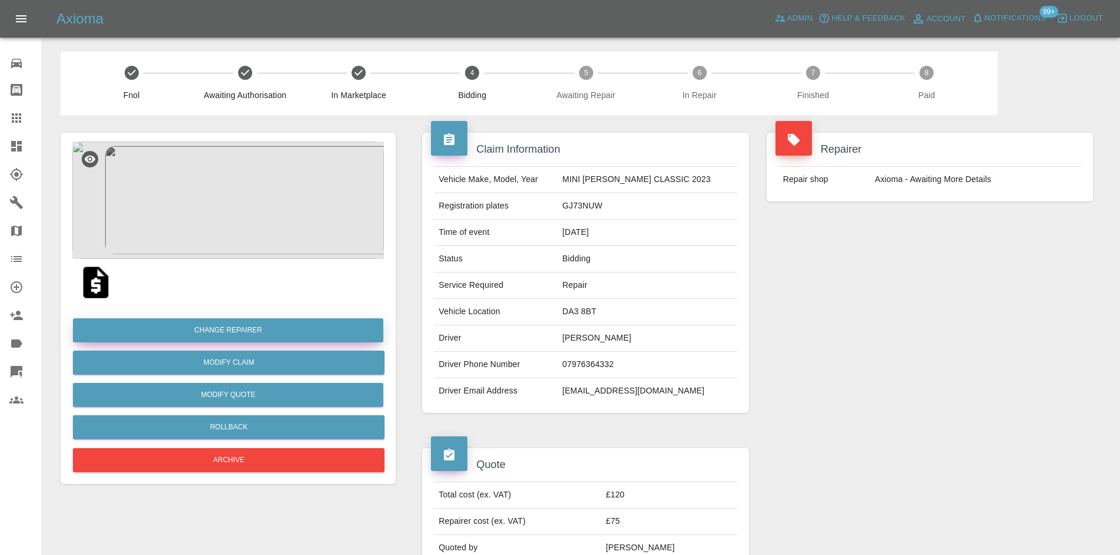
click at [250, 327] on button "Change Repairer" at bounding box center [228, 331] width 310 height 24
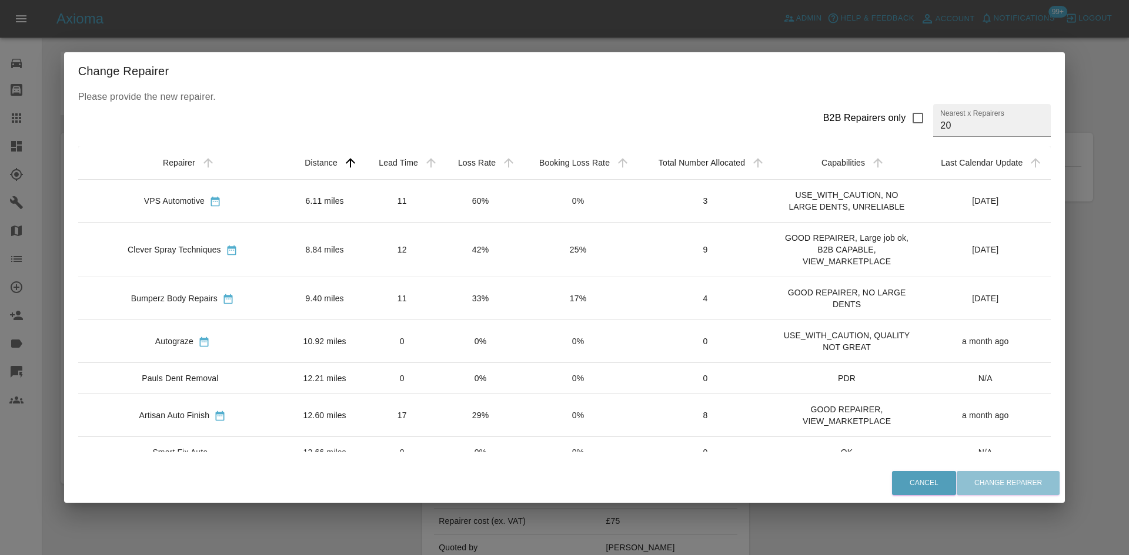
click at [1117, 324] on div "Change Repairer Please provide the new repairer. B2B Repairers only Nearest x R…" at bounding box center [564, 277] width 1129 height 555
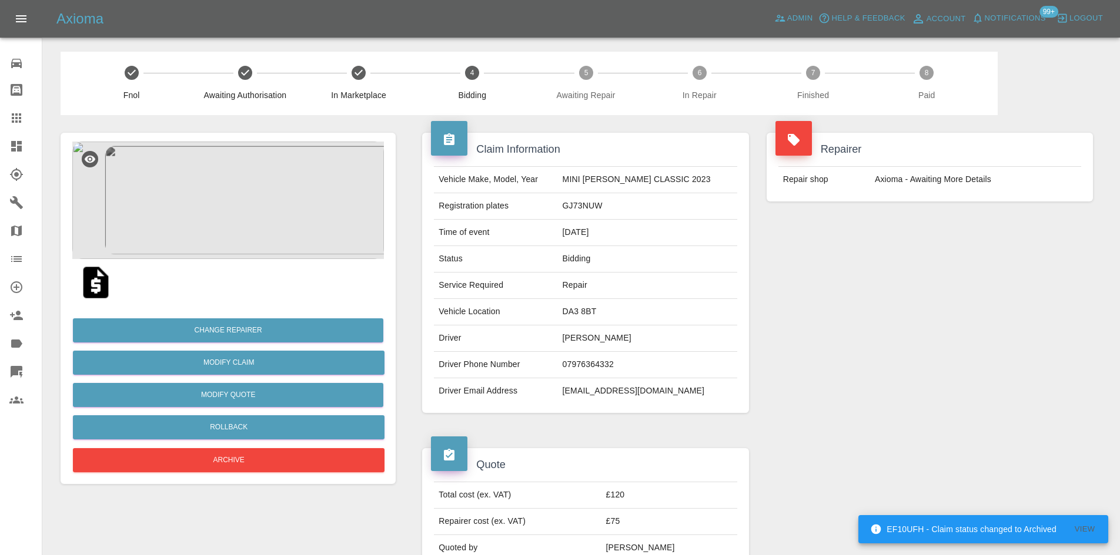
click at [19, 139] on link "Dashboard" at bounding box center [21, 146] width 42 height 28
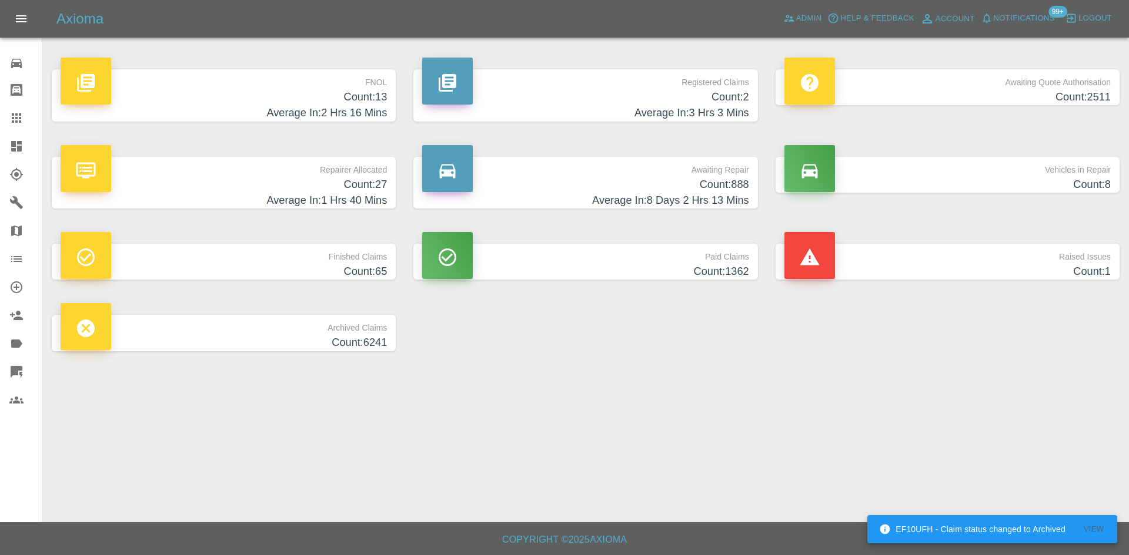
click at [1012, 15] on span "Notifications" at bounding box center [1023, 19] width 61 height 14
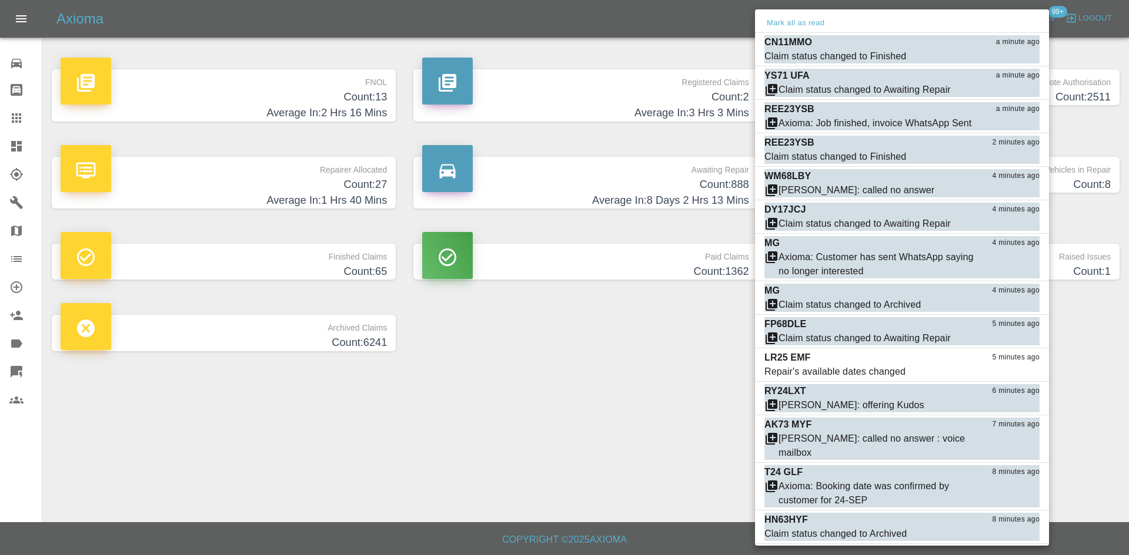
click at [507, 416] on div at bounding box center [564, 277] width 1129 height 555
click at [644, 106] on div at bounding box center [564, 277] width 1129 height 555
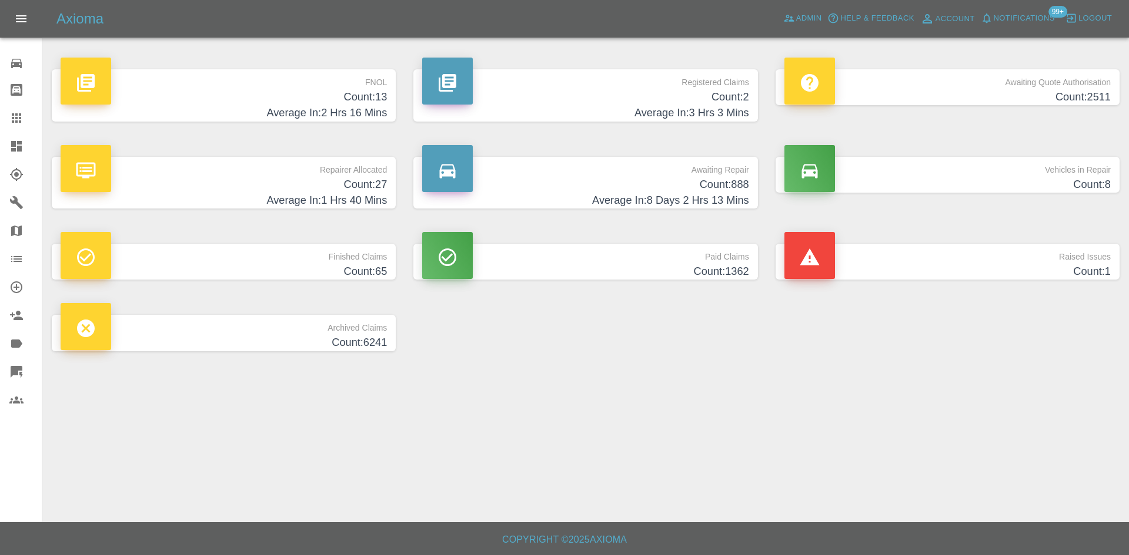
click at [644, 106] on div "Mark all as read CN11MMO a minute ago Claim status changed to Finished Mark as …" at bounding box center [564, 277] width 1129 height 555
click at [644, 106] on h4 "Average In: 3 Hrs 3 Mins" at bounding box center [585, 113] width 326 height 16
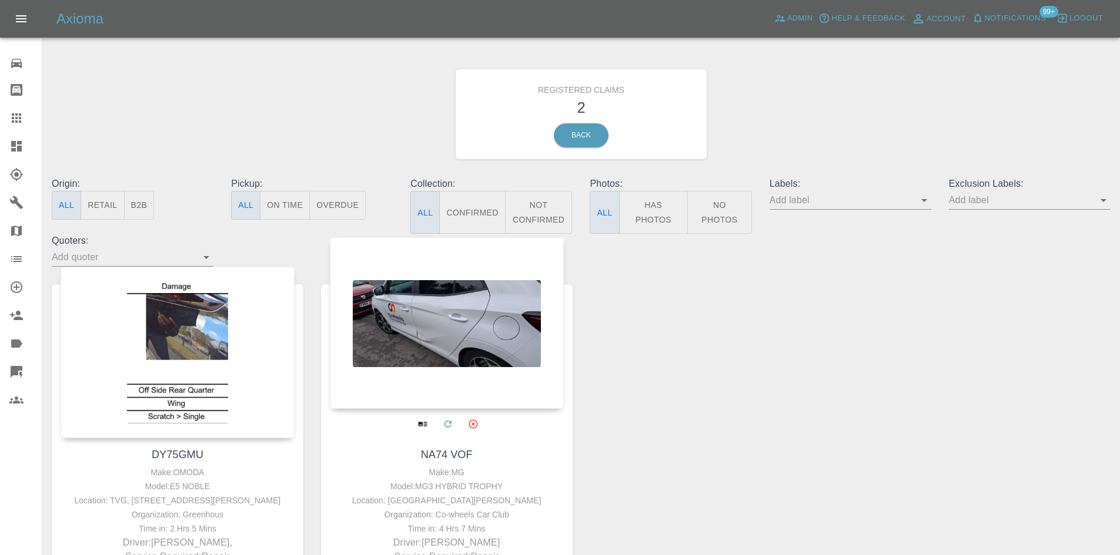
click at [19, 156] on link "Dashboard" at bounding box center [21, 146] width 42 height 28
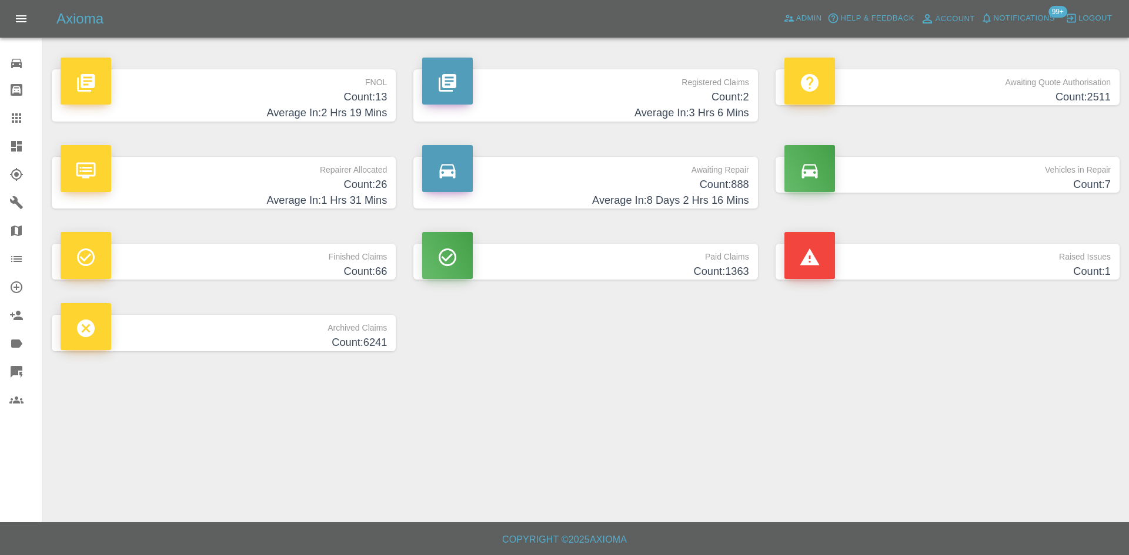
click at [697, 195] on h4 "Average In: 8 Days 2 Hrs 16 Mins" at bounding box center [585, 201] width 326 height 16
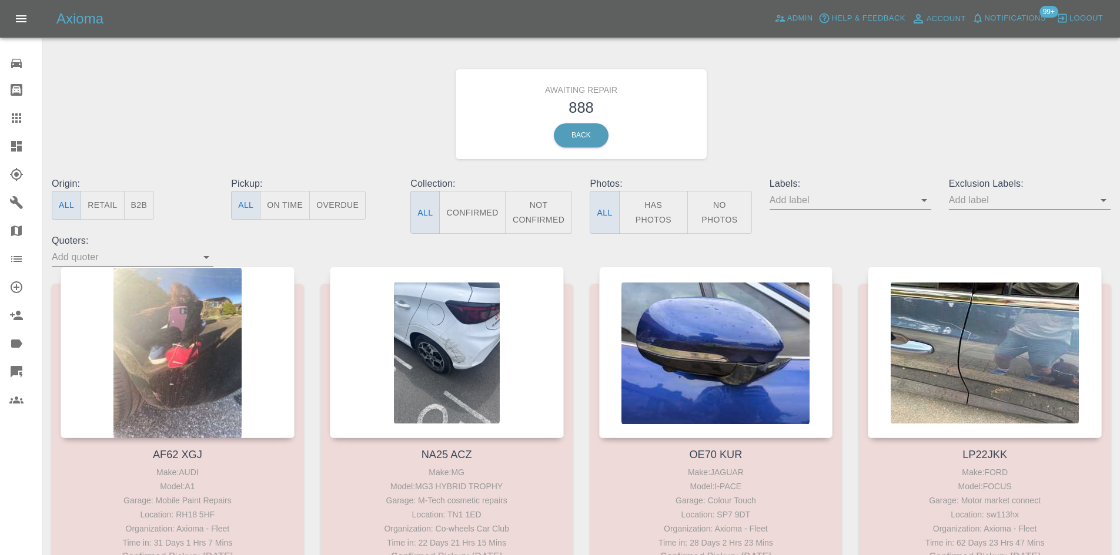
click at [565, 220] on button "Not Confirmed" at bounding box center [539, 212] width 68 height 43
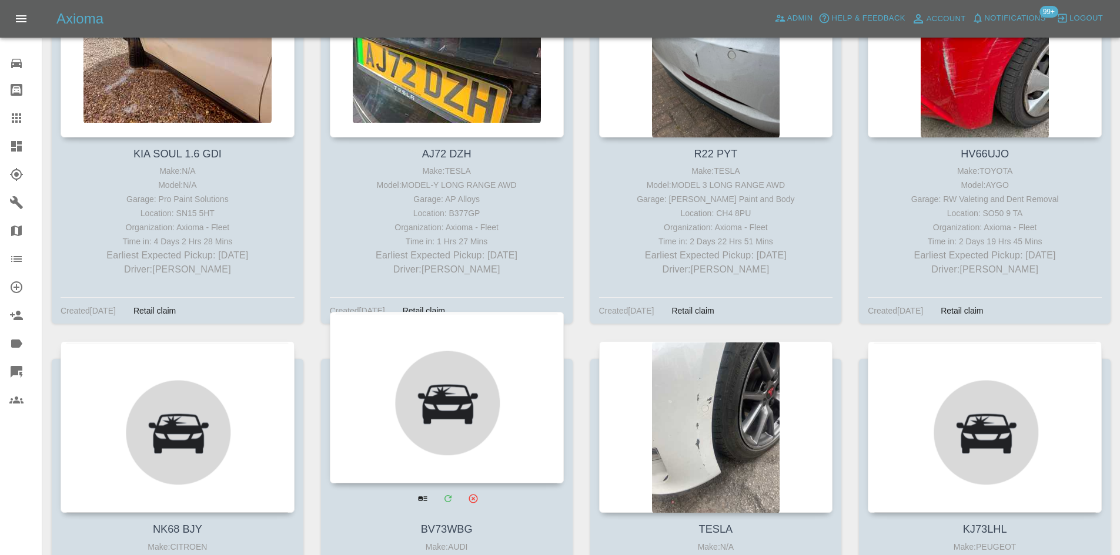
scroll to position [1117, 0]
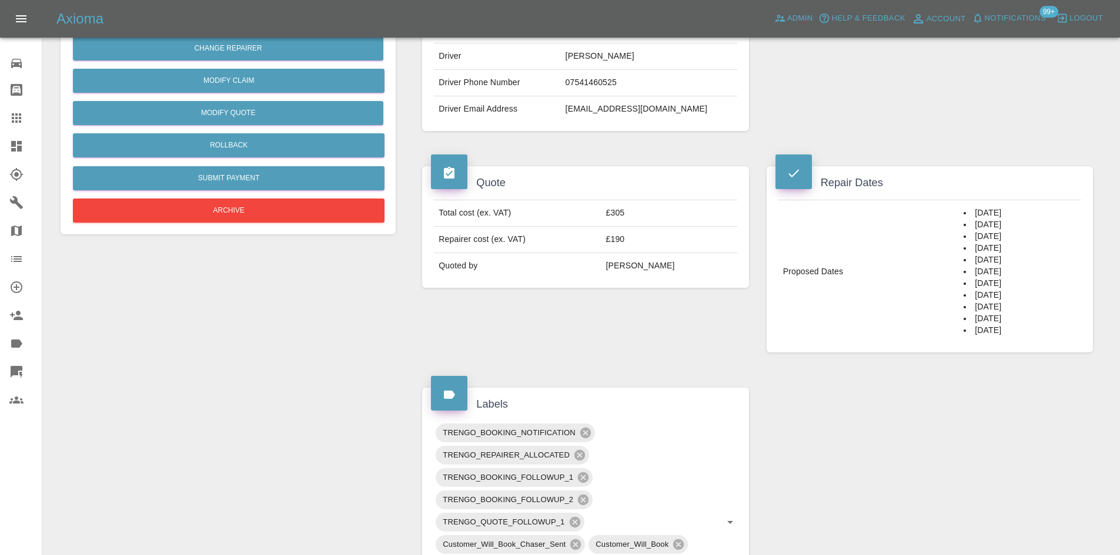
scroll to position [651, 0]
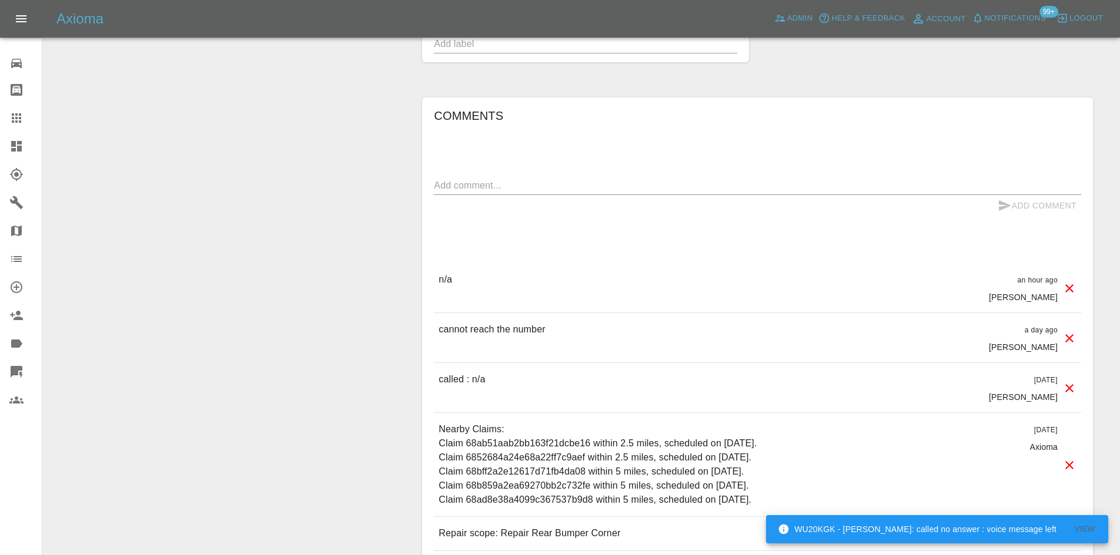
scroll to position [1092, 0]
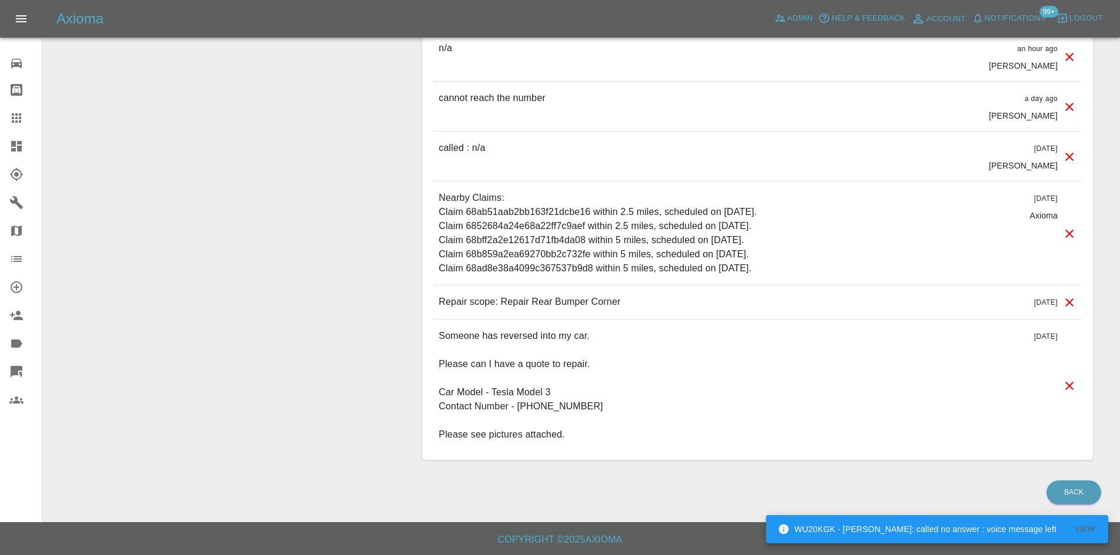
click at [537, 403] on p "Someone has reversed into my car. Please can I have a quote to repair. Car Mode…" at bounding box center [522, 385] width 167 height 113
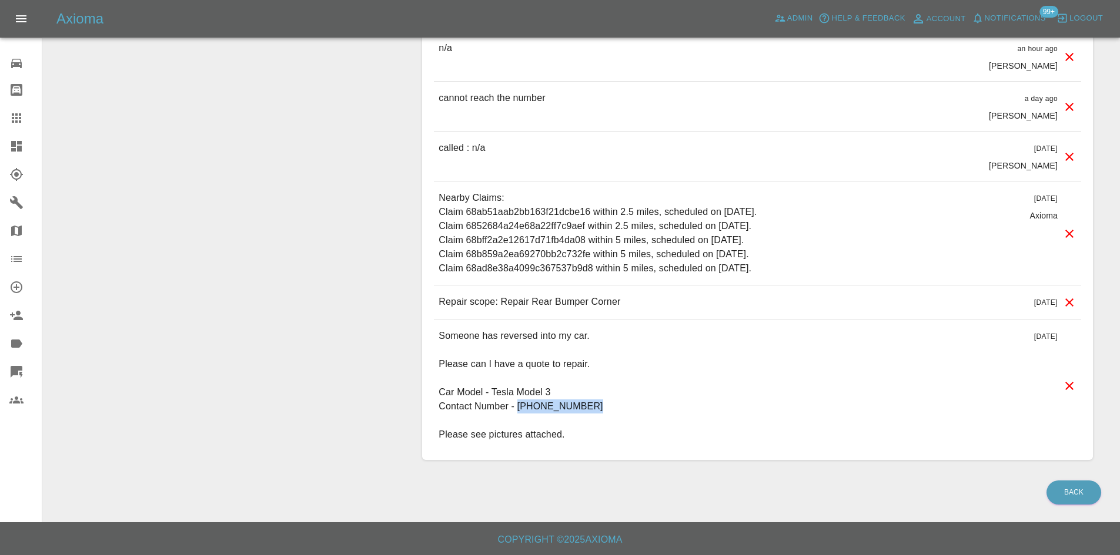
copy p "07890739549"
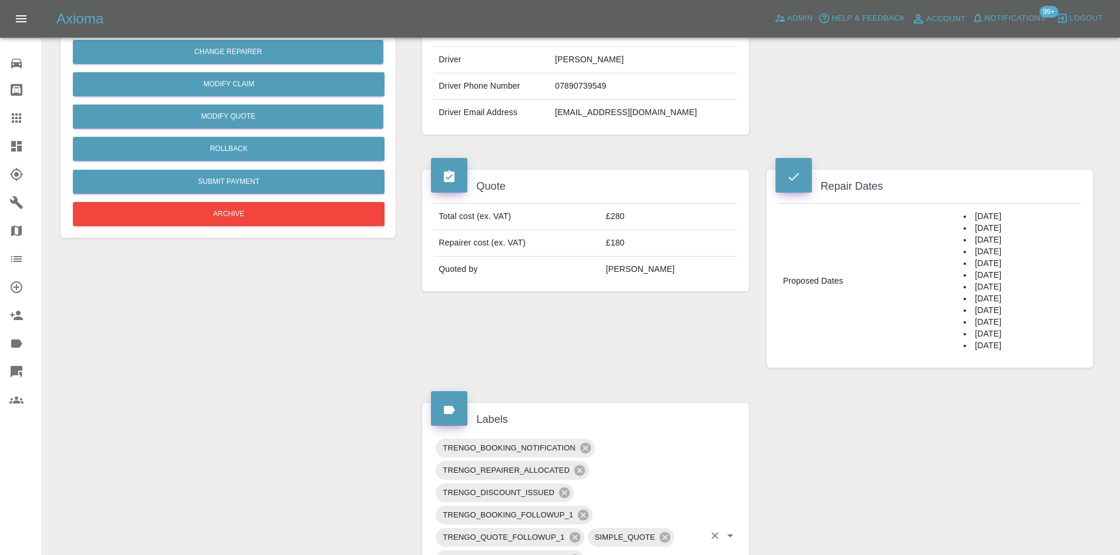
scroll to position [151, 0]
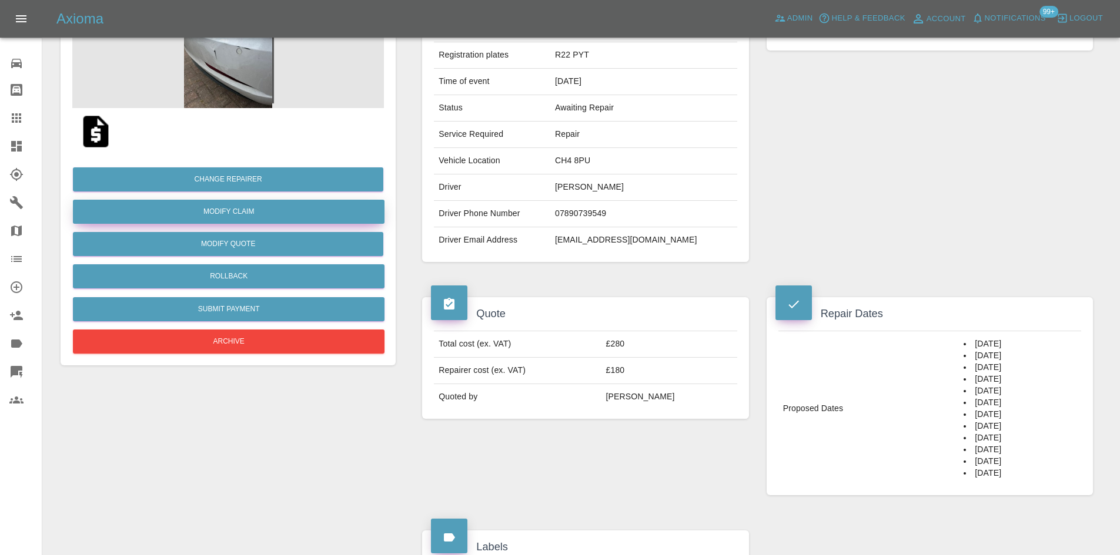
click at [238, 216] on link "Modify Claim" at bounding box center [229, 212] width 312 height 24
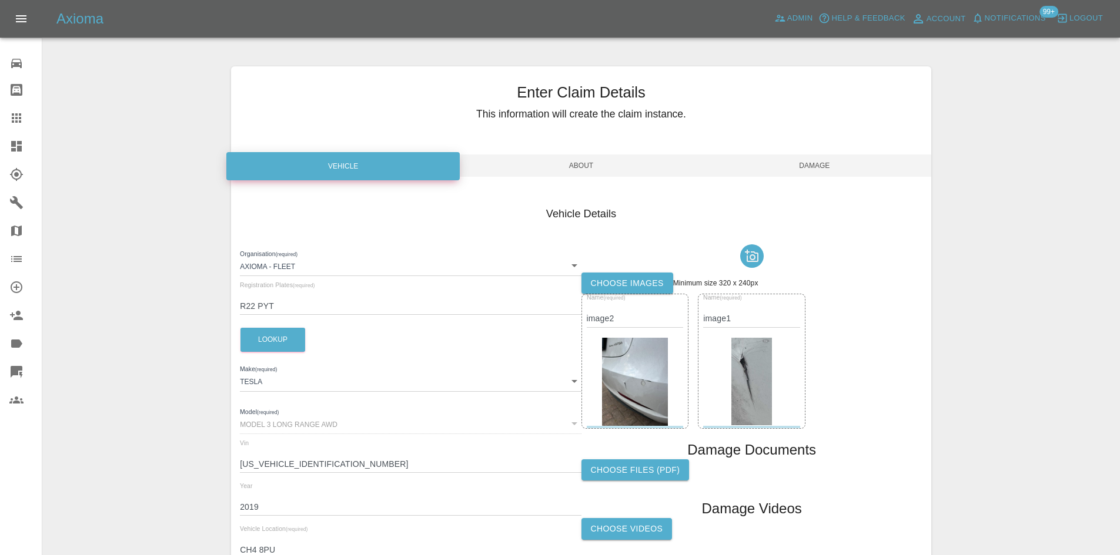
click at [524, 185] on div "Enter Claim Details This information will create the claim instance. Vehicle Ab…" at bounding box center [581, 338] width 700 height 544
click at [528, 160] on span "About" at bounding box center [580, 166] width 233 height 22
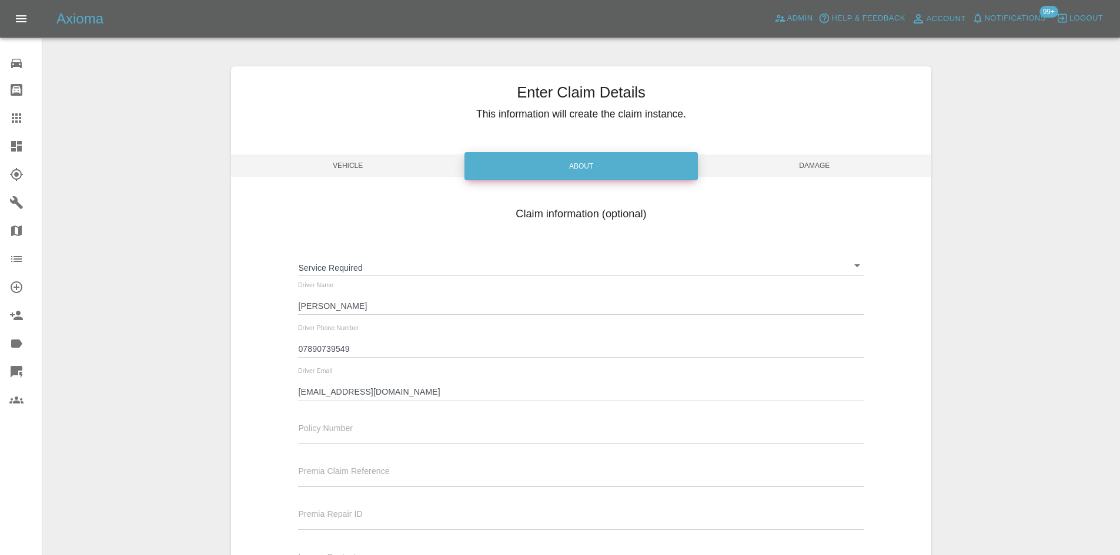
click at [457, 338] on div "Driver Phone Number 07890739549" at bounding box center [580, 341] width 565 height 33
click at [447, 347] on input "07890739549" at bounding box center [580, 349] width 565 height 17
paste input "07890739549"
type input "07890739549 - 07890739549"
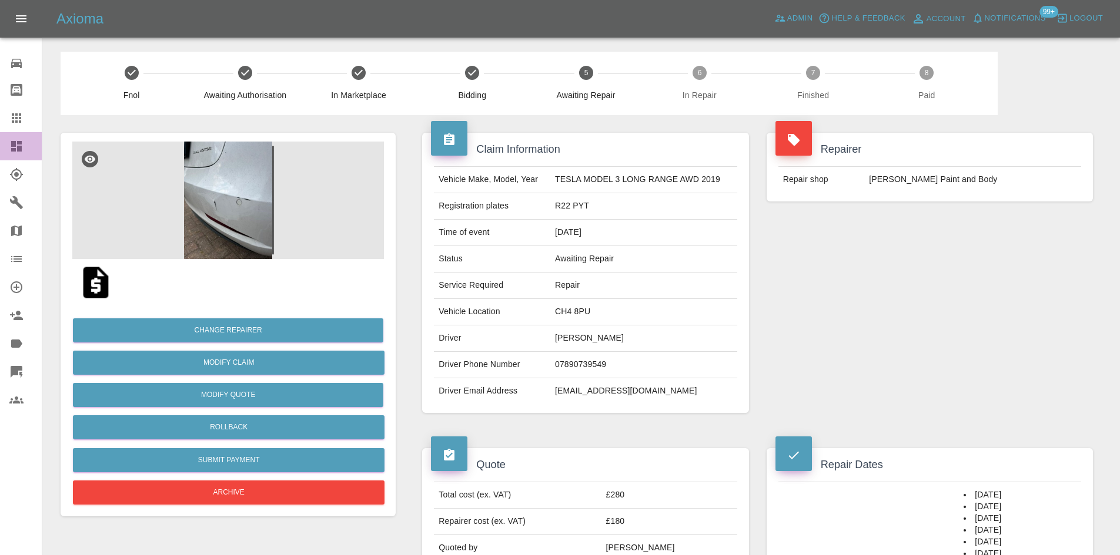
click at [14, 143] on icon at bounding box center [16, 146] width 11 height 11
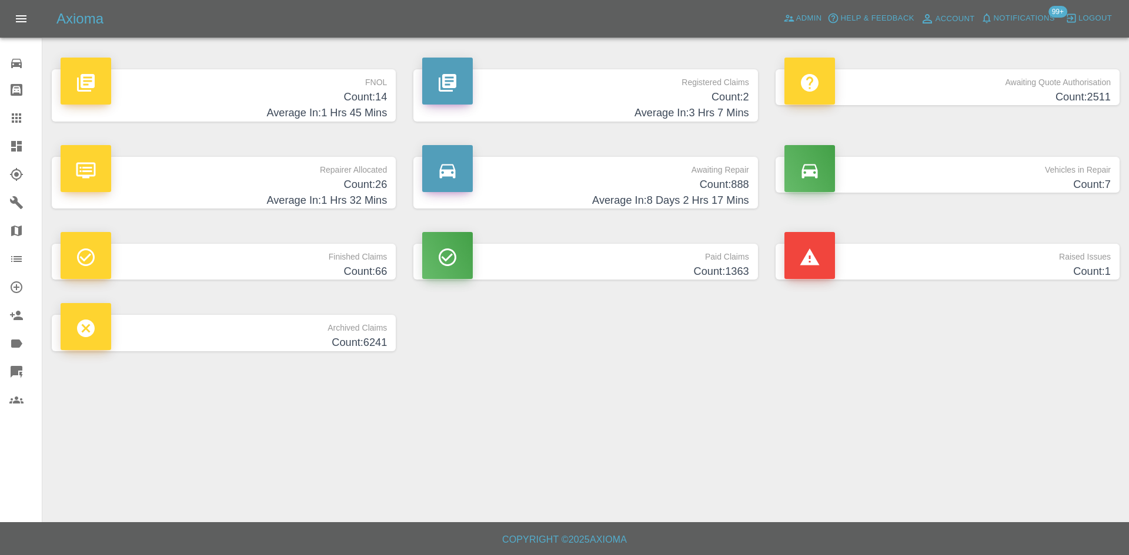
click at [327, 106] on h4 "Average In: 1 Hrs 45 Mins" at bounding box center [224, 113] width 326 height 16
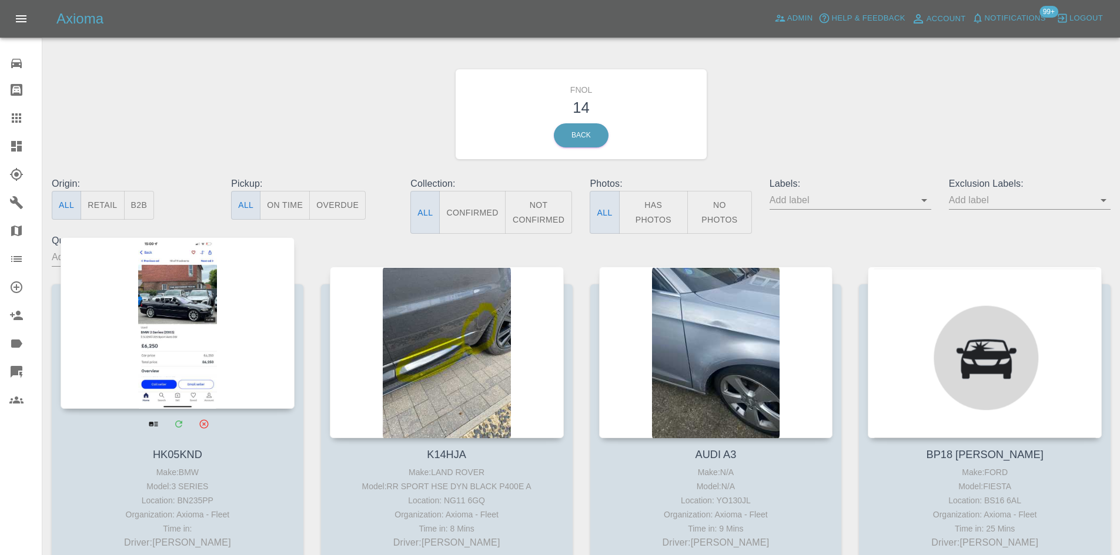
click at [214, 355] on div at bounding box center [178, 323] width 234 height 172
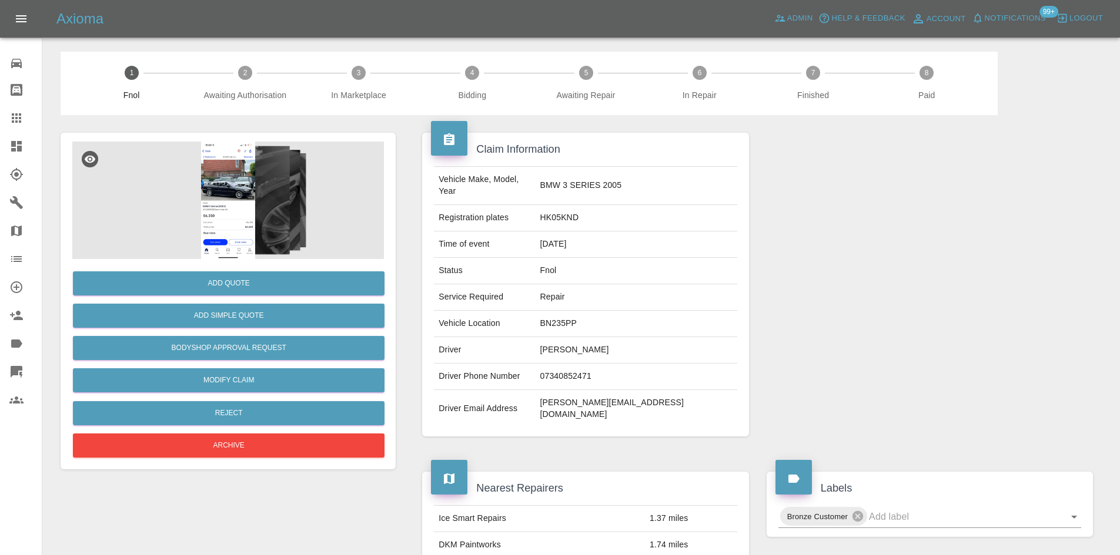
click at [273, 227] on img at bounding box center [228, 201] width 312 height 118
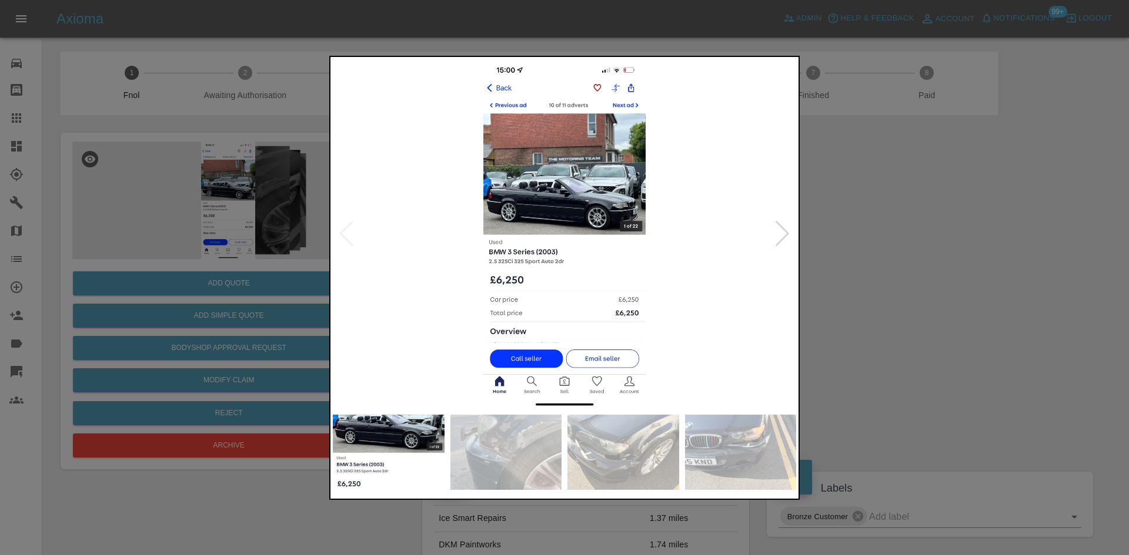
click at [782, 232] on div at bounding box center [782, 234] width 16 height 26
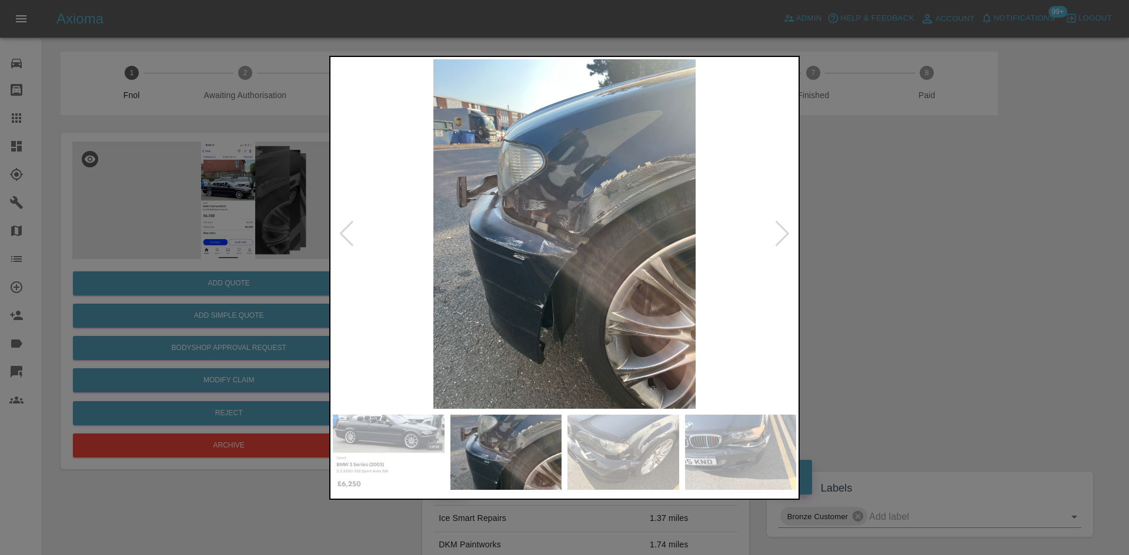
click at [782, 232] on div at bounding box center [782, 234] width 16 height 26
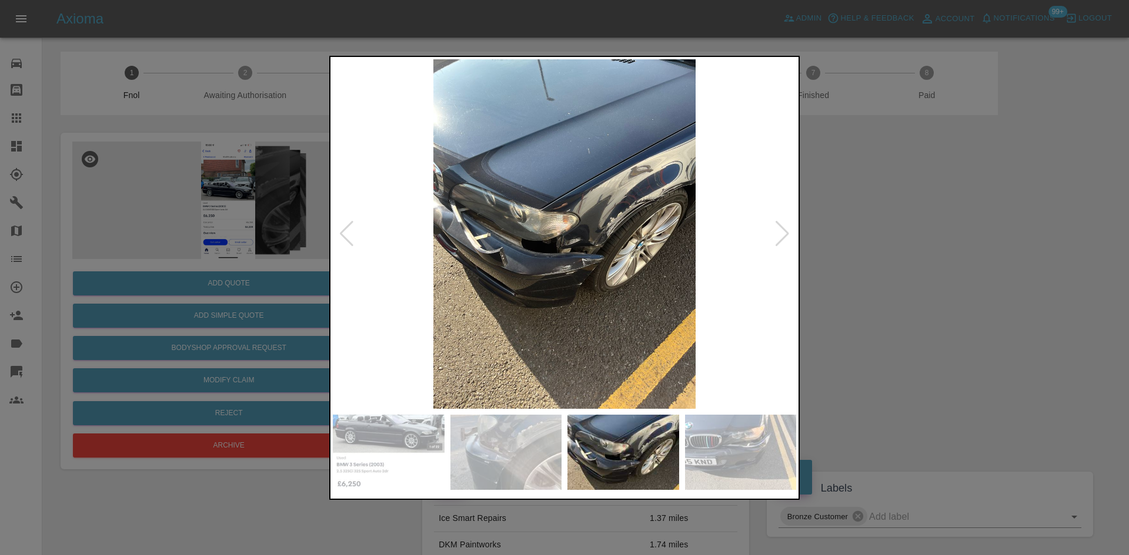
click at [782, 232] on div at bounding box center [782, 234] width 16 height 26
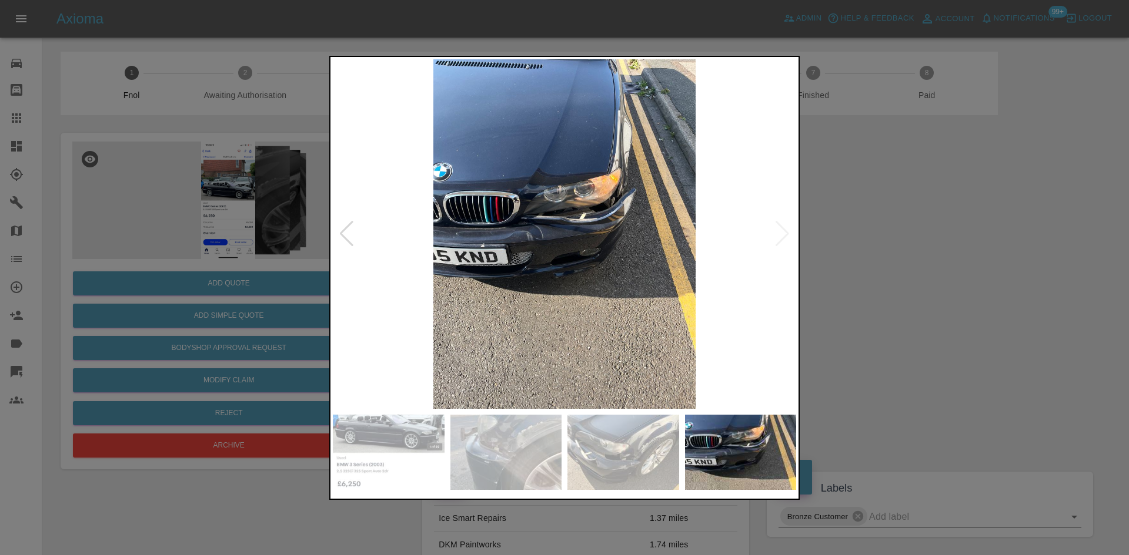
drag, startPoint x: 981, startPoint y: 234, endPoint x: 785, endPoint y: 257, distance: 197.7
click at [980, 235] on div at bounding box center [564, 277] width 1129 height 555
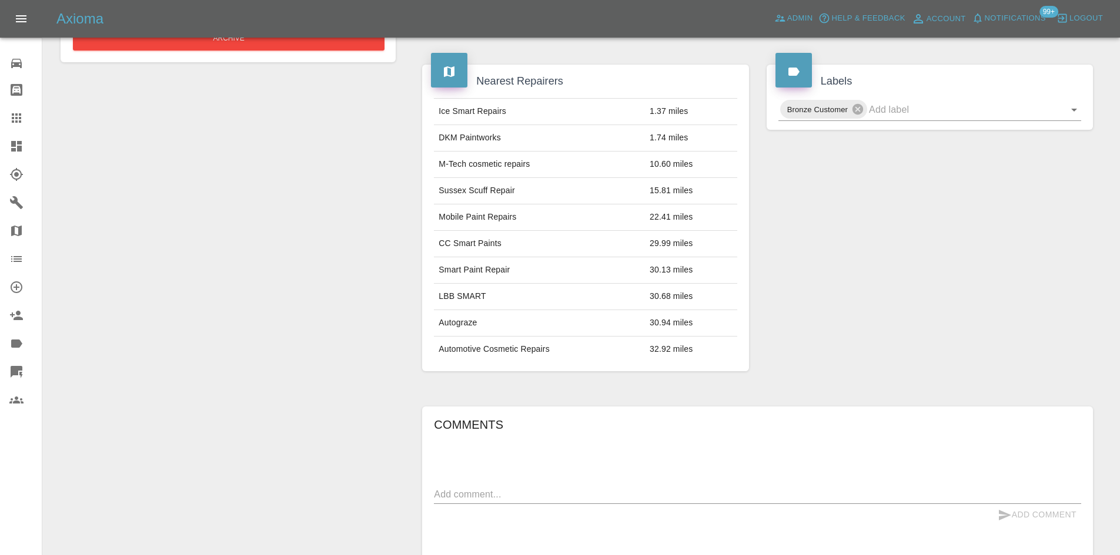
scroll to position [176, 0]
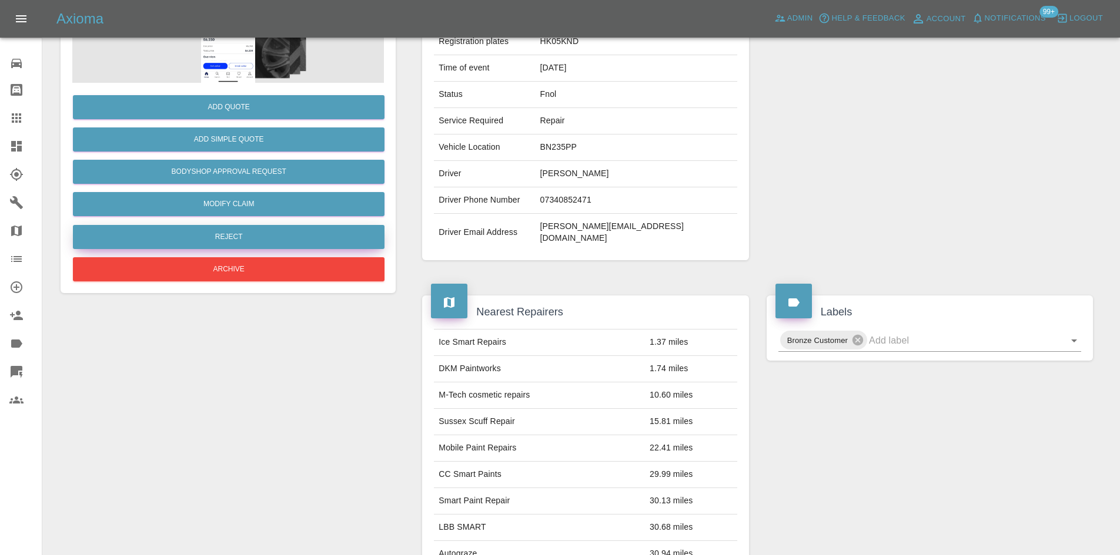
click at [243, 237] on button "Reject" at bounding box center [229, 237] width 312 height 24
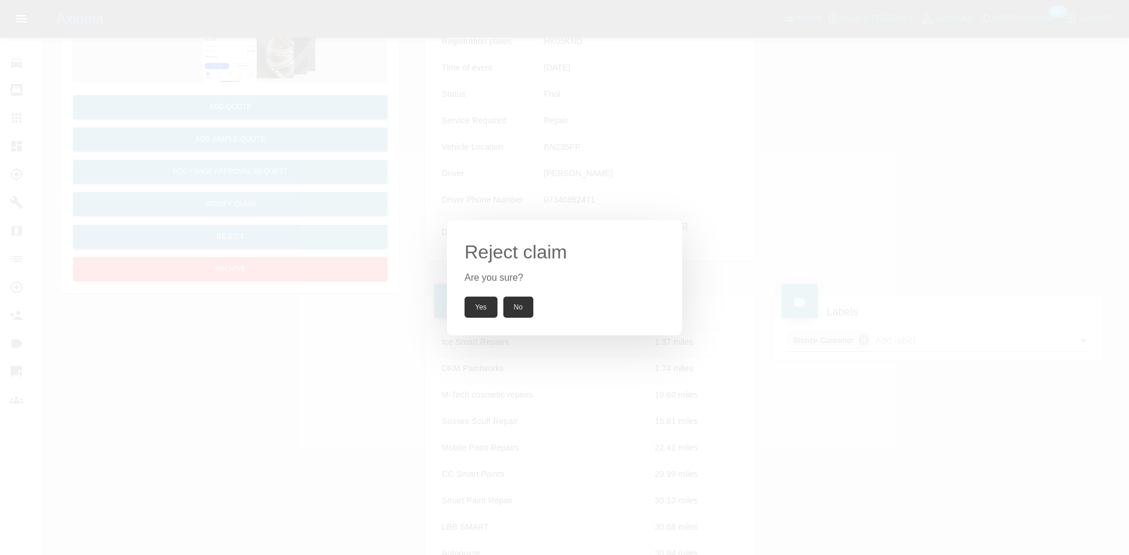
click at [488, 306] on button "Yes" at bounding box center [480, 307] width 33 height 21
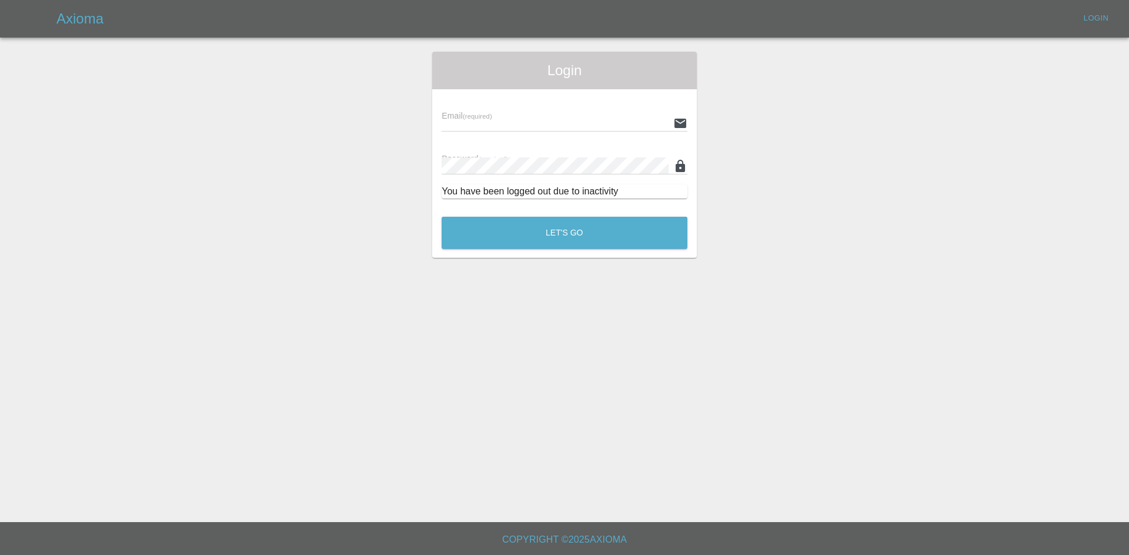
type input "alex.kennett@axioma.co.uk"
click at [594, 240] on button "Let's Go" at bounding box center [564, 233] width 246 height 32
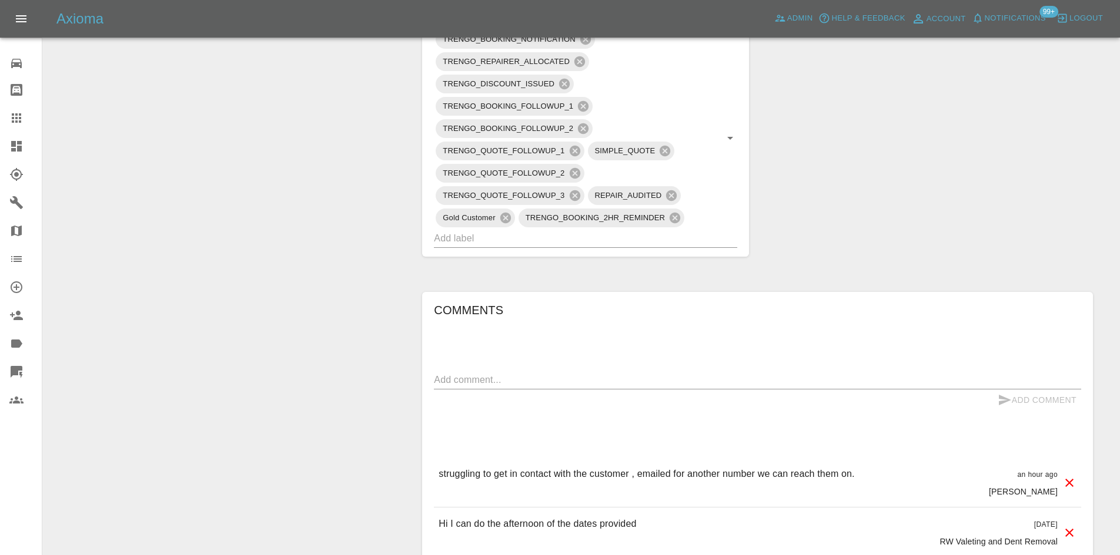
scroll to position [353, 0]
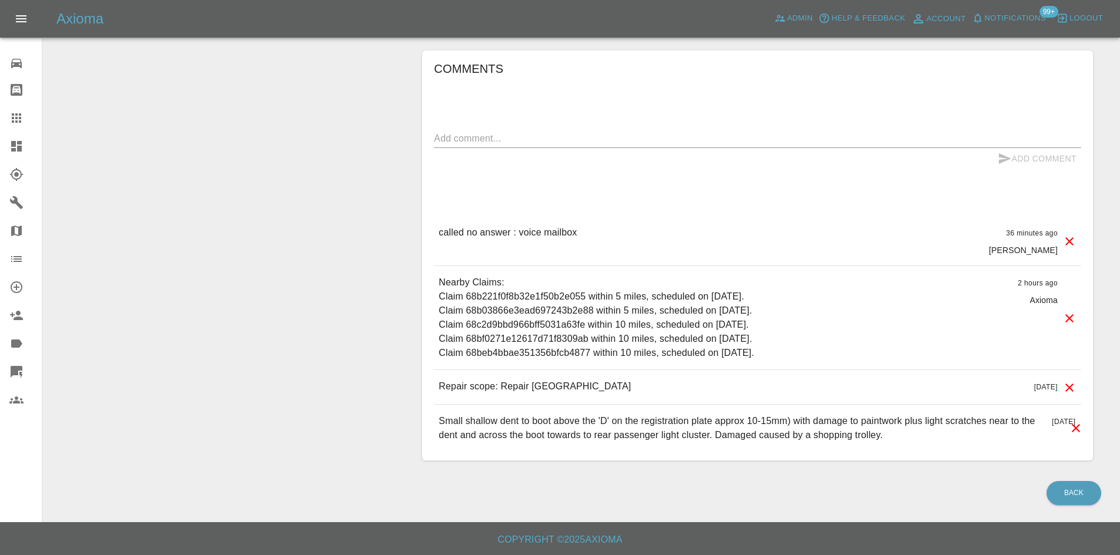
scroll to position [356, 0]
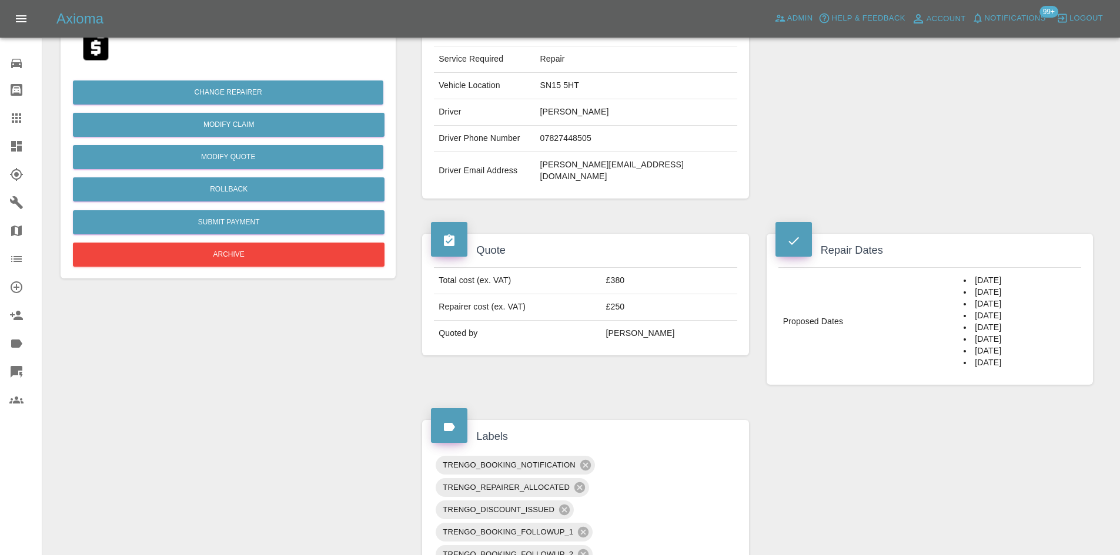
scroll to position [59, 0]
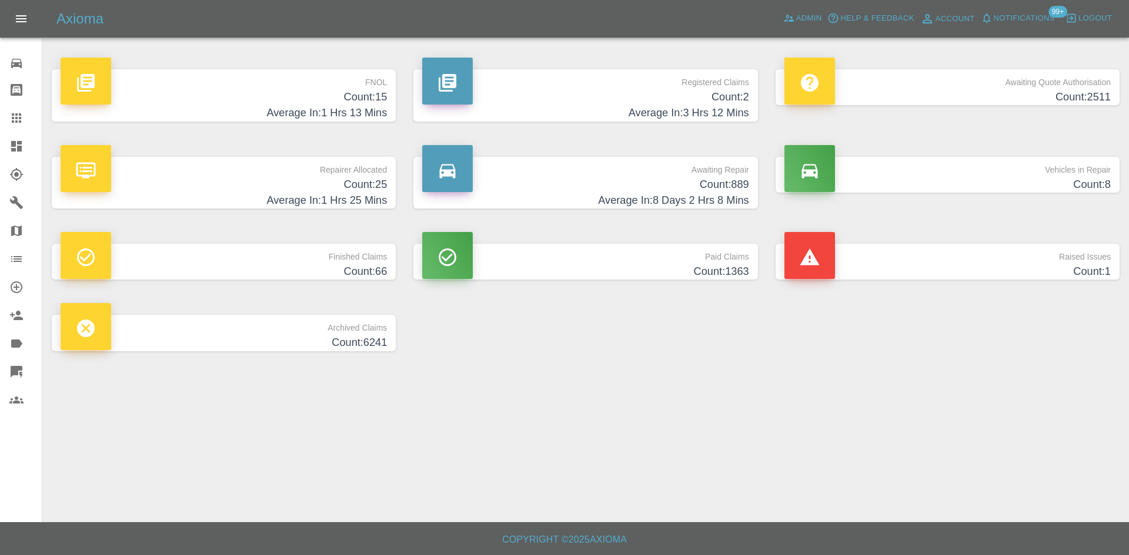
click at [334, 193] on h4 "Average In: 1 Hrs 25 Mins" at bounding box center [224, 201] width 326 height 16
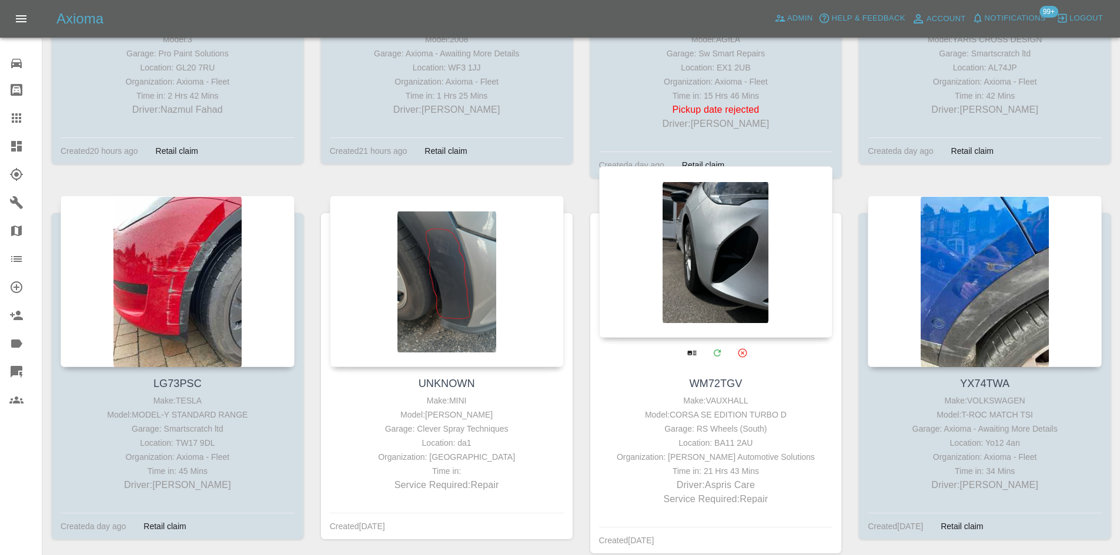
scroll to position [1117, 0]
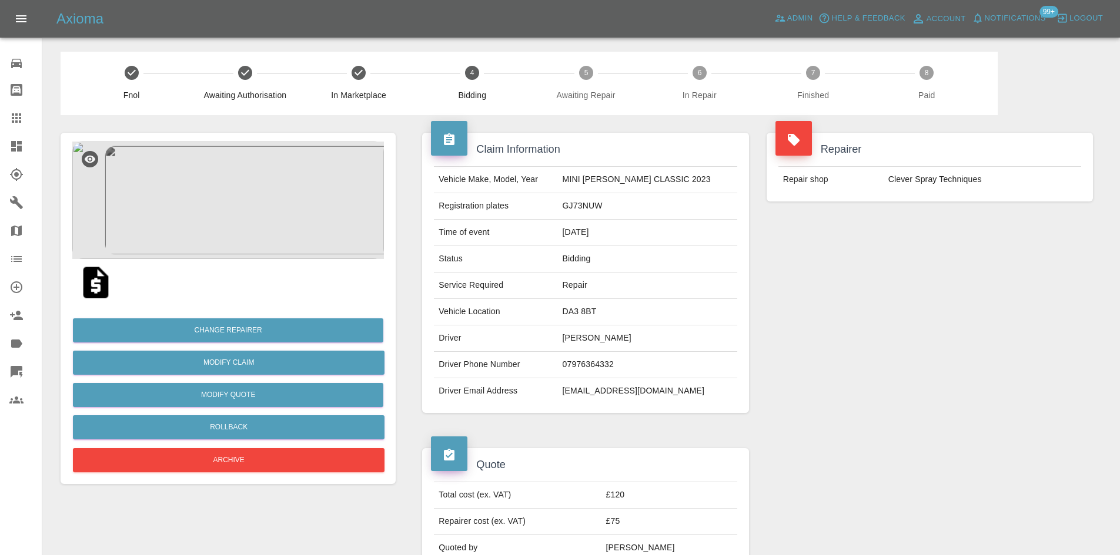
click at [601, 356] on td "07976364332" at bounding box center [647, 365] width 179 height 26
click at [601, 349] on td "[PERSON_NAME]" at bounding box center [647, 339] width 179 height 26
copy td "[PERSON_NAME]"
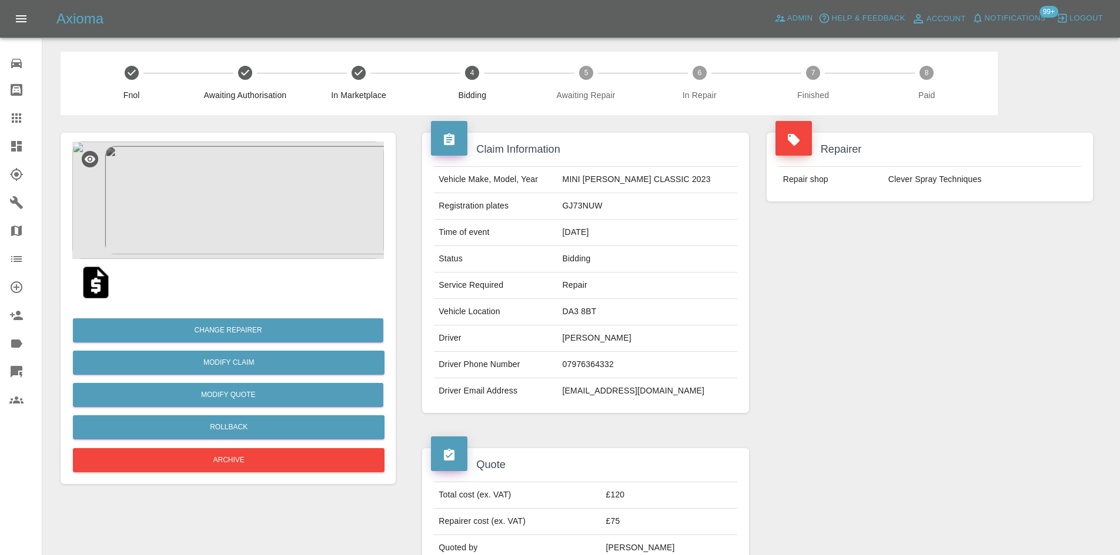
click at [597, 362] on td "07976364332" at bounding box center [647, 365] width 179 height 26
copy td "07976364332"
click at [622, 400] on td "[EMAIL_ADDRESS][DOMAIN_NAME]" at bounding box center [647, 392] width 179 height 26
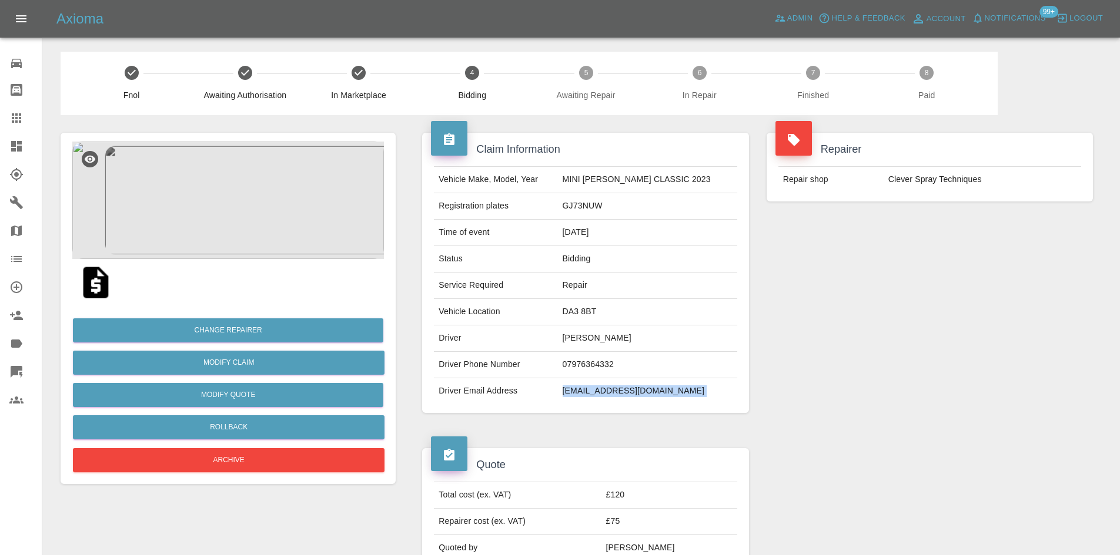
click at [621, 400] on td "[EMAIL_ADDRESS][DOMAIN_NAME]" at bounding box center [647, 392] width 179 height 26
copy div "[EMAIL_ADDRESS][DOMAIN_NAME]"
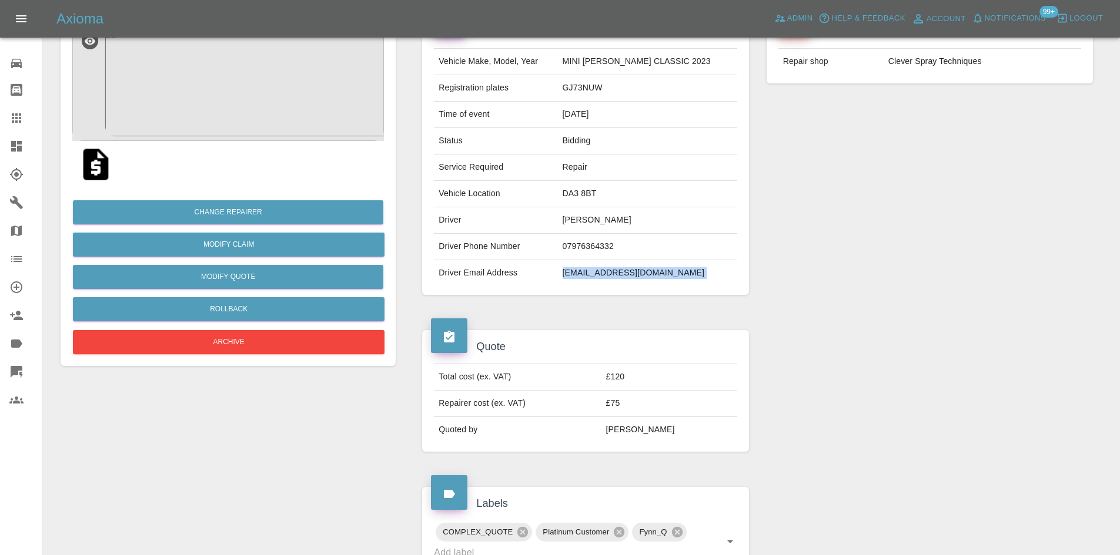
scroll to position [118, 0]
click at [590, 197] on td "DA3 8BT" at bounding box center [647, 195] width 179 height 26
copy td "DA3 8BT"
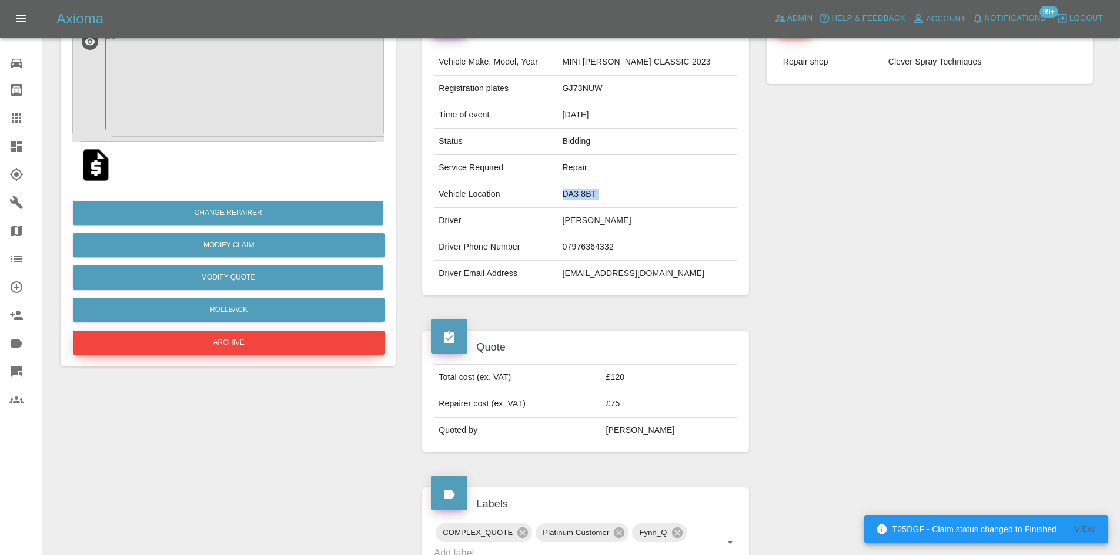
click at [313, 333] on button "Archive" at bounding box center [229, 343] width 312 height 24
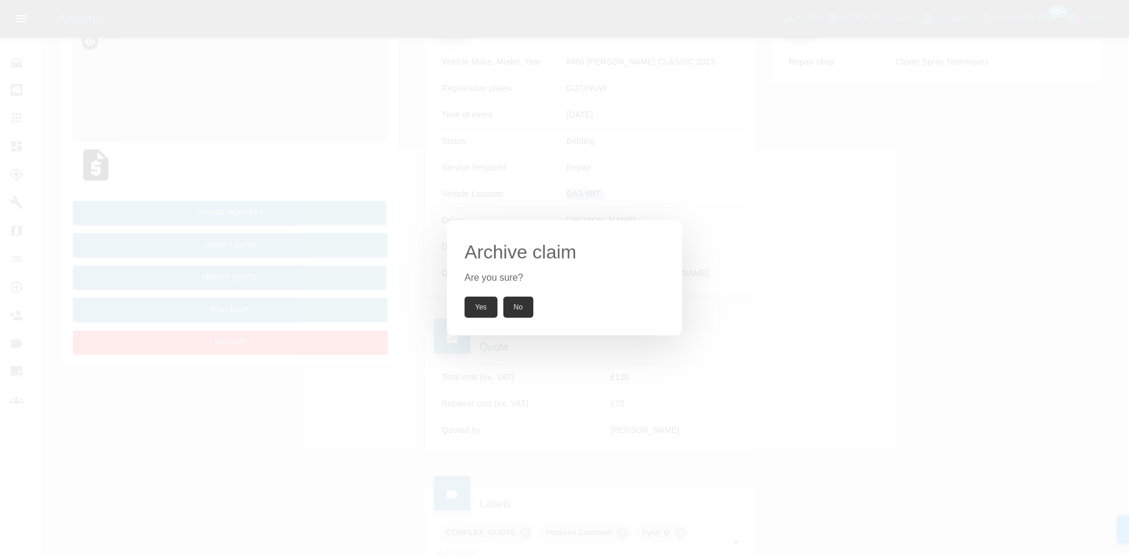
click at [481, 304] on button "Yes" at bounding box center [480, 307] width 33 height 21
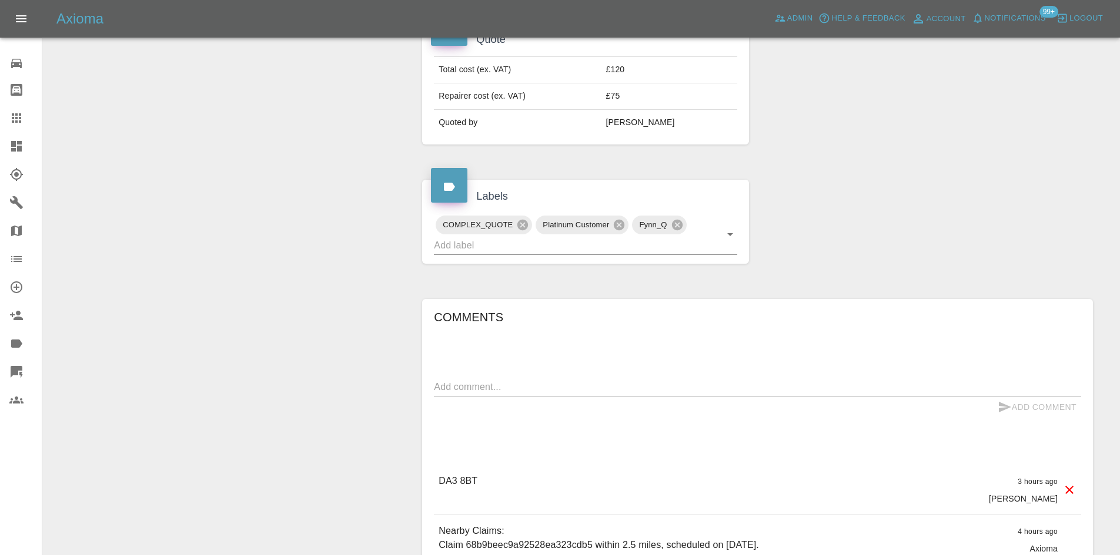
scroll to position [588, 0]
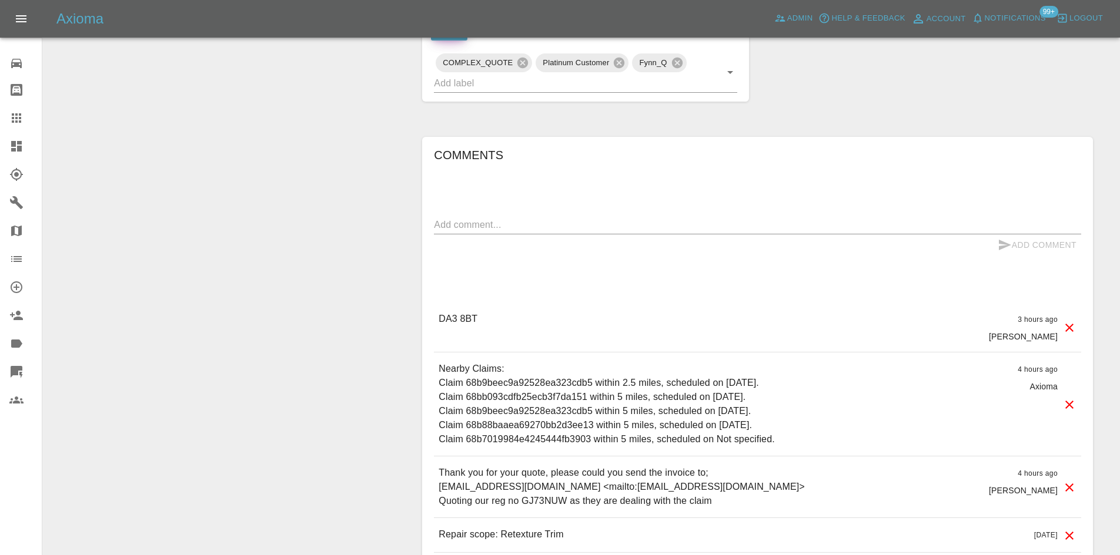
click at [492, 247] on div "Add Comment" at bounding box center [757, 246] width 647 height 22
click at [494, 223] on textarea at bounding box center [757, 225] width 647 height 14
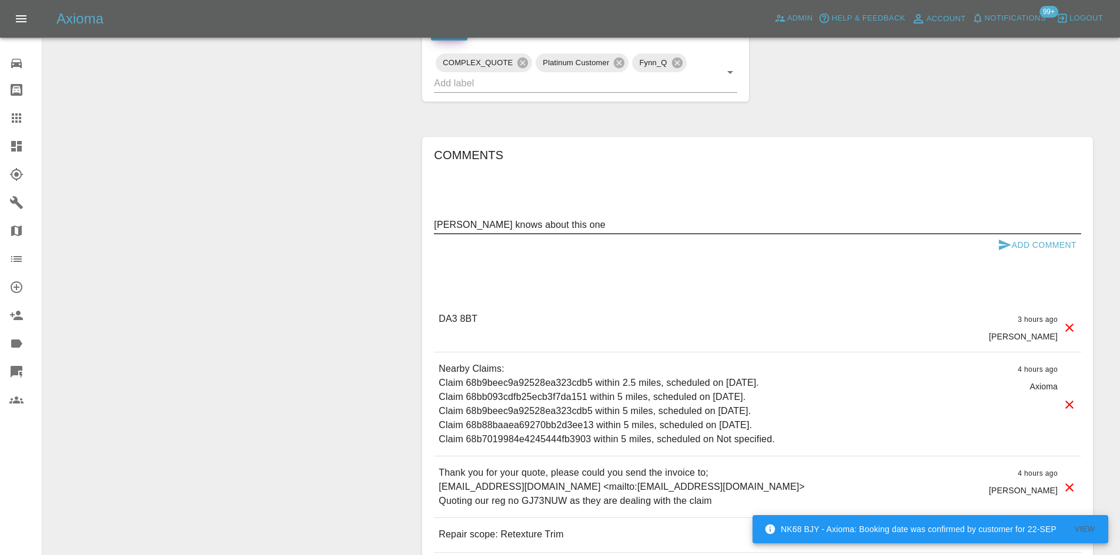
type textarea "[PERSON_NAME] knows about this one"
click at [1046, 239] on button "Add Comment" at bounding box center [1037, 246] width 88 height 22
